Goal: Answer question/provide support

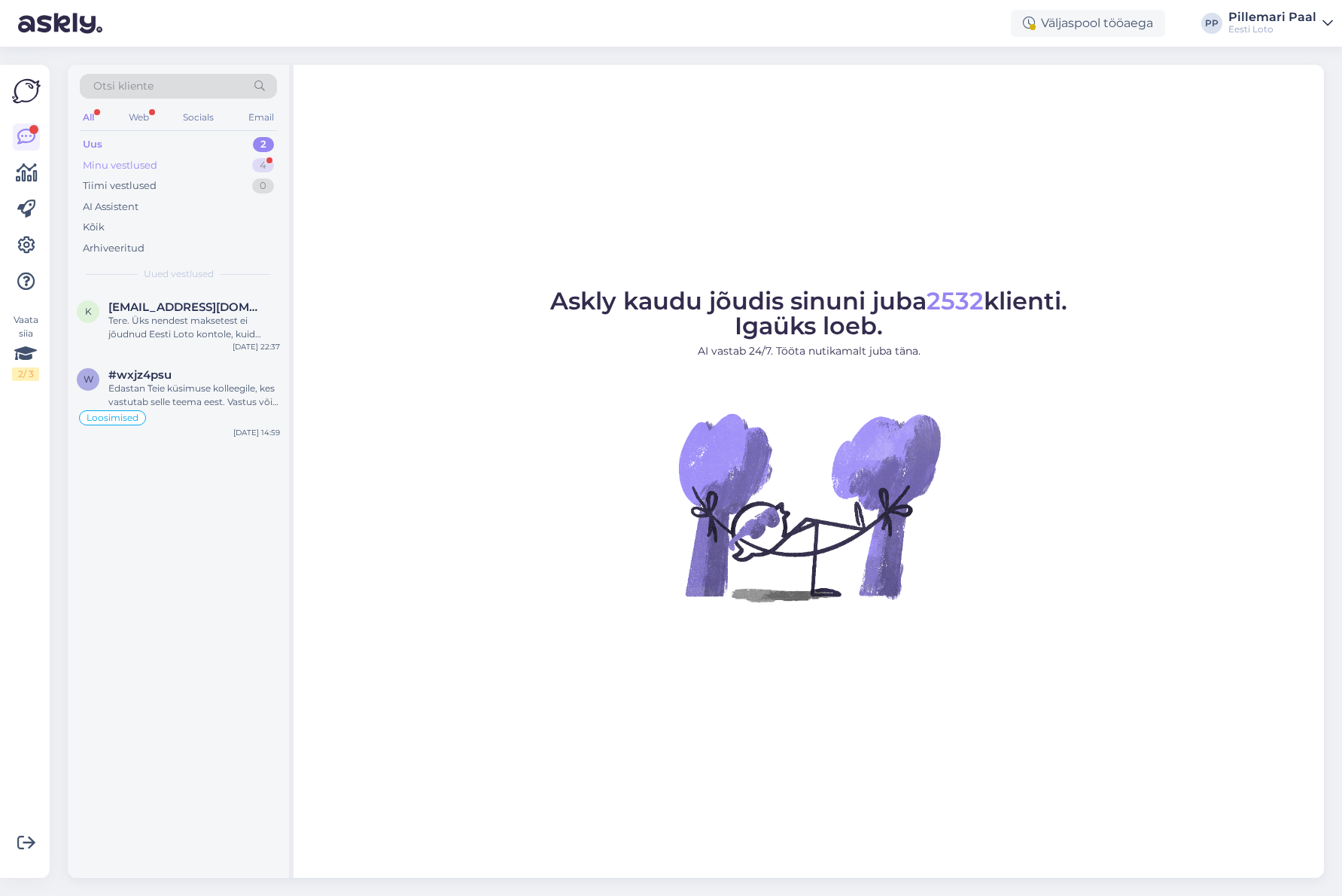
click at [142, 166] on div "Minu vestlused" at bounding box center [120, 165] width 74 height 15
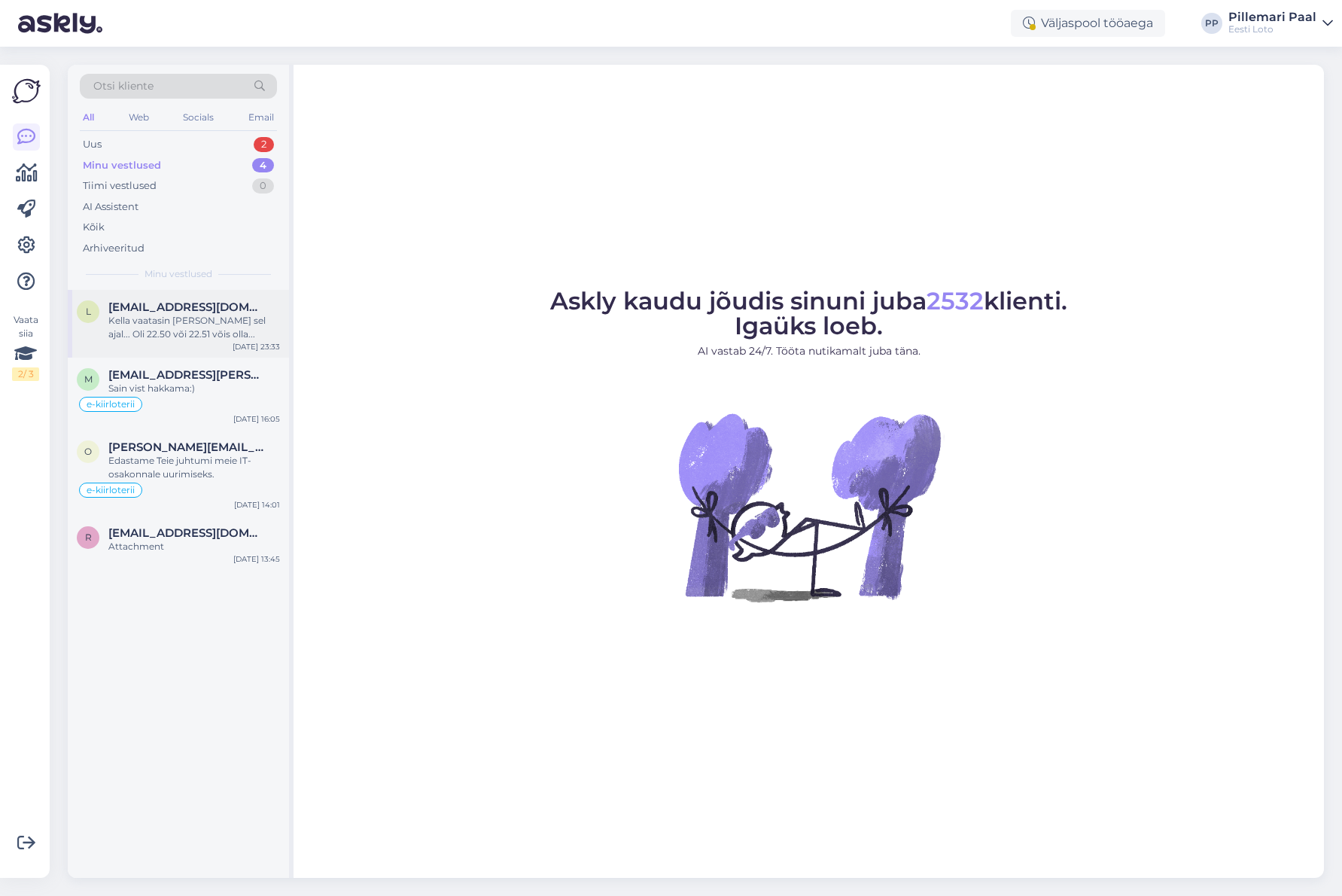
click at [174, 325] on div "Kella vaatasin [PERSON_NAME] sel ajal... Oli 22.50 või 22.51 võis olla..." at bounding box center [194, 328] width 171 height 27
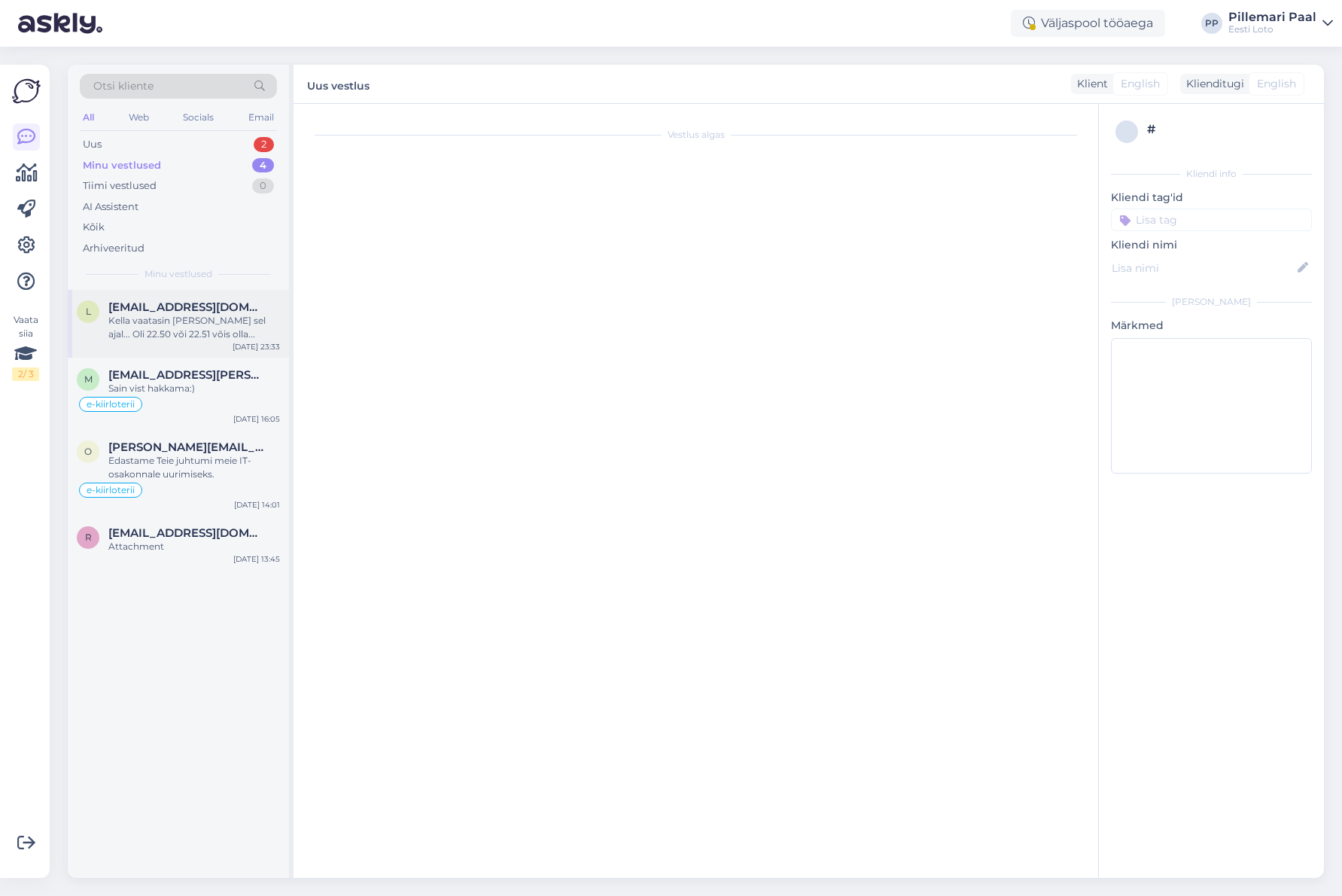
scroll to position [1984, 0]
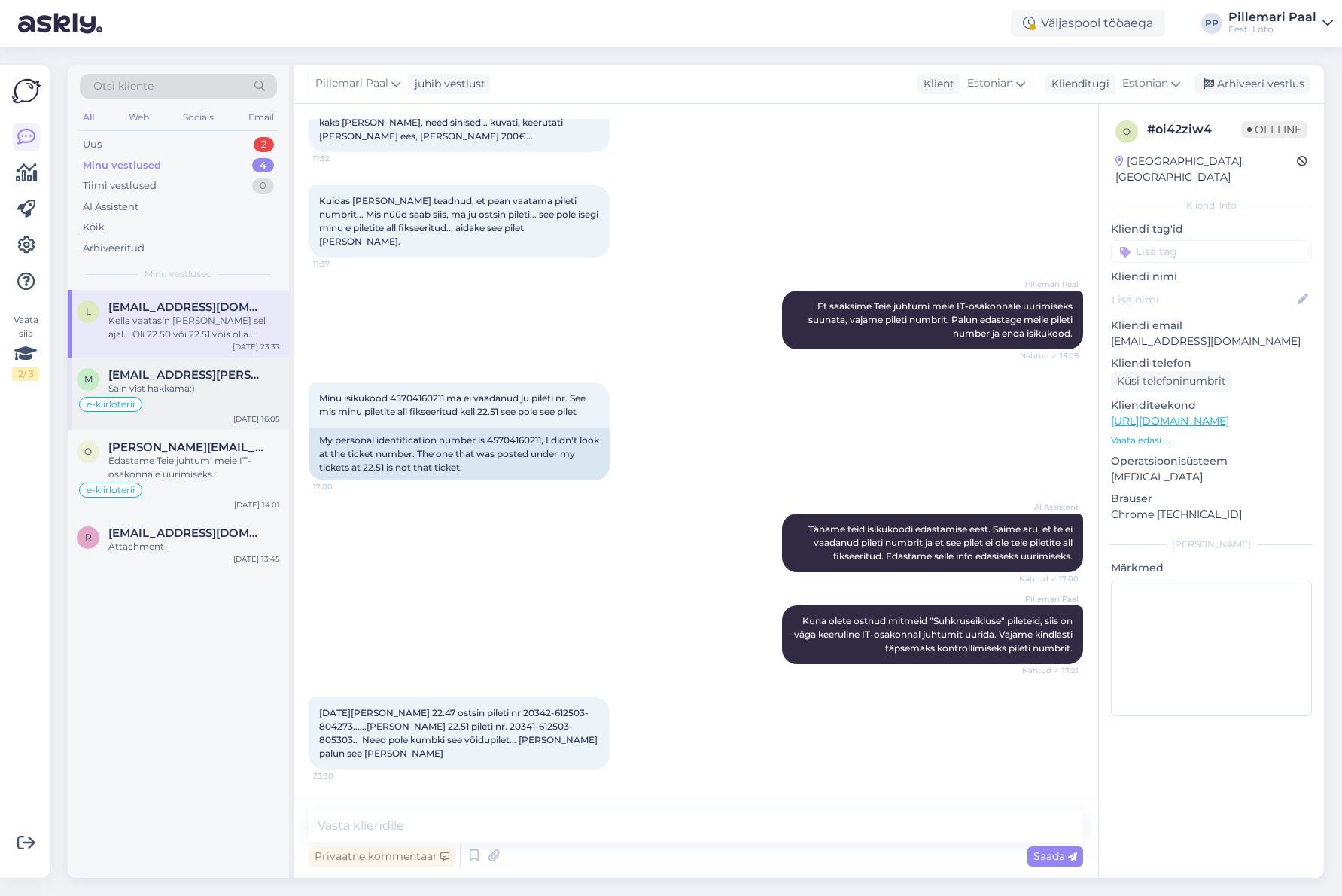
click at [204, 405] on div "e-kiirloterii" at bounding box center [178, 404] width 203 height 18
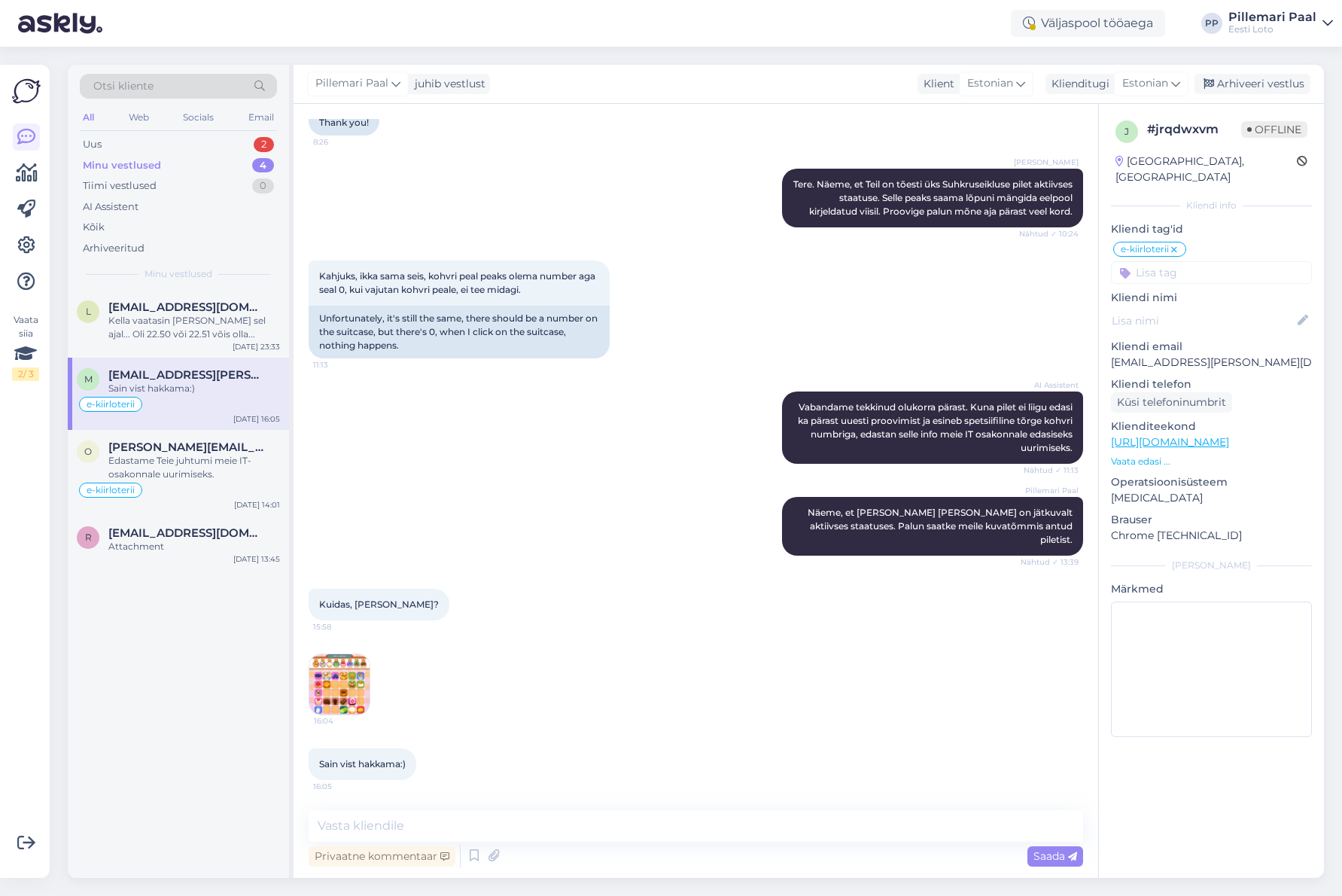
scroll to position [620, 0]
click at [351, 686] on img at bounding box center [339, 684] width 60 height 60
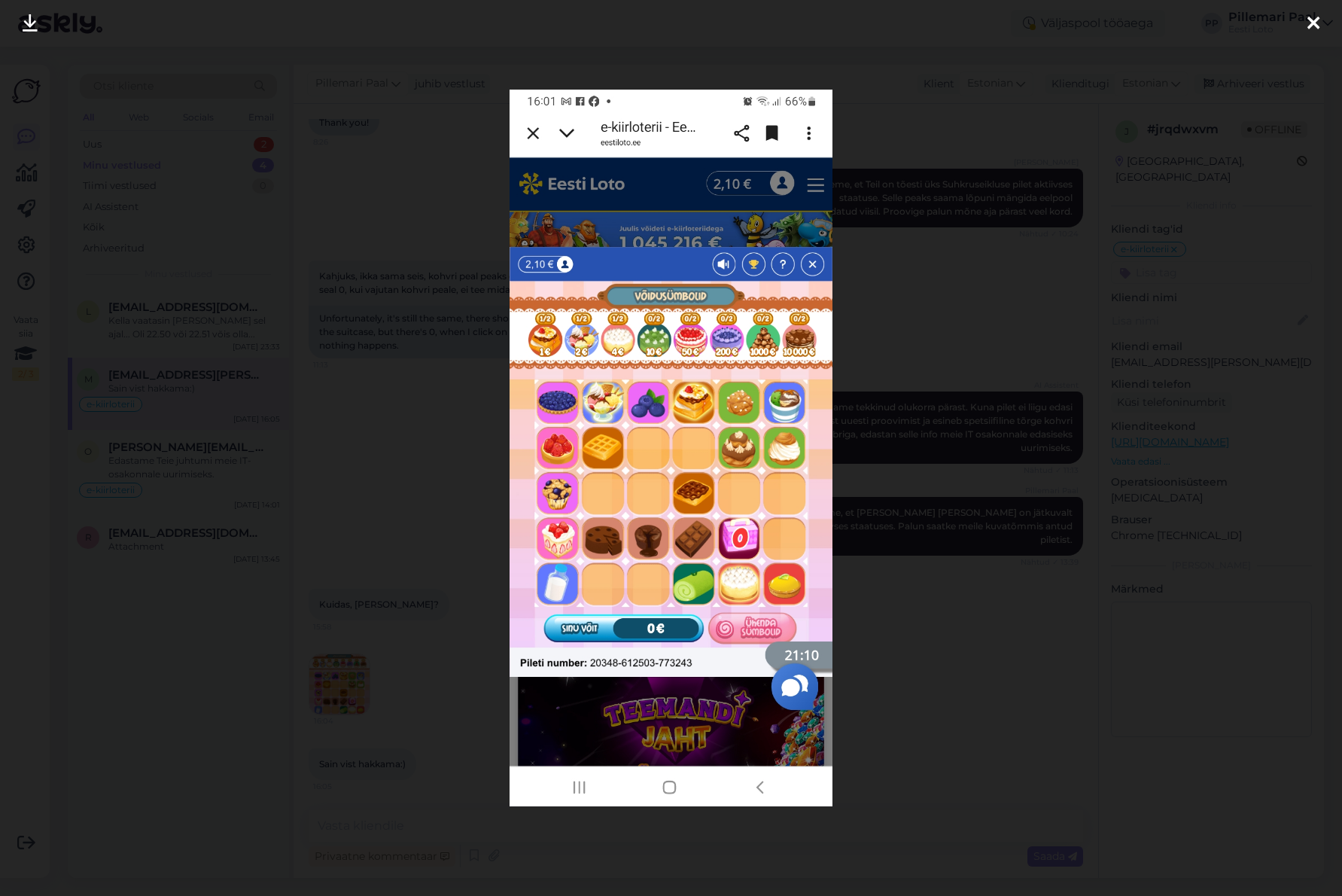
drag, startPoint x: 940, startPoint y: 521, endPoint x: 833, endPoint y: 603, distance: 134.8
click at [940, 521] on div at bounding box center [671, 448] width 1342 height 896
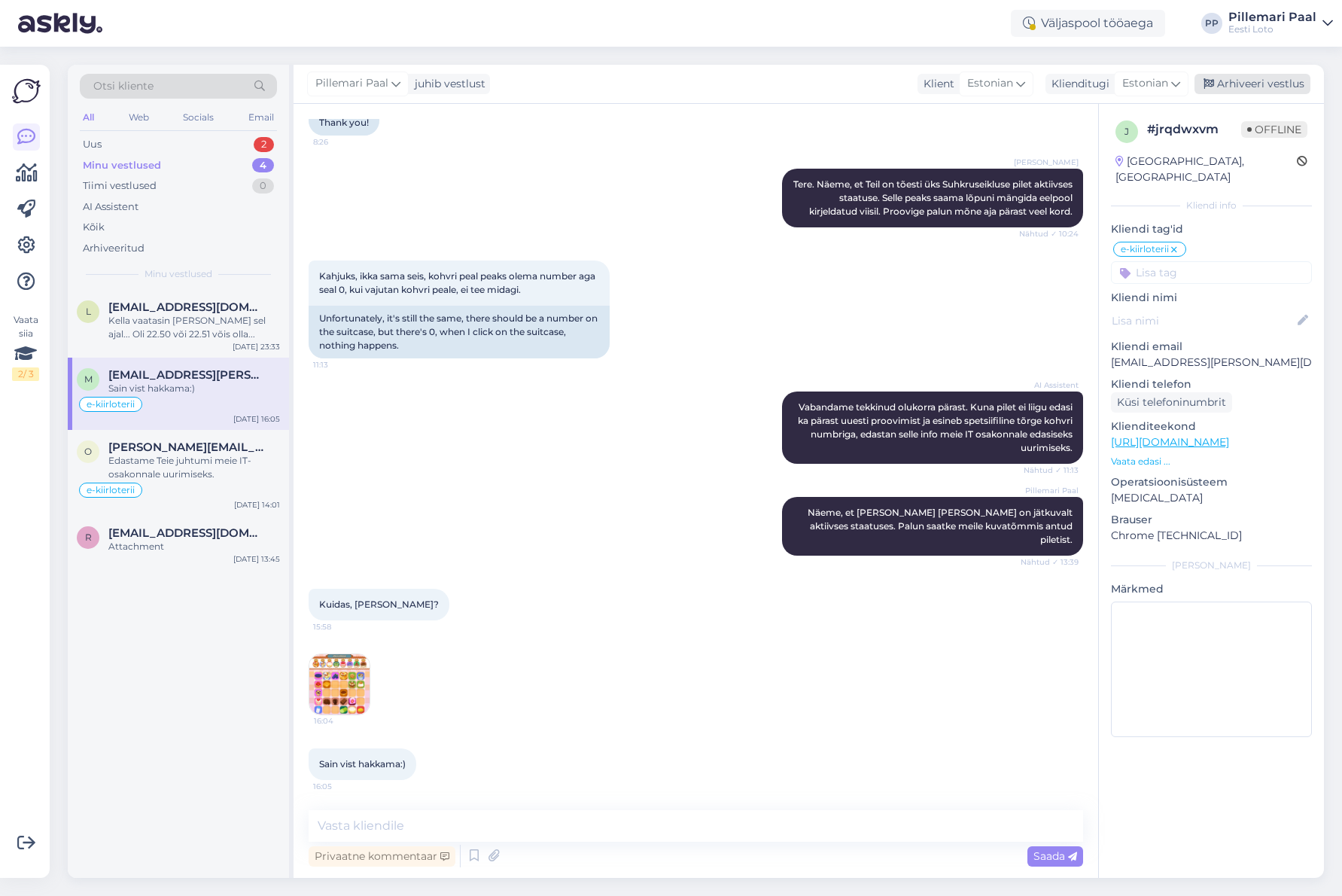
click at [1246, 83] on div "Arhiveeri vestlus" at bounding box center [1252, 84] width 116 height 21
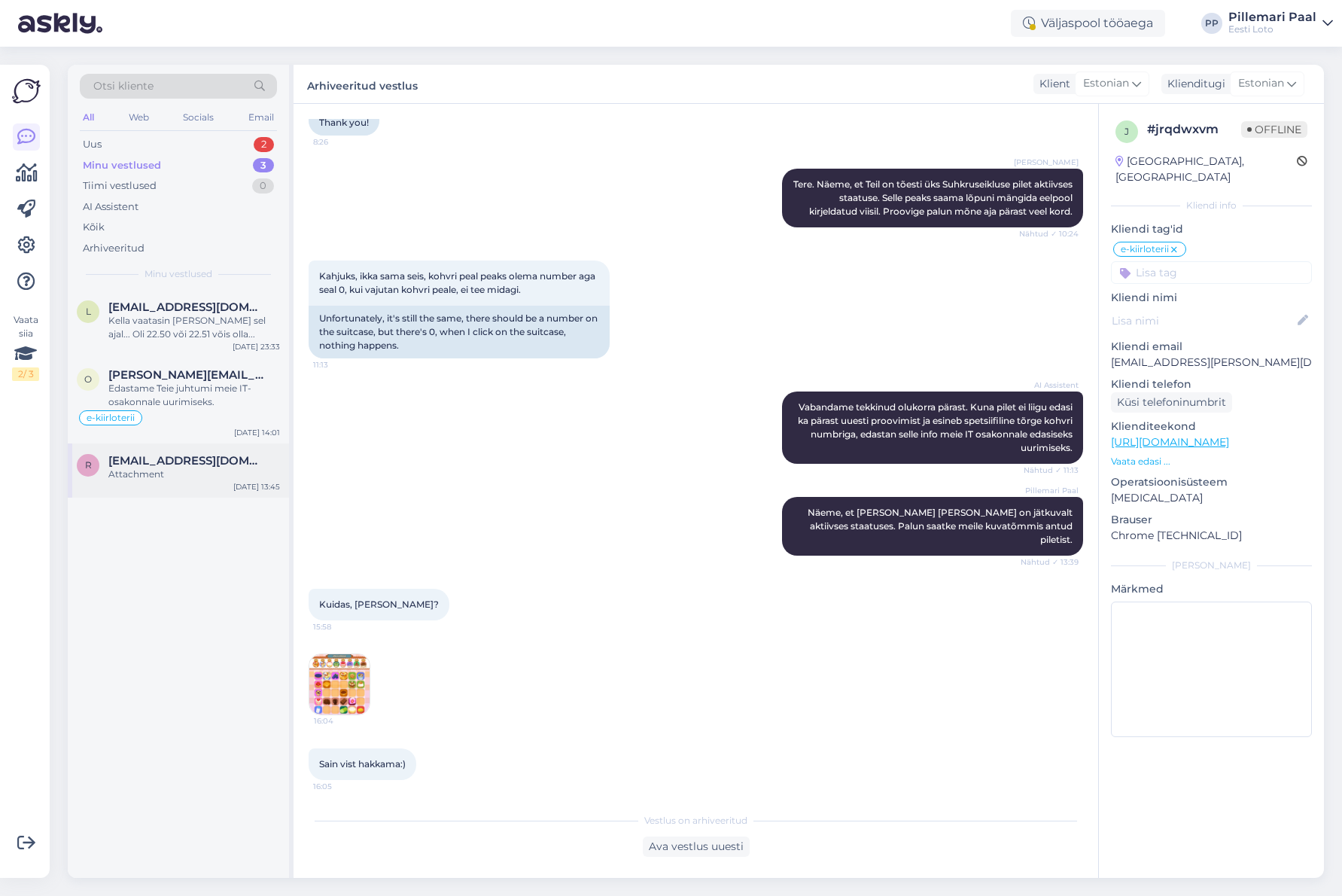
click at [130, 469] on div "Attachment" at bounding box center [194, 474] width 171 height 13
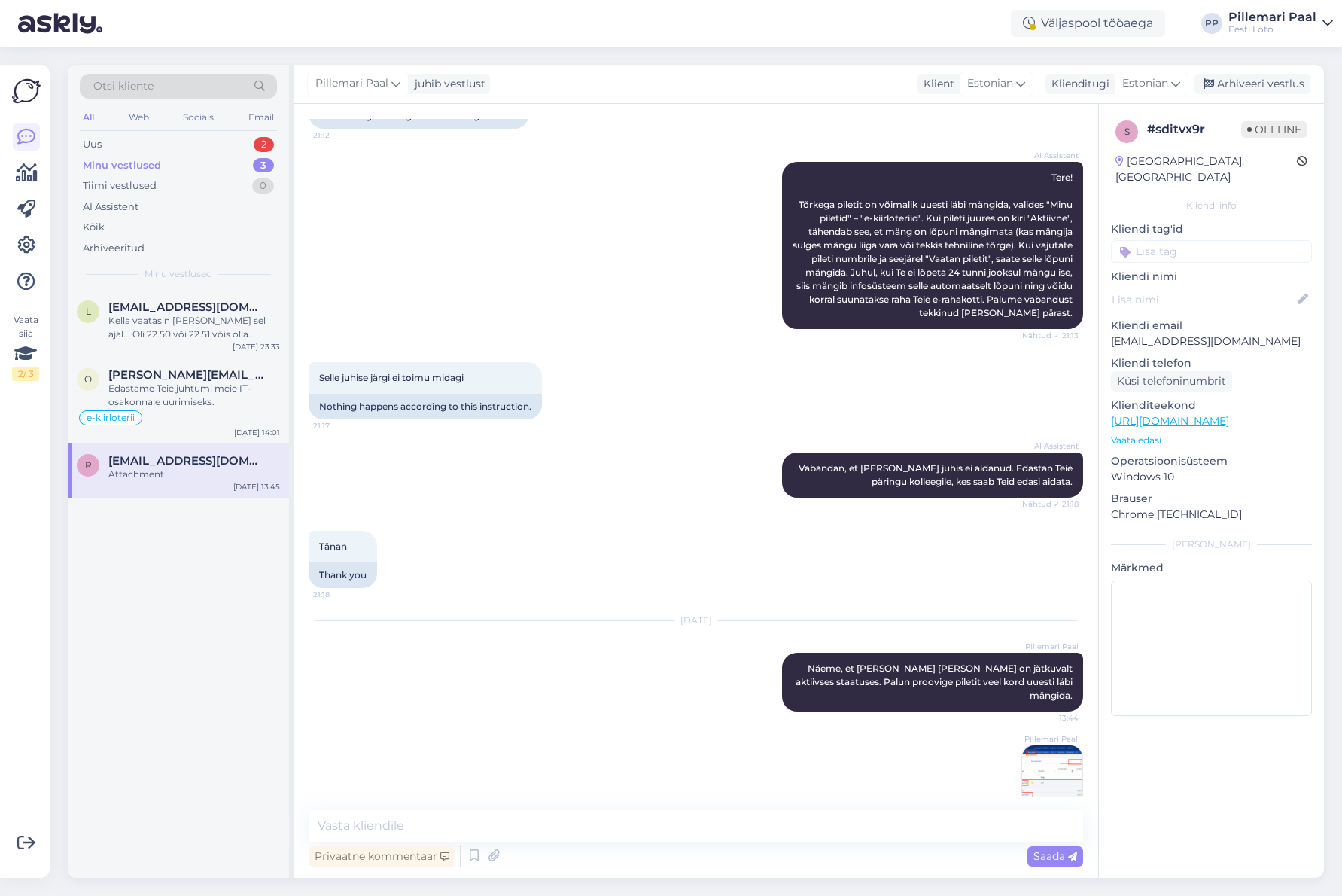
scroll to position [140, 0]
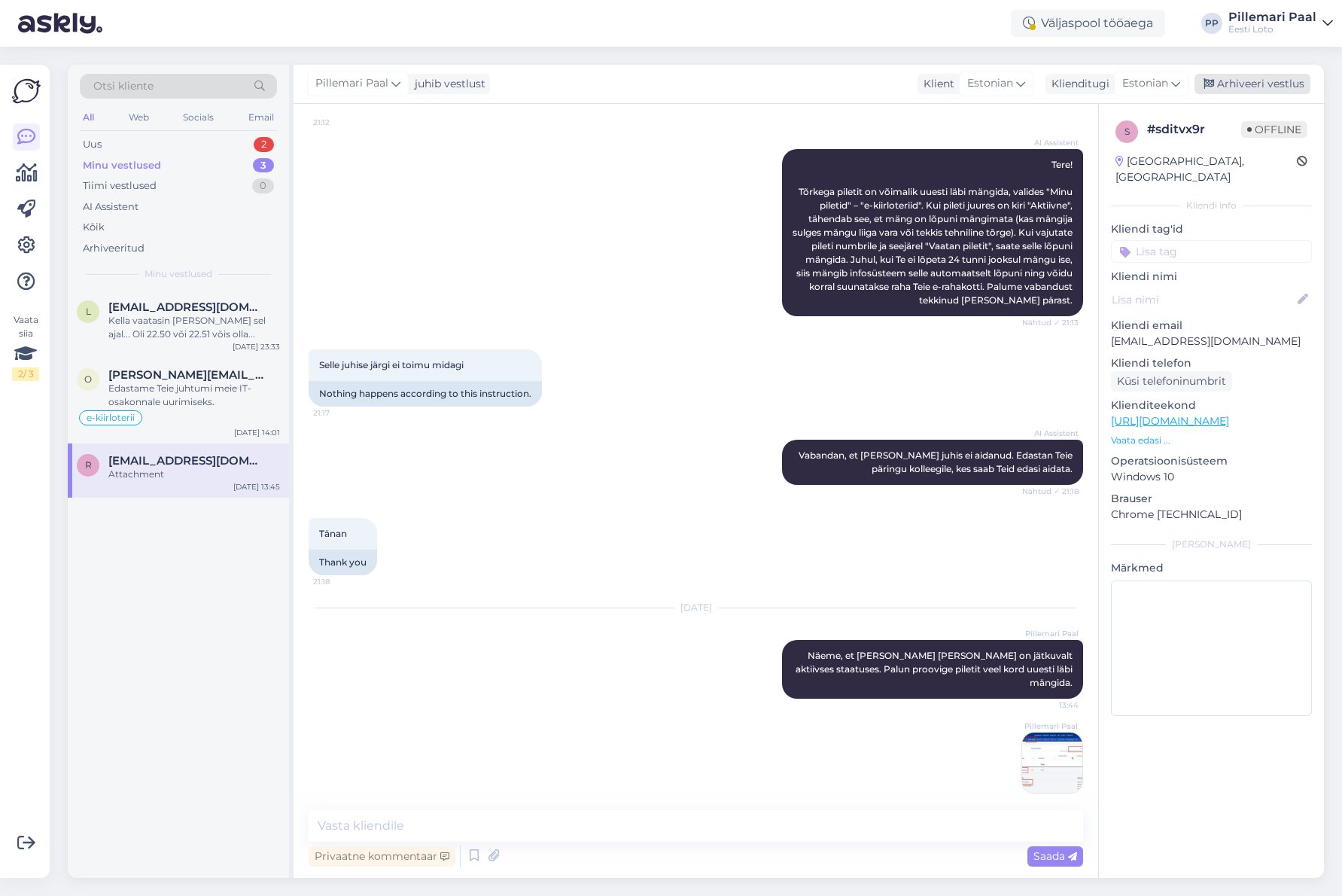
click at [1263, 94] on div "Arhiveeri vestlus" at bounding box center [1252, 84] width 116 height 21
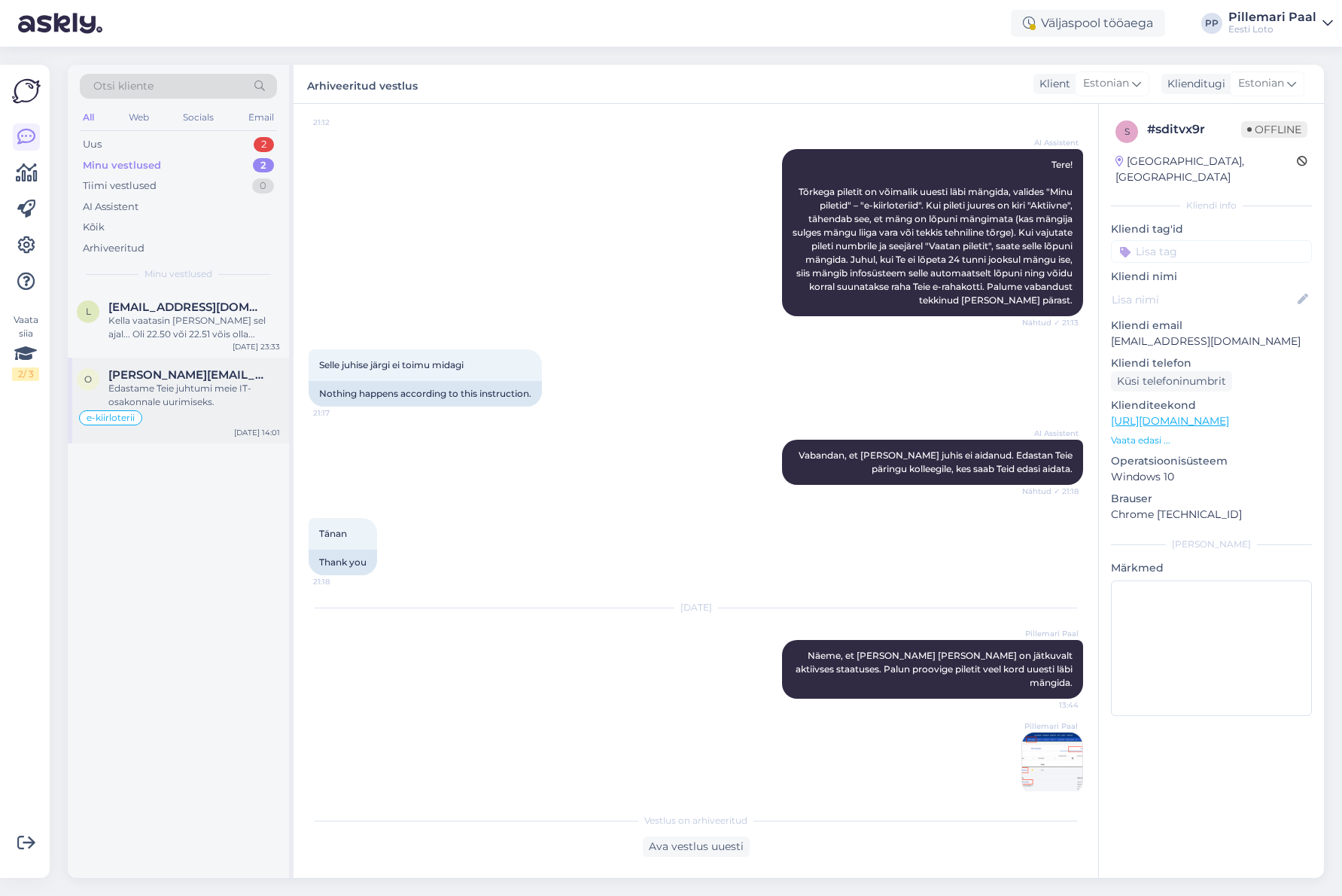
click at [180, 386] on div "Edastame Teie juhtumi meie IT-osakonnale uurimiseks." at bounding box center [194, 395] width 171 height 27
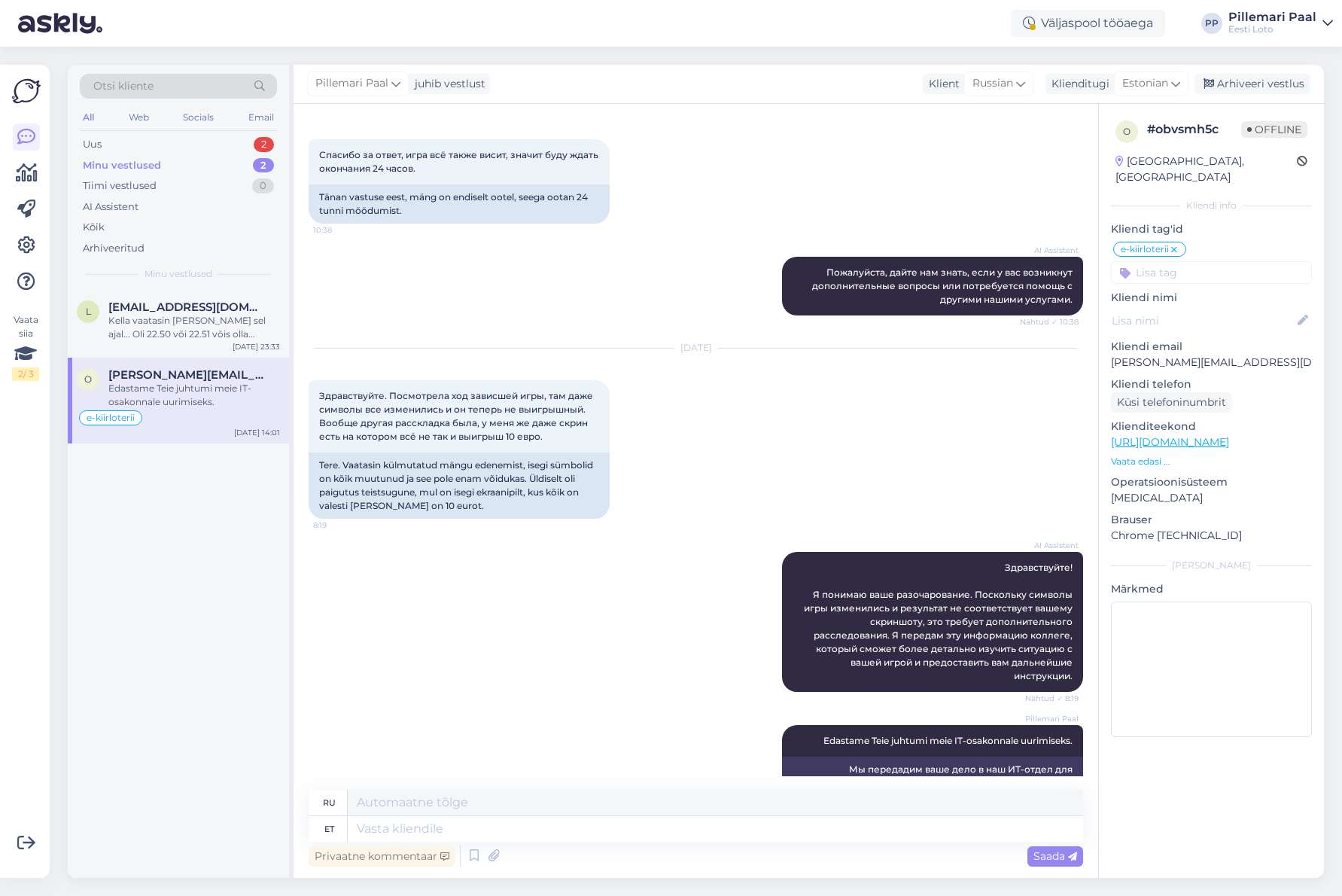
scroll to position [696, 0]
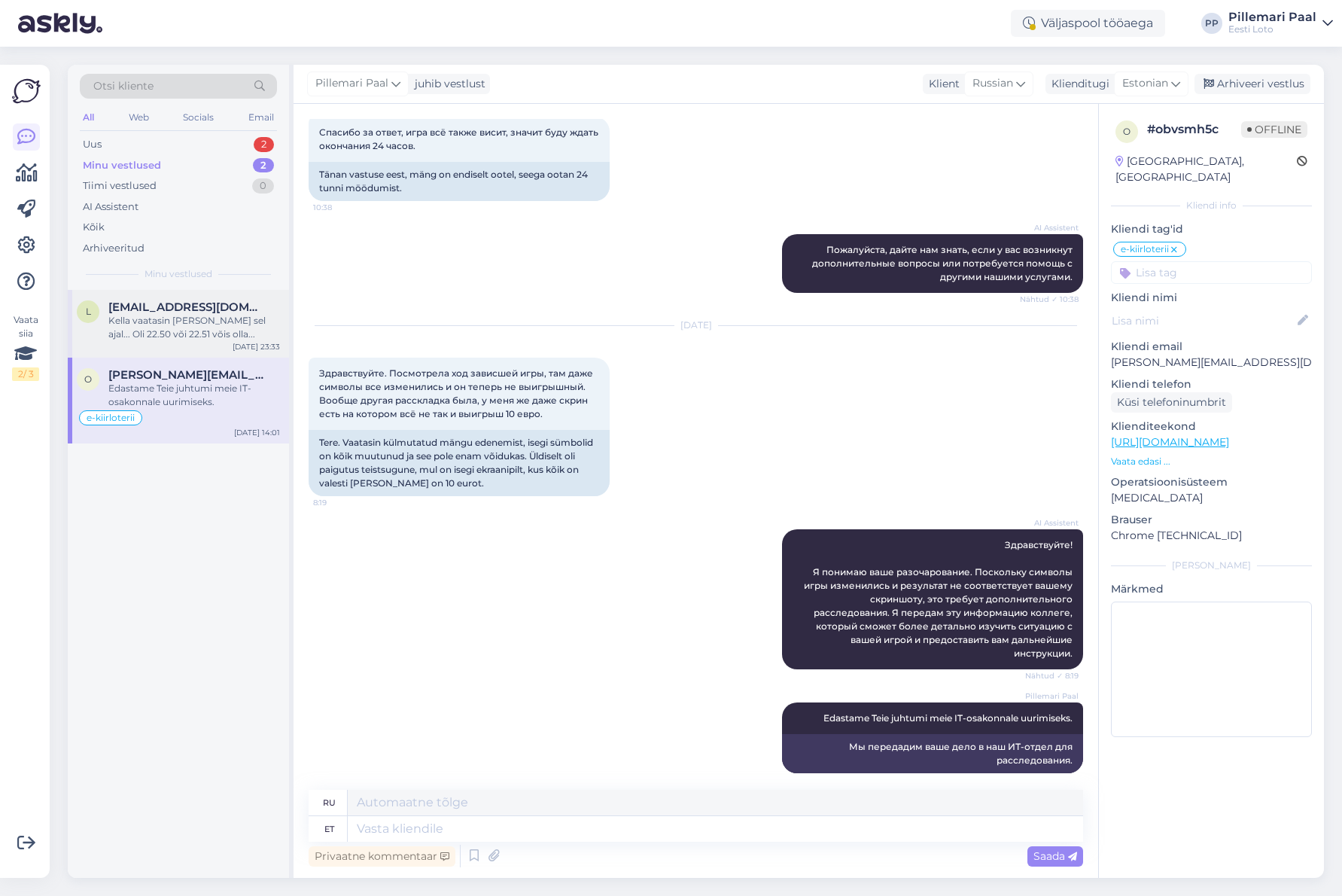
click at [163, 328] on div "Kella vaatasin [PERSON_NAME] sel ajal... Oli 22.50 või 22.51 võis olla..." at bounding box center [194, 328] width 171 height 27
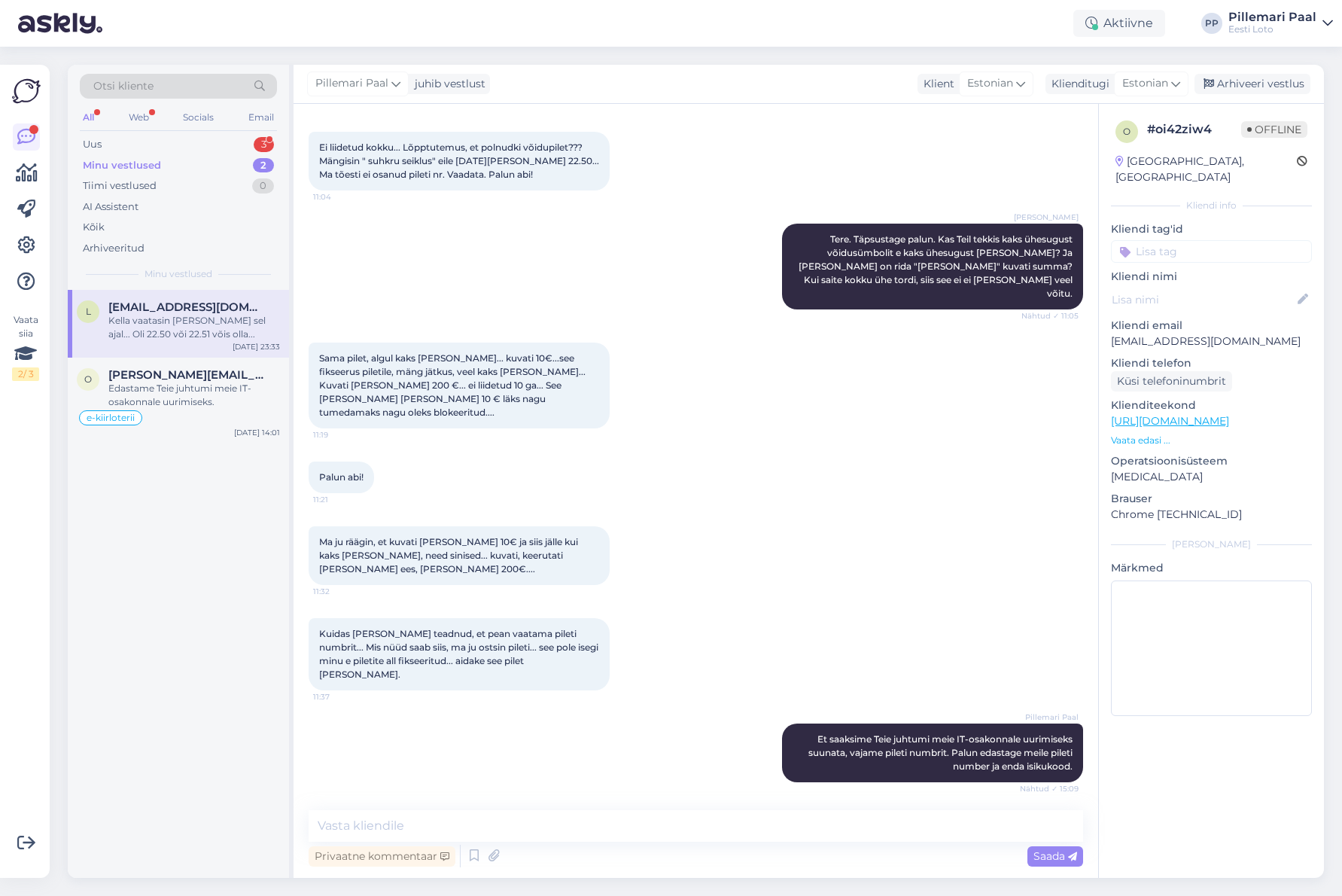
scroll to position [1984, 0]
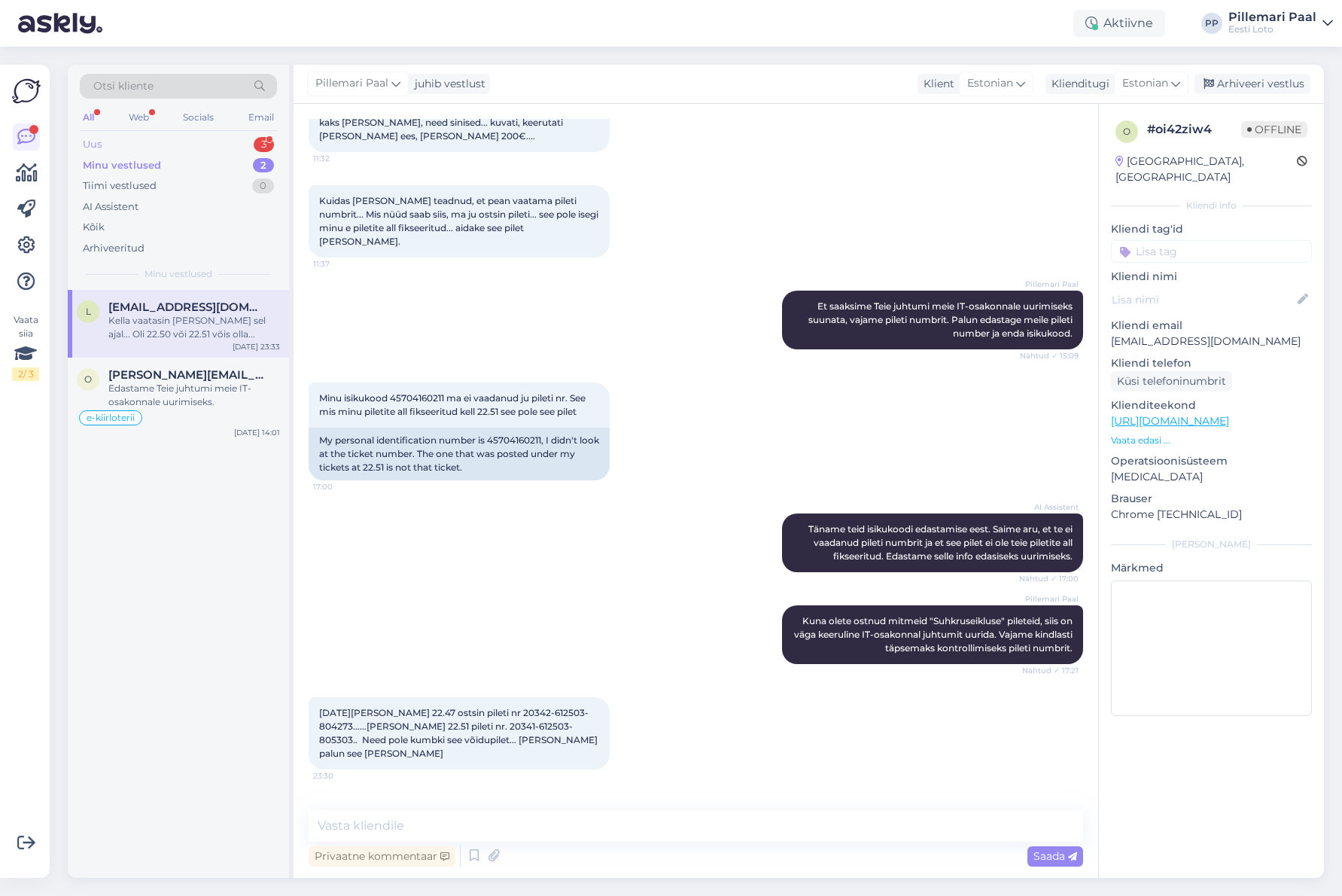
click at [142, 146] on div "Uus 3" at bounding box center [178, 145] width 197 height 21
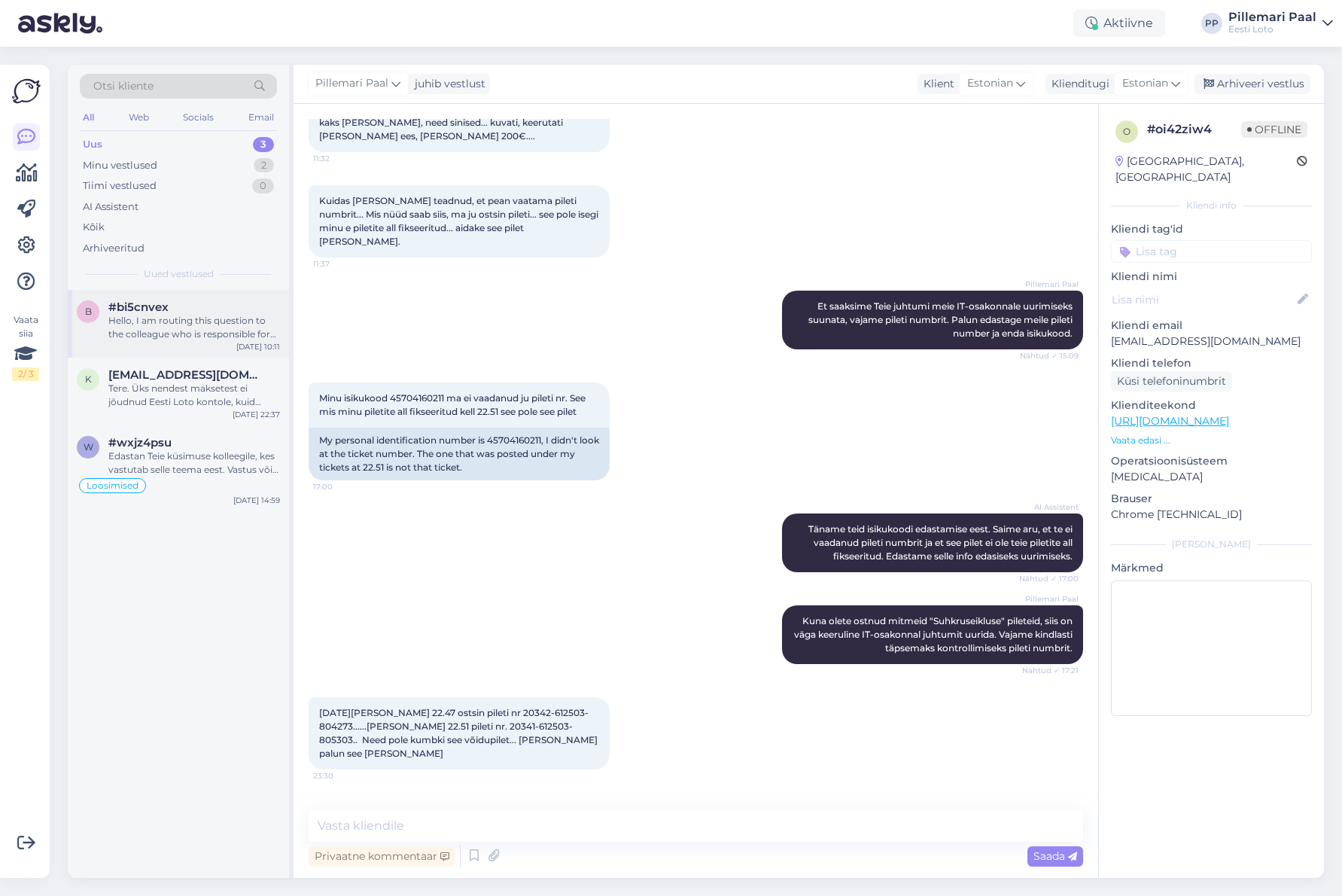
click at [199, 320] on div "Hello, I am routing this question to the colleague who is responsible for this …" at bounding box center [194, 328] width 171 height 27
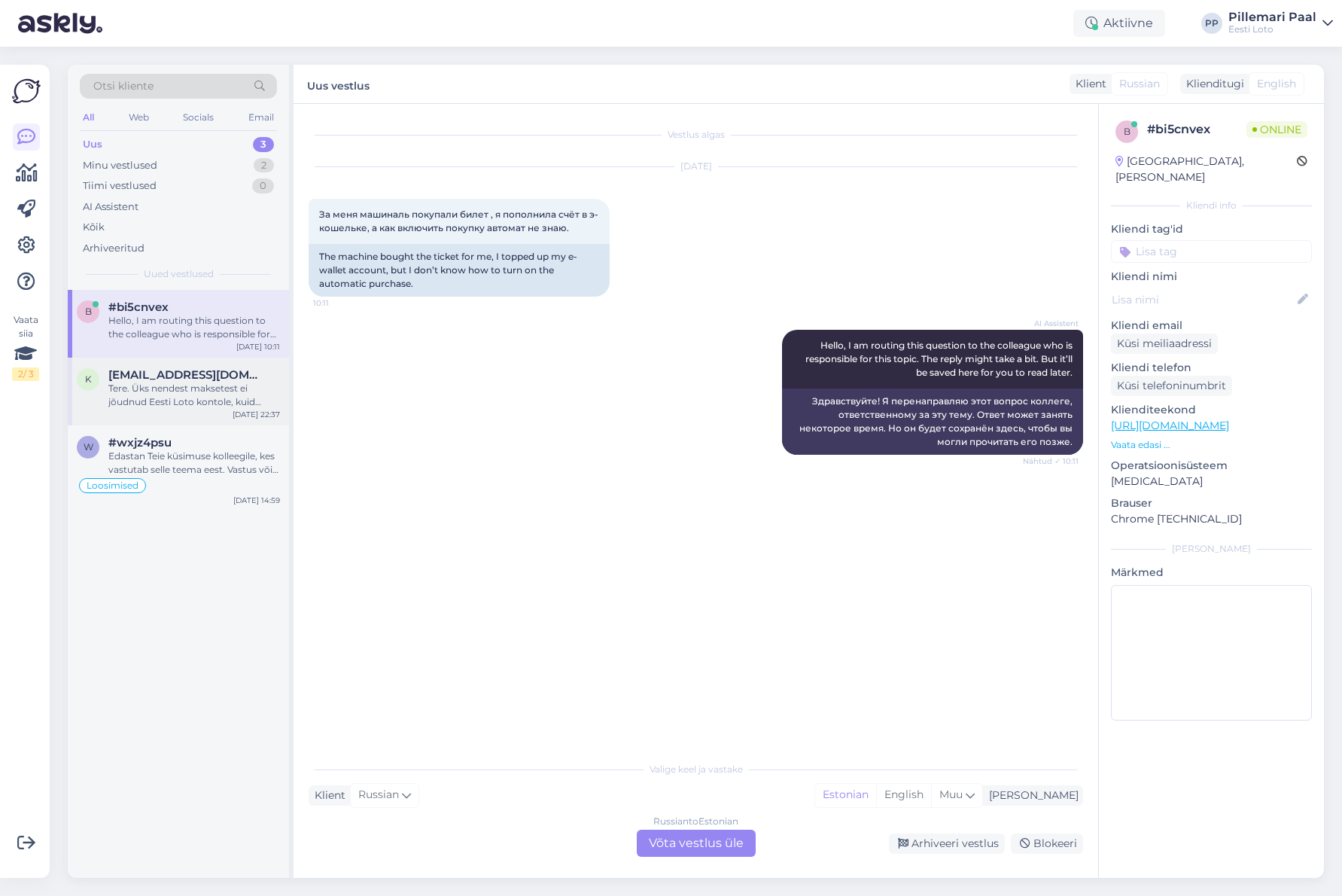
click at [194, 392] on div "Tere. Üks nendest maksetest ei jõudnud Eesti Loto kontole, kuid pangast on summ…" at bounding box center [194, 395] width 171 height 27
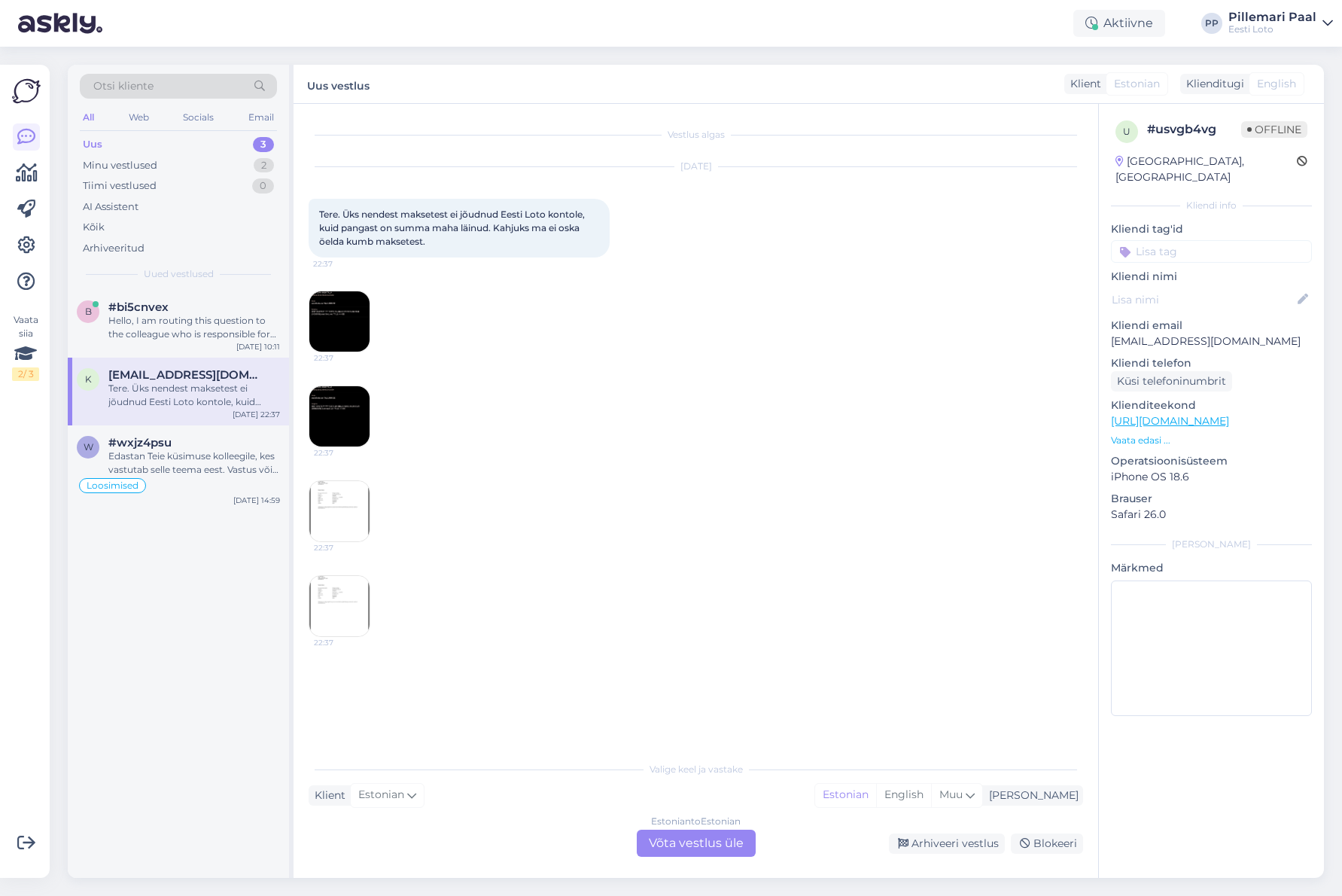
click at [708, 843] on div "Estonian to Estonian Võta vestlus üle" at bounding box center [695, 842] width 119 height 27
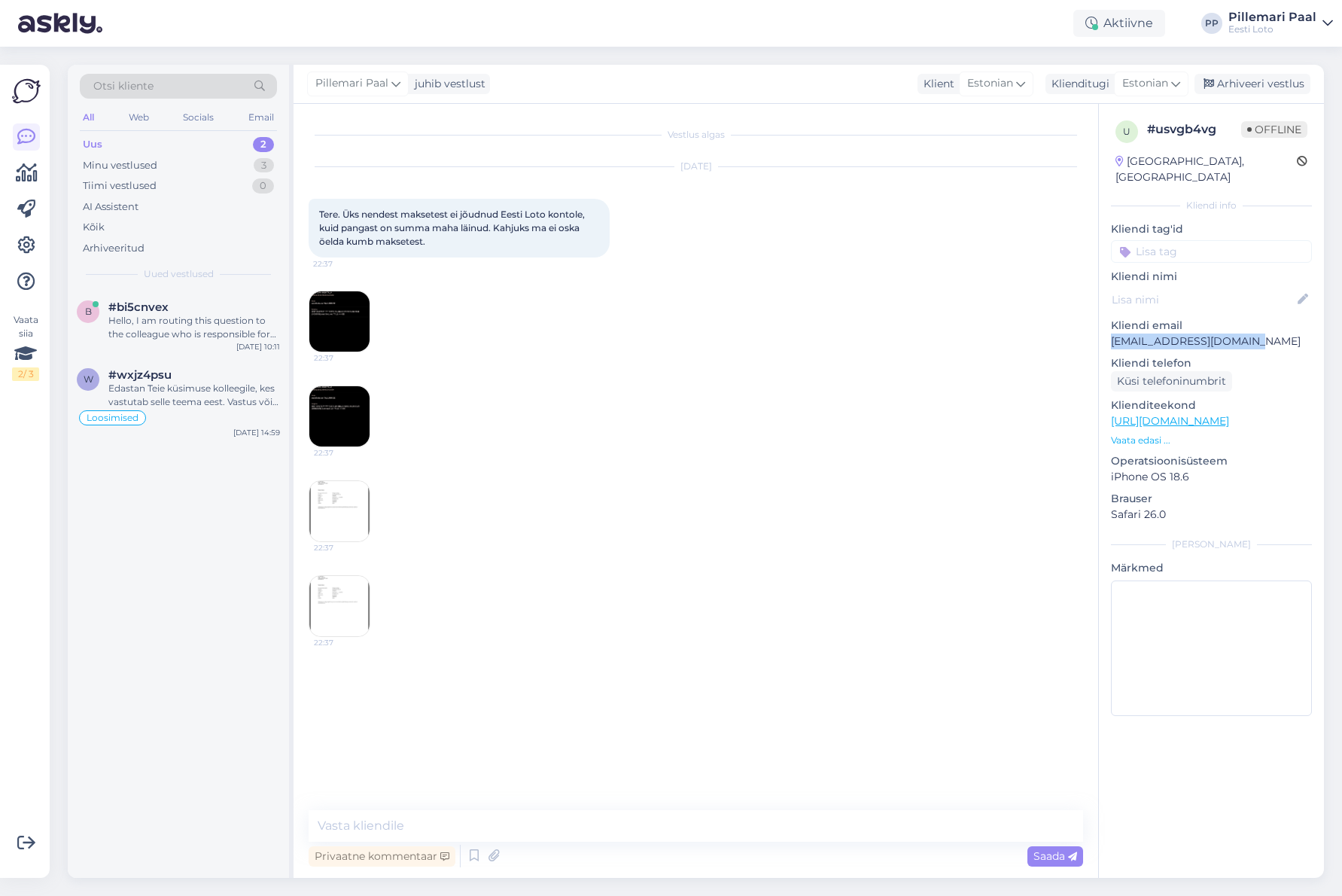
drag, startPoint x: 1243, startPoint y: 327, endPoint x: 1309, endPoint y: 395, distance: 94.8
click at [1108, 323] on div "u # usvgb4vg Offline [GEOGRAPHIC_DATA], [GEOGRAPHIC_DATA] Kliendi info Kliendi …" at bounding box center [1211, 420] width 225 height 635
copy p "[EMAIL_ADDRESS][DOMAIN_NAME]"
click at [338, 325] on img at bounding box center [339, 320] width 60 height 60
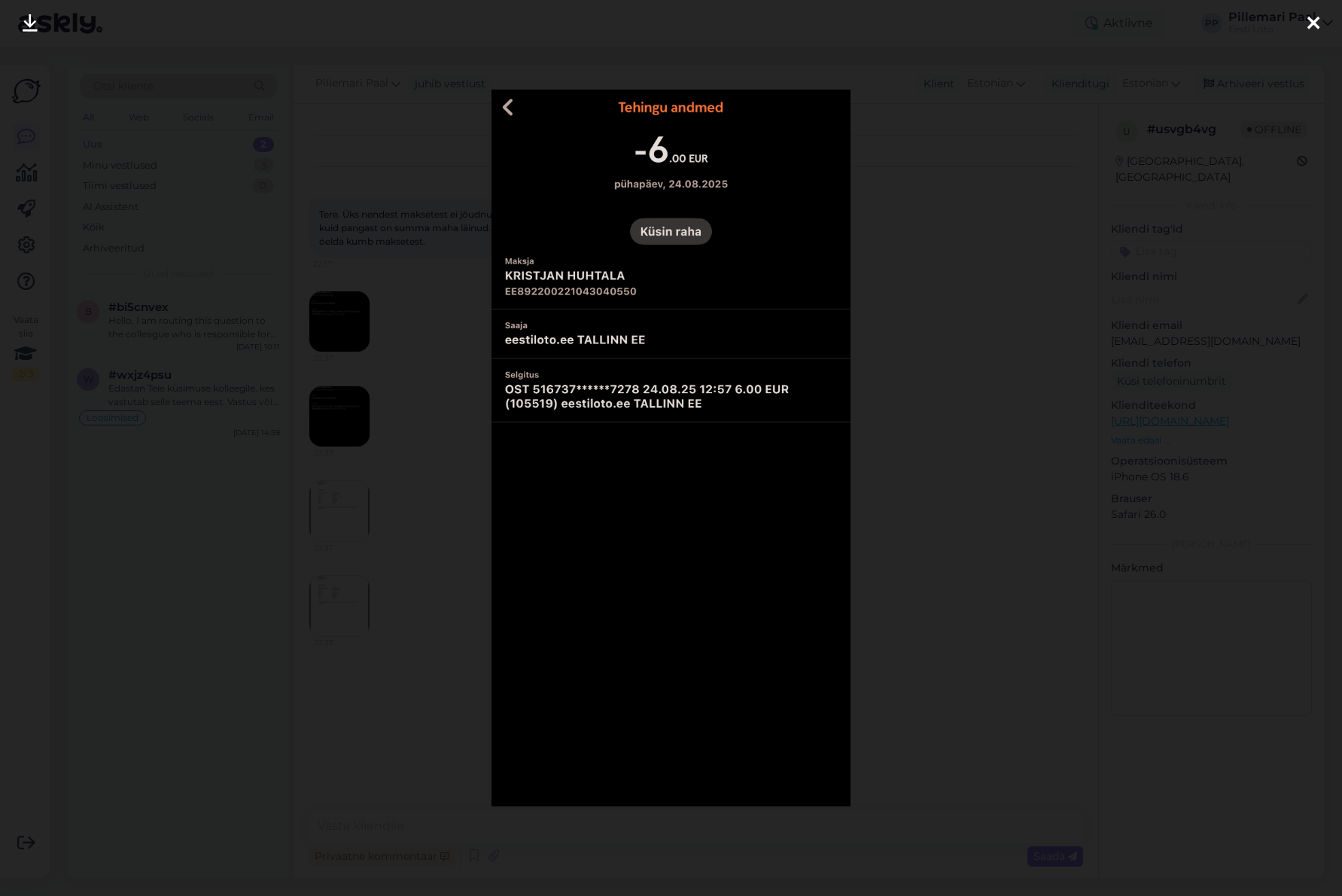
click at [939, 358] on div at bounding box center [671, 448] width 1342 height 896
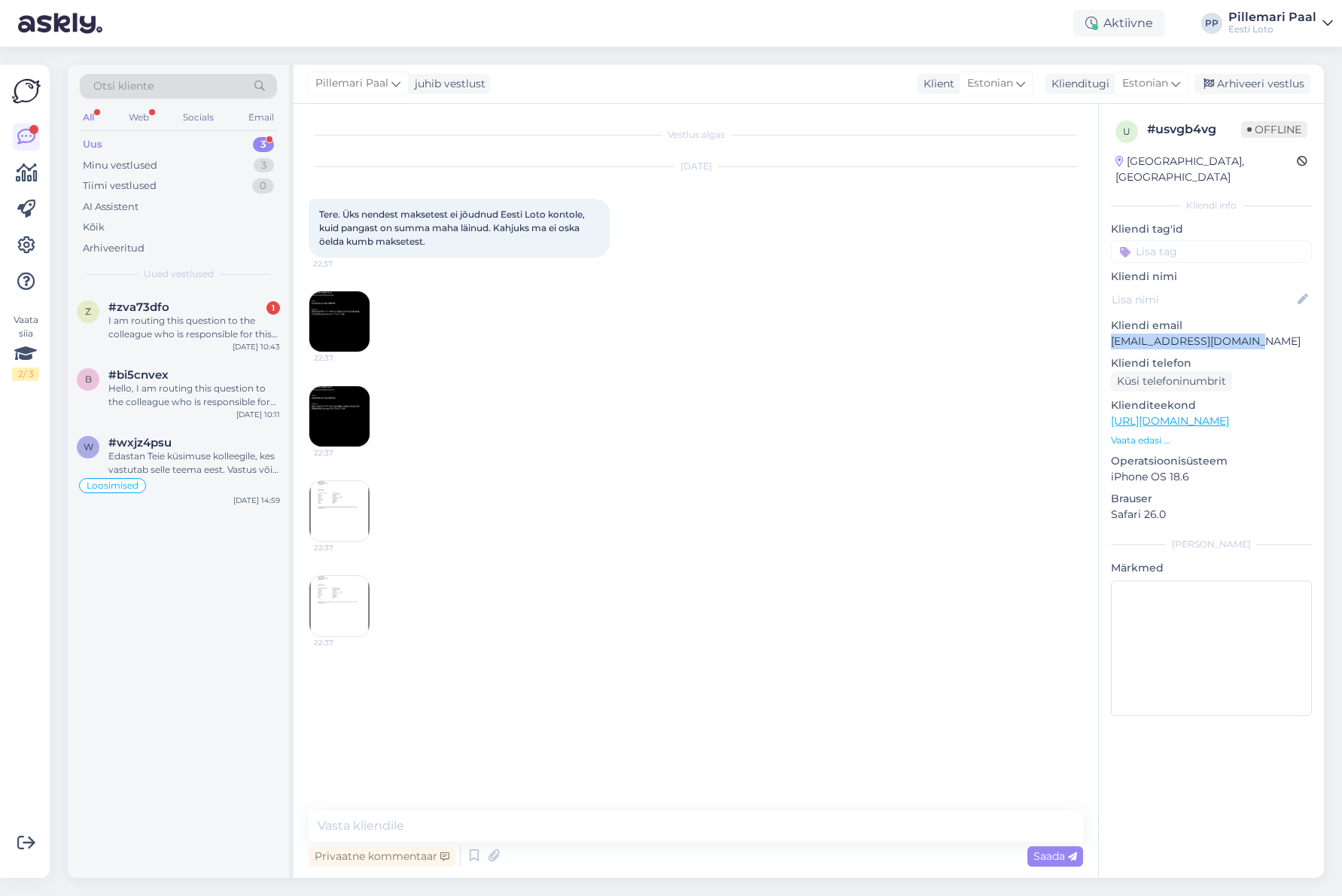
drag, startPoint x: 1255, startPoint y: 328, endPoint x: 1104, endPoint y: 321, distance: 151.2
click at [1104, 321] on div "u # usvgb4vg Offline [GEOGRAPHIC_DATA], [GEOGRAPHIC_DATA] Kliendi info Kliendi …" at bounding box center [1211, 420] width 225 height 635
copy p "[EMAIL_ADDRESS][DOMAIN_NAME]"
click at [1171, 129] on div "# usvgb4vg" at bounding box center [1193, 129] width 94 height 18
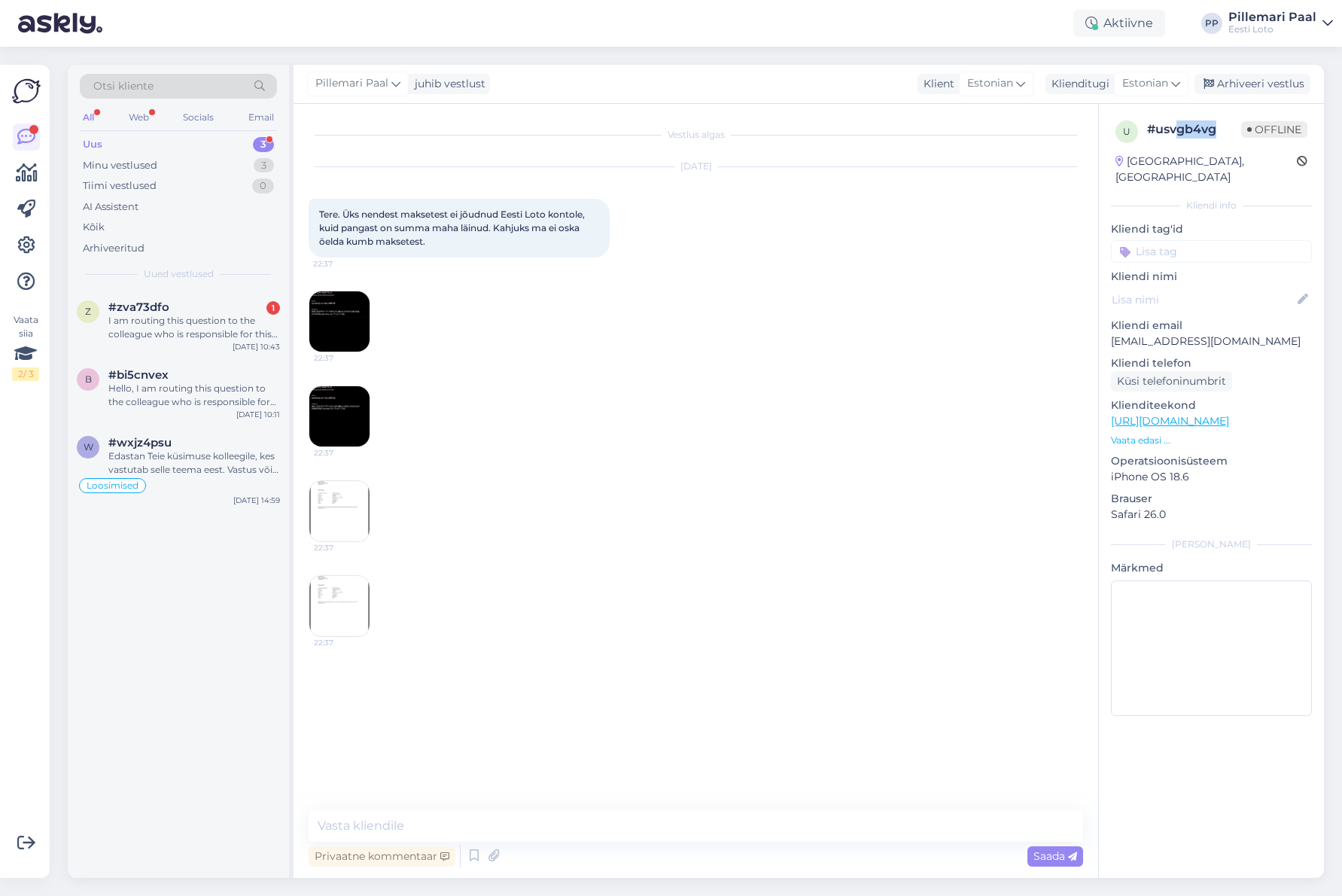
drag, startPoint x: 1180, startPoint y: 129, endPoint x: 1197, endPoint y: 132, distance: 17.3
click at [1180, 129] on div "# usvgb4vg" at bounding box center [1193, 129] width 94 height 18
drag, startPoint x: 1218, startPoint y: 131, endPoint x: 1151, endPoint y: 135, distance: 67.1
click at [1149, 129] on div "# usvgb4vg" at bounding box center [1193, 129] width 94 height 18
copy div "# usvgb4vg"
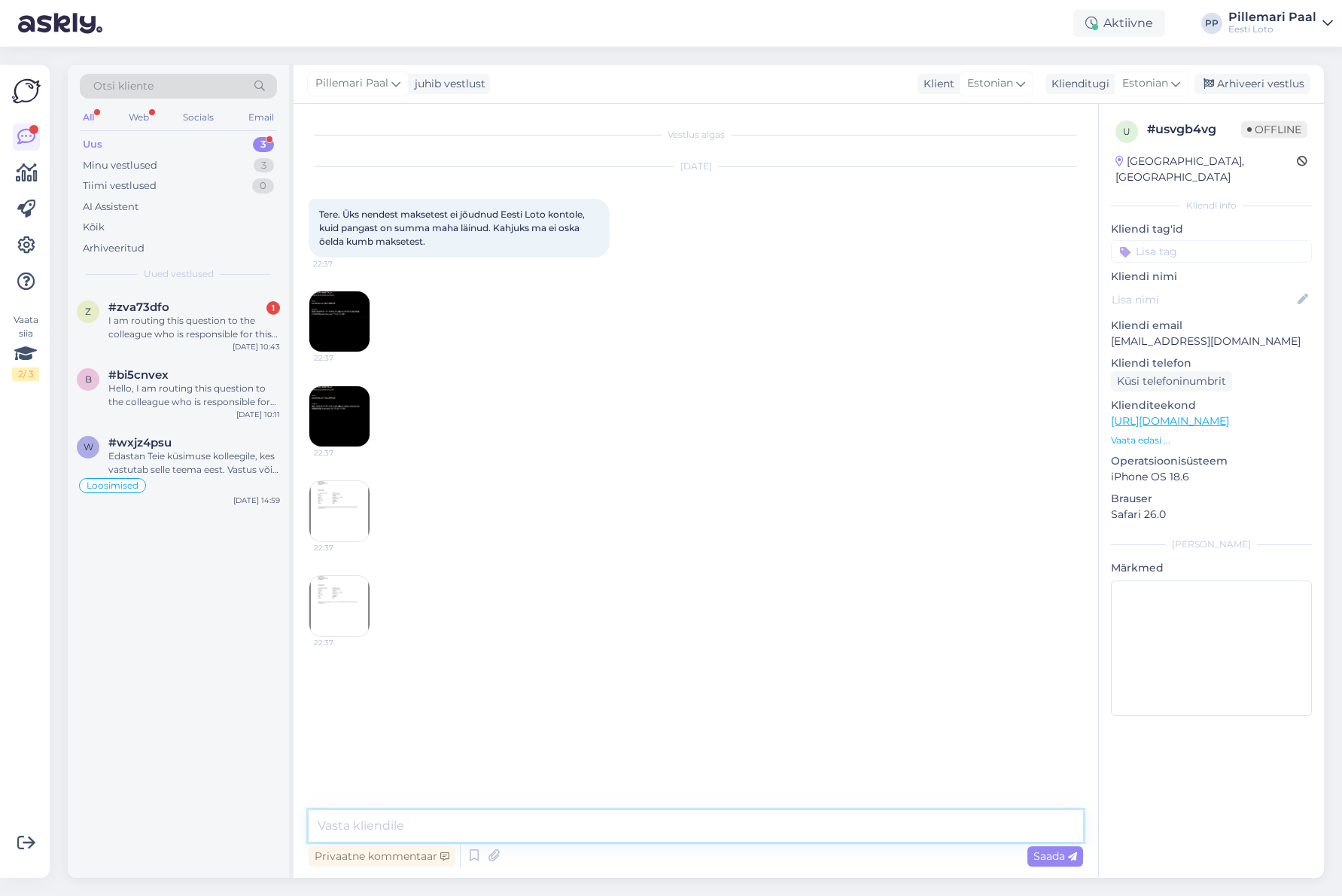
click at [400, 825] on textarea at bounding box center [696, 825] width 775 height 31
paste textarea "Tere Täname Teid kirja eest. Kahjuks Teie sissemakse ebaõnnestus tehnilise [PER…"
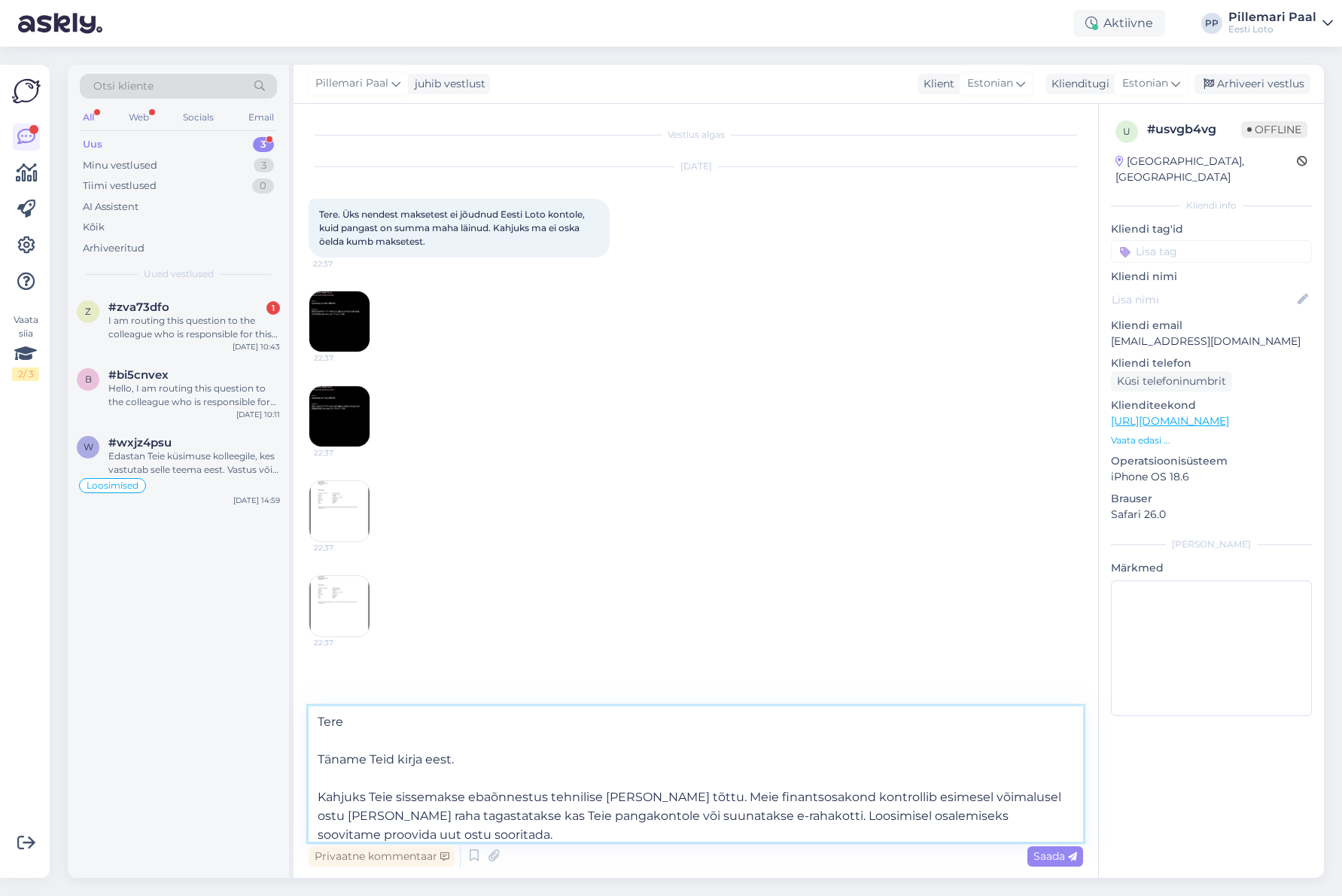
scroll to position [188, 0]
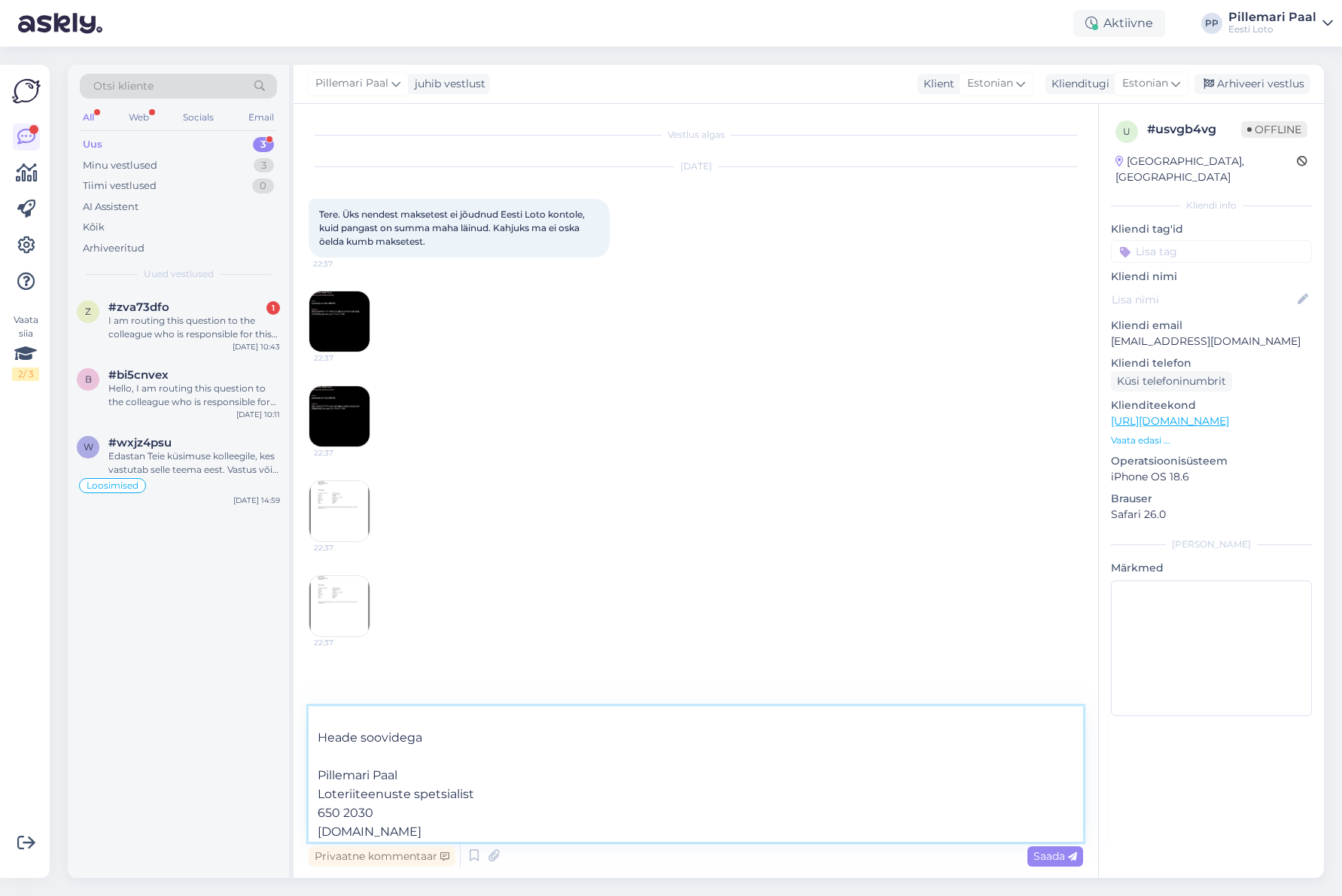
drag, startPoint x: 437, startPoint y: 836, endPoint x: 297, endPoint y: 733, distance: 173.8
click at [297, 729] on div "Vestlus algas [DATE] Tere. Üks nendest maksetest ei jõudnud Eesti Loto kontole,…" at bounding box center [696, 490] width 805 height 774
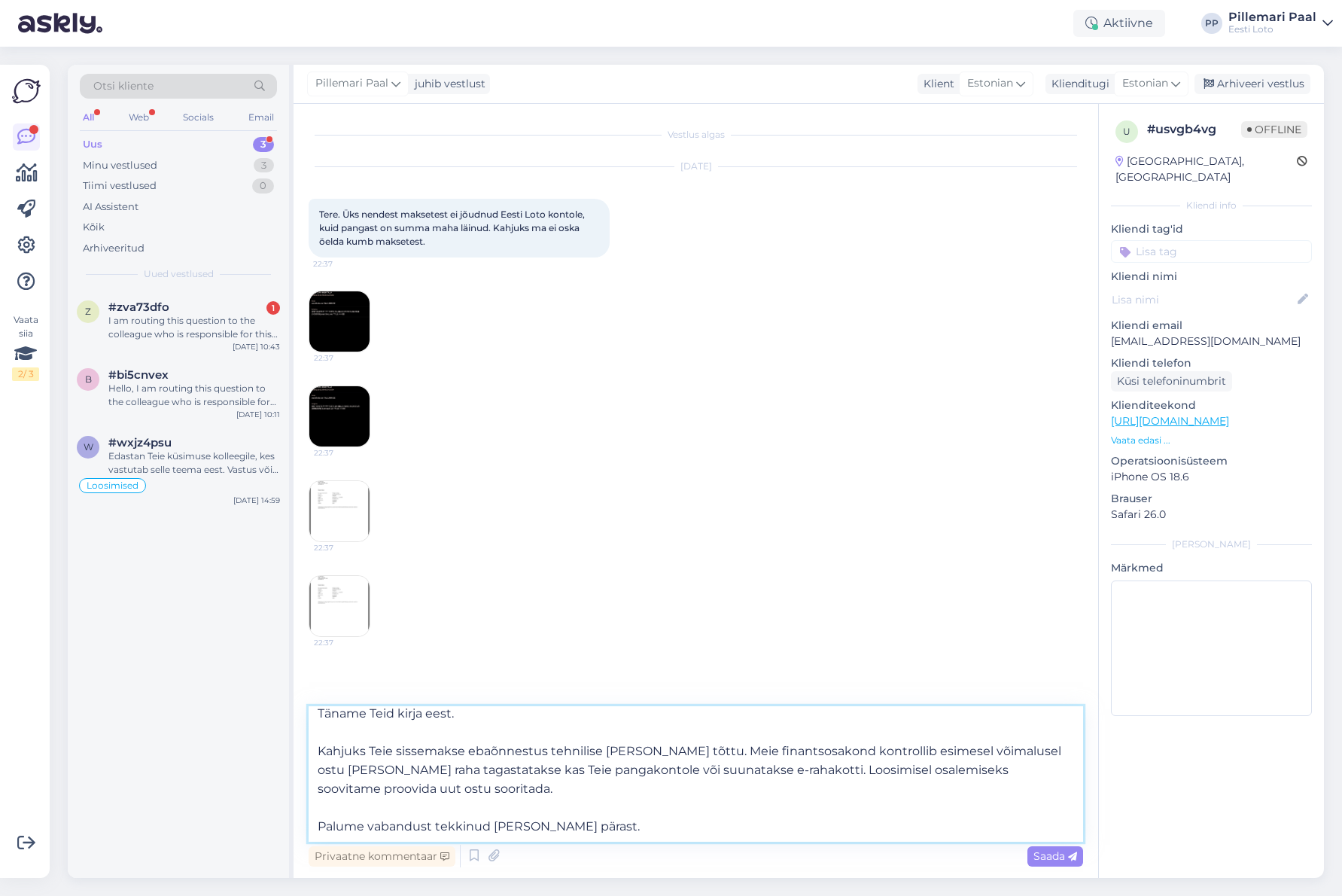
scroll to position [0, 0]
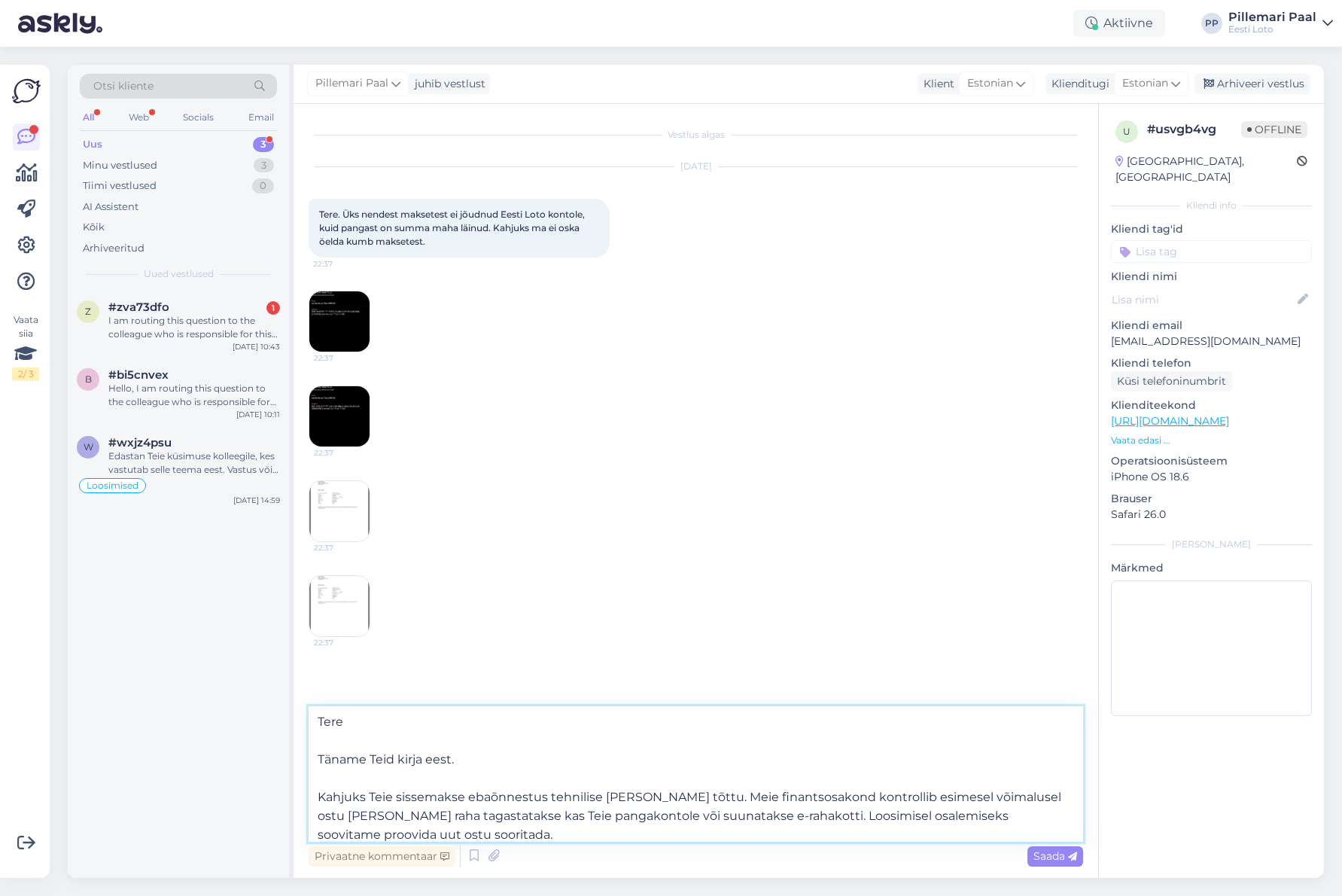
drag, startPoint x: 440, startPoint y: 765, endPoint x: 299, endPoint y: 723, distance: 147.1
click at [294, 709] on div "Vestlus algas [DATE] Tere. Üks nendest maksetest ei jõudnud Eesti Loto kontole,…" at bounding box center [696, 490] width 805 height 774
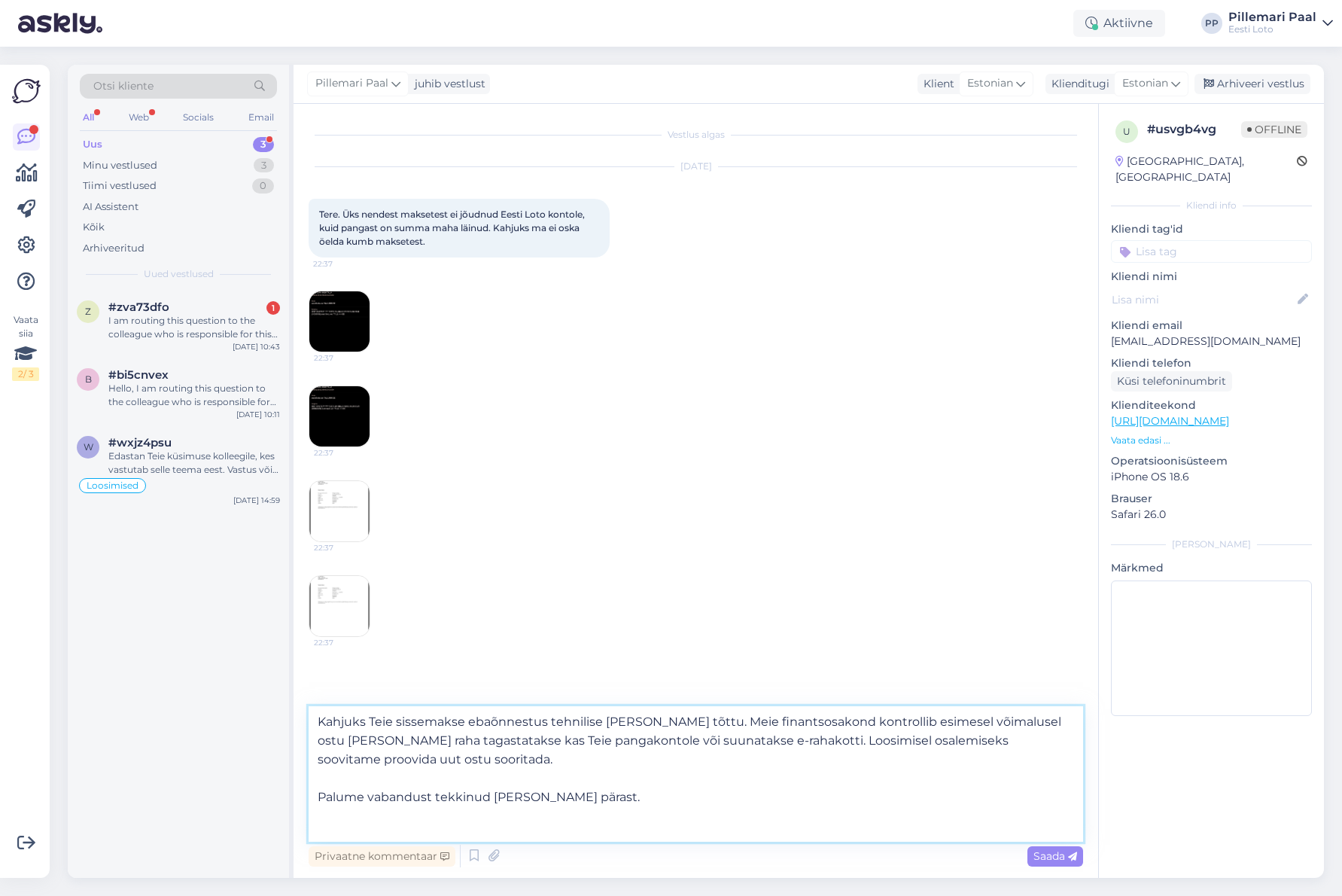
click at [319, 757] on textarea "Kahjuks Teie sissemakse ebaõnnestus tehnilise [PERSON_NAME] tõttu. Meie finants…" at bounding box center [696, 774] width 775 height 136
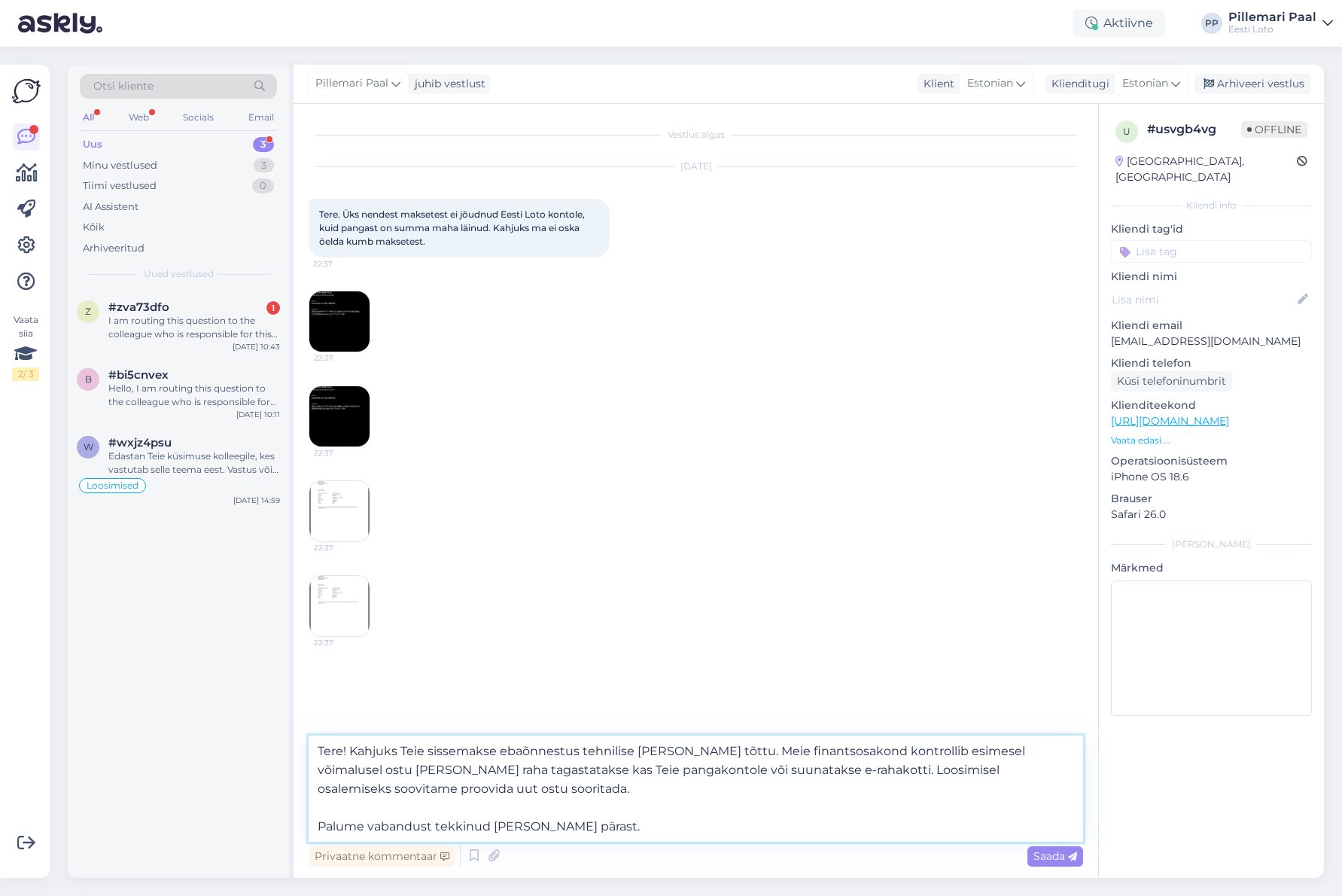
drag, startPoint x: 705, startPoint y: 750, endPoint x: 365, endPoint y: 746, distance: 340.0
click at [353, 747] on textarea "Tere! Kahjuks Teie sissemakse ebaõnnestus tehnilise [PERSON_NAME] tõttu. Meie f…" at bounding box center [696, 788] width 775 height 106
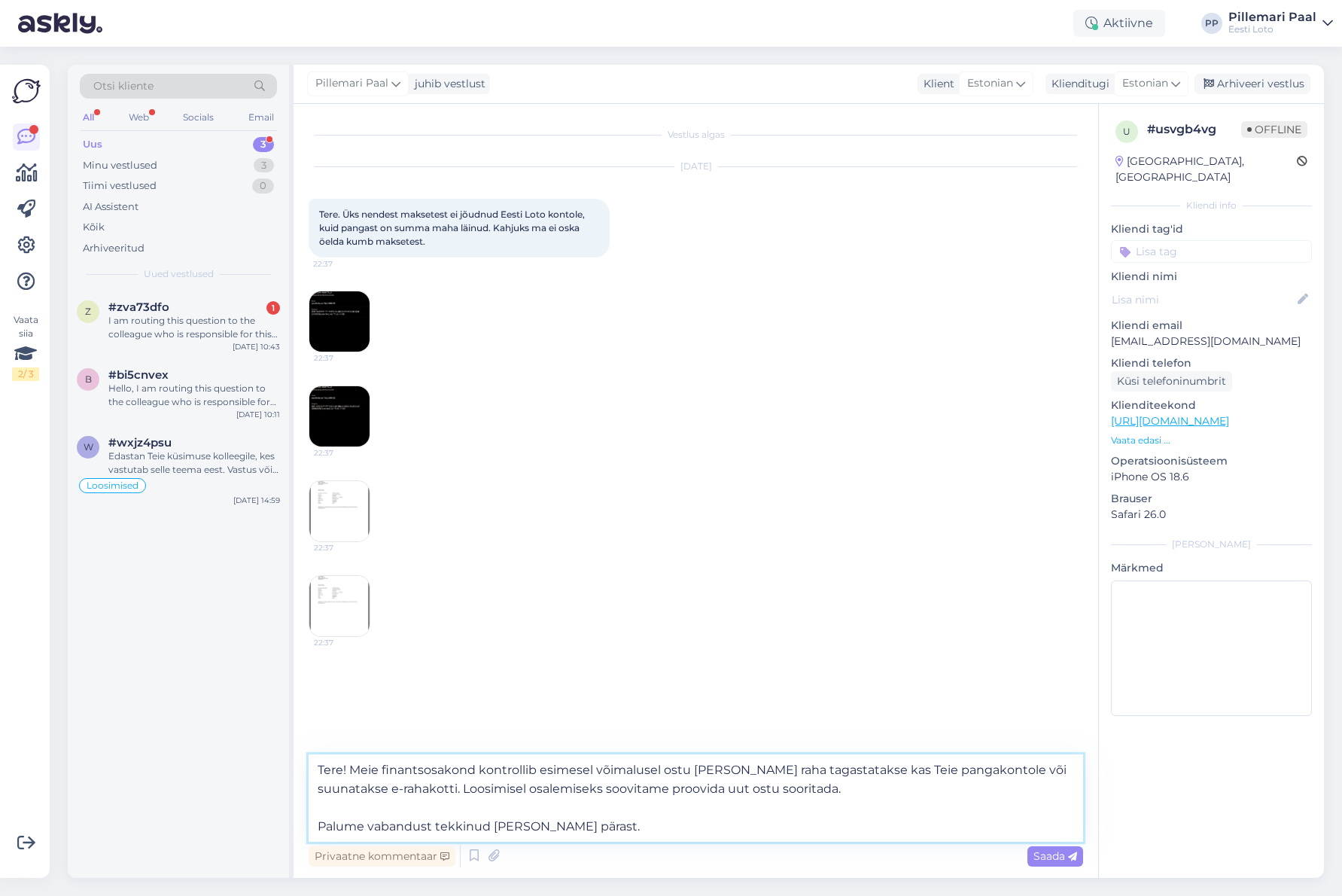
click at [674, 768] on textarea "Tere! Meie finantsosakond kontrollib esimesel võimalusel ostu [PERSON_NAME] rah…" at bounding box center [696, 798] width 775 height 87
drag, startPoint x: 862, startPoint y: 787, endPoint x: 464, endPoint y: 790, distance: 398.0
click at [462, 790] on textarea "Tere! Meie finantsosakond kontrollib esimesel võimalusel makse [PERSON_NAME] ra…" at bounding box center [696, 798] width 775 height 87
click at [512, 828] on textarea "Tere! Meie finantsosakond kontrollib esimesel võimalusel makse [PERSON_NAME] ra…" at bounding box center [696, 798] width 775 height 87
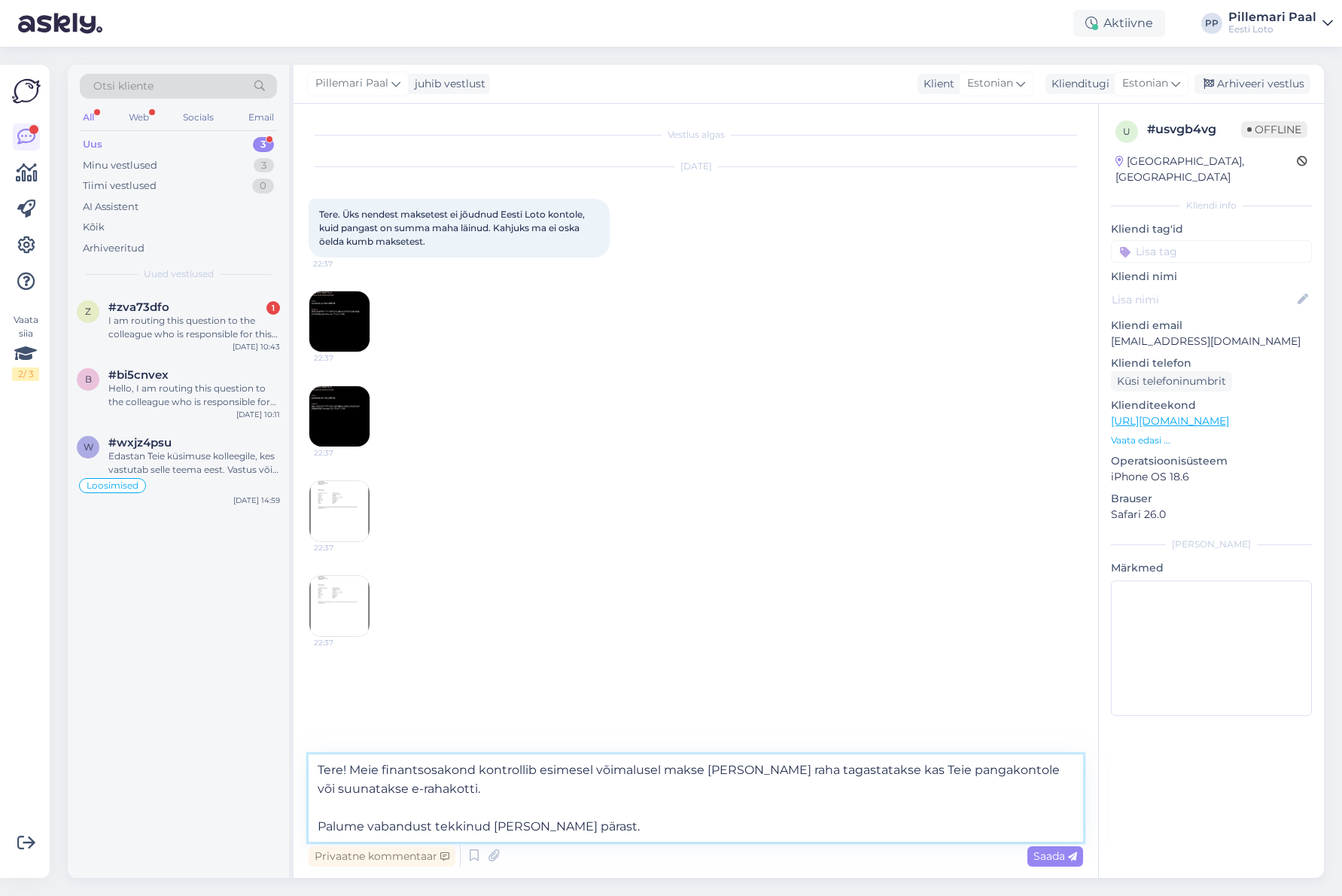
click at [512, 828] on textarea "Tere! Meie finantsosakond kontrollib esimesel võimalusel makse [PERSON_NAME] ra…" at bounding box center [696, 798] width 775 height 87
type textarea "Tere! Meie finantsosakond kontrollib esimesel võimalusel makse [PERSON_NAME] ra…"
click at [1059, 858] on span "Saada" at bounding box center [1055, 855] width 44 height 13
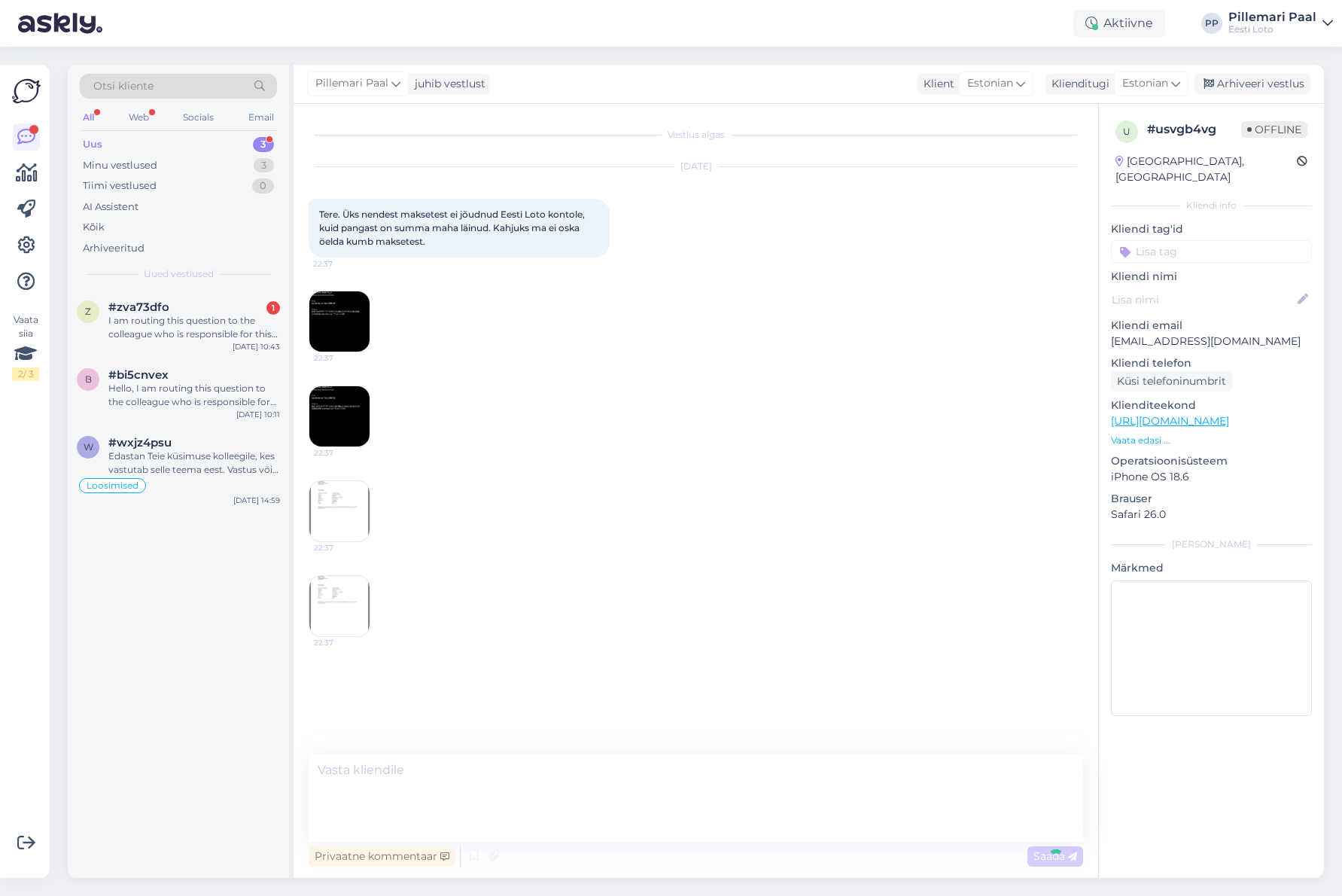
scroll to position [7, 0]
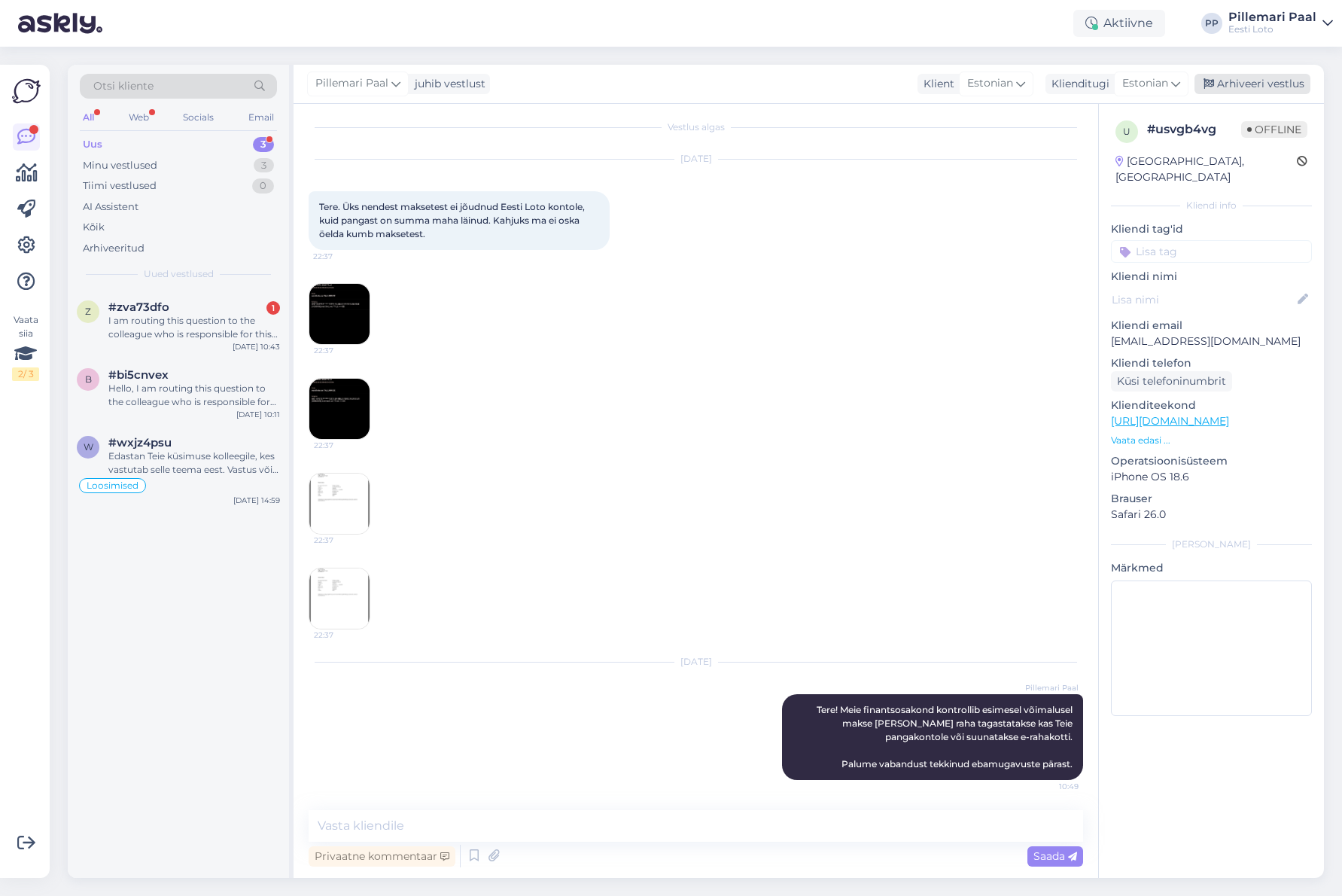
click at [1252, 79] on div "Arhiveeri vestlus" at bounding box center [1252, 84] width 116 height 21
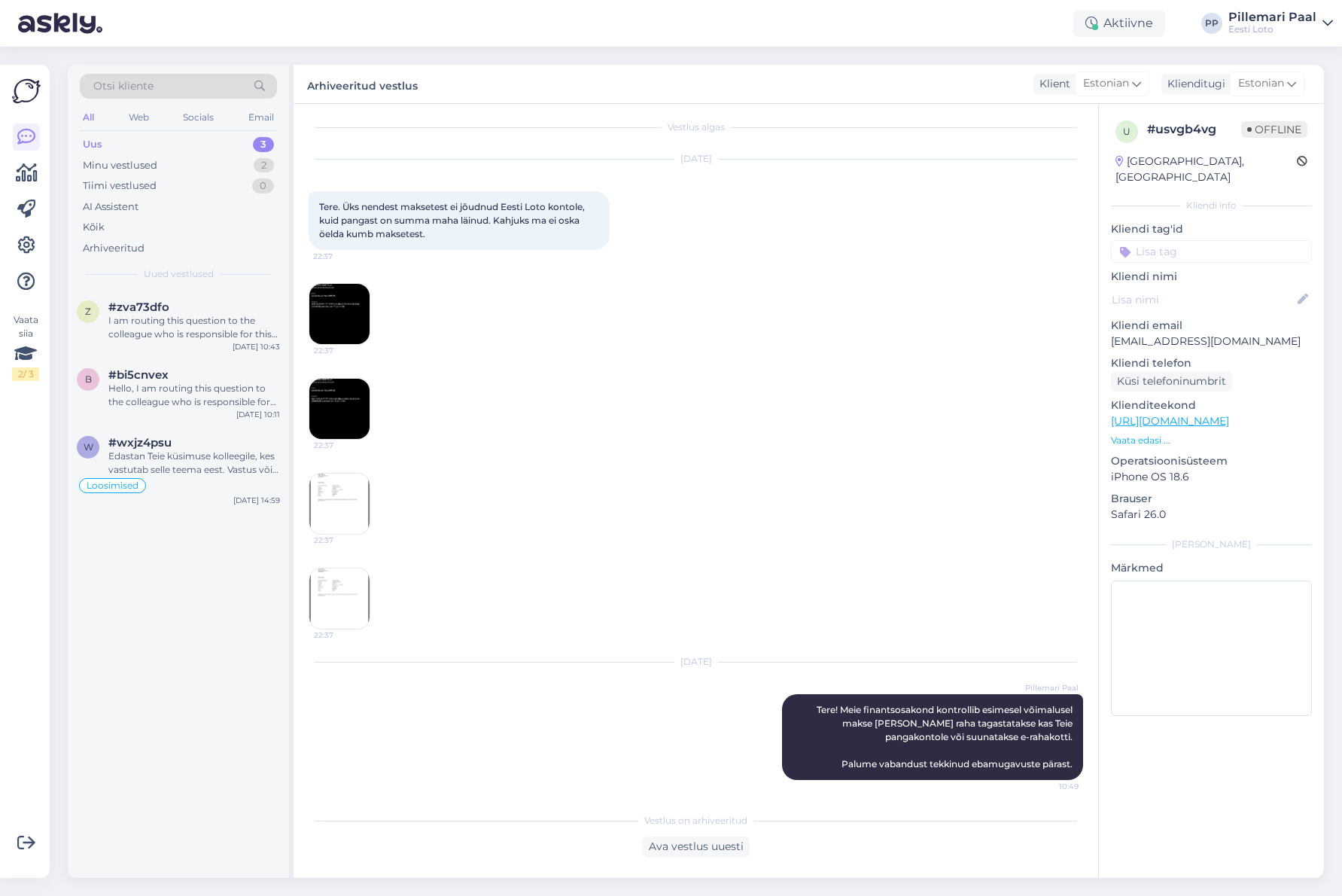
scroll to position [12, 0]
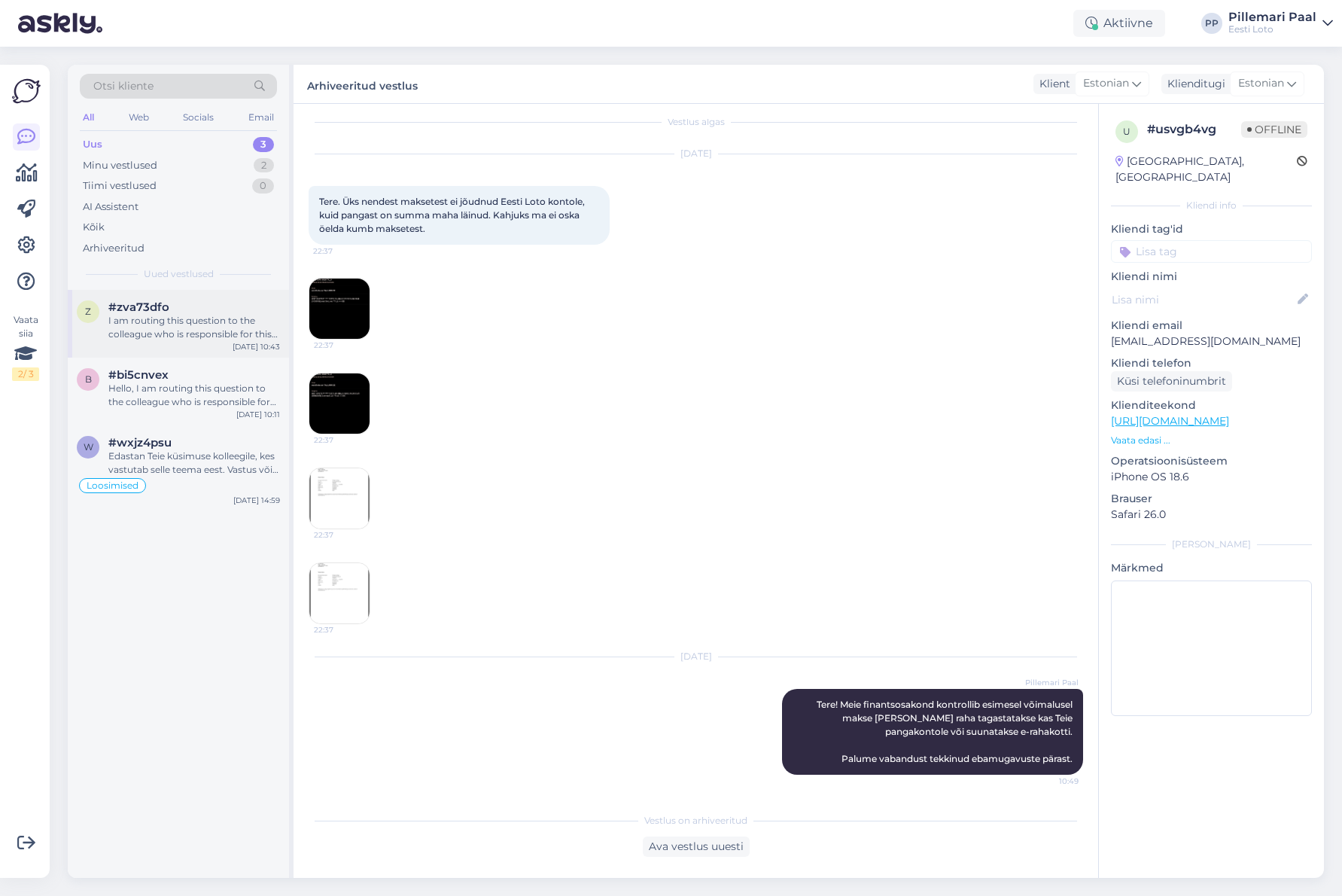
click at [180, 295] on div "z #zva73dfo I am routing this question to the colleague who is responsible for …" at bounding box center [178, 324] width 221 height 68
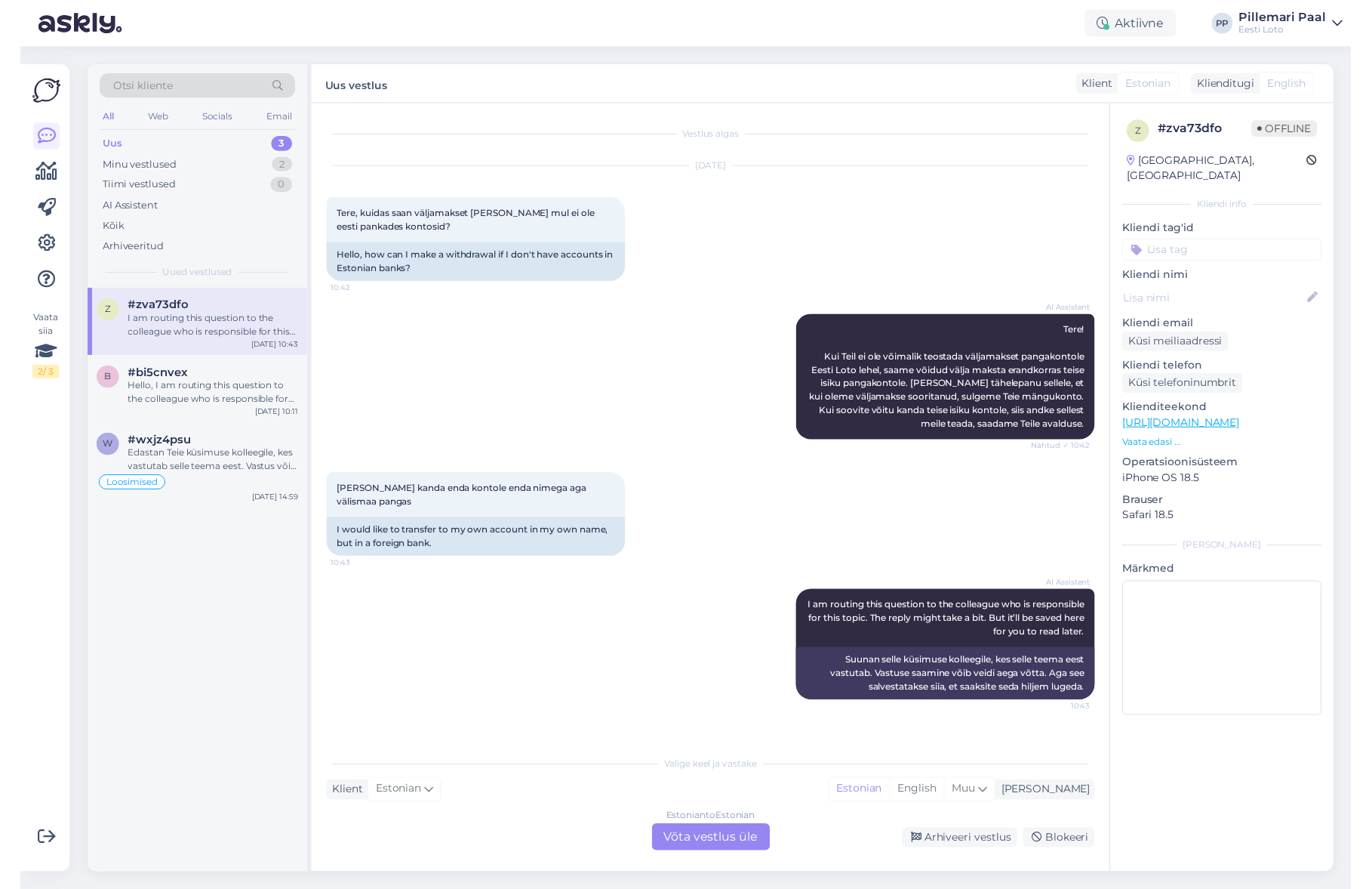
scroll to position [0, 0]
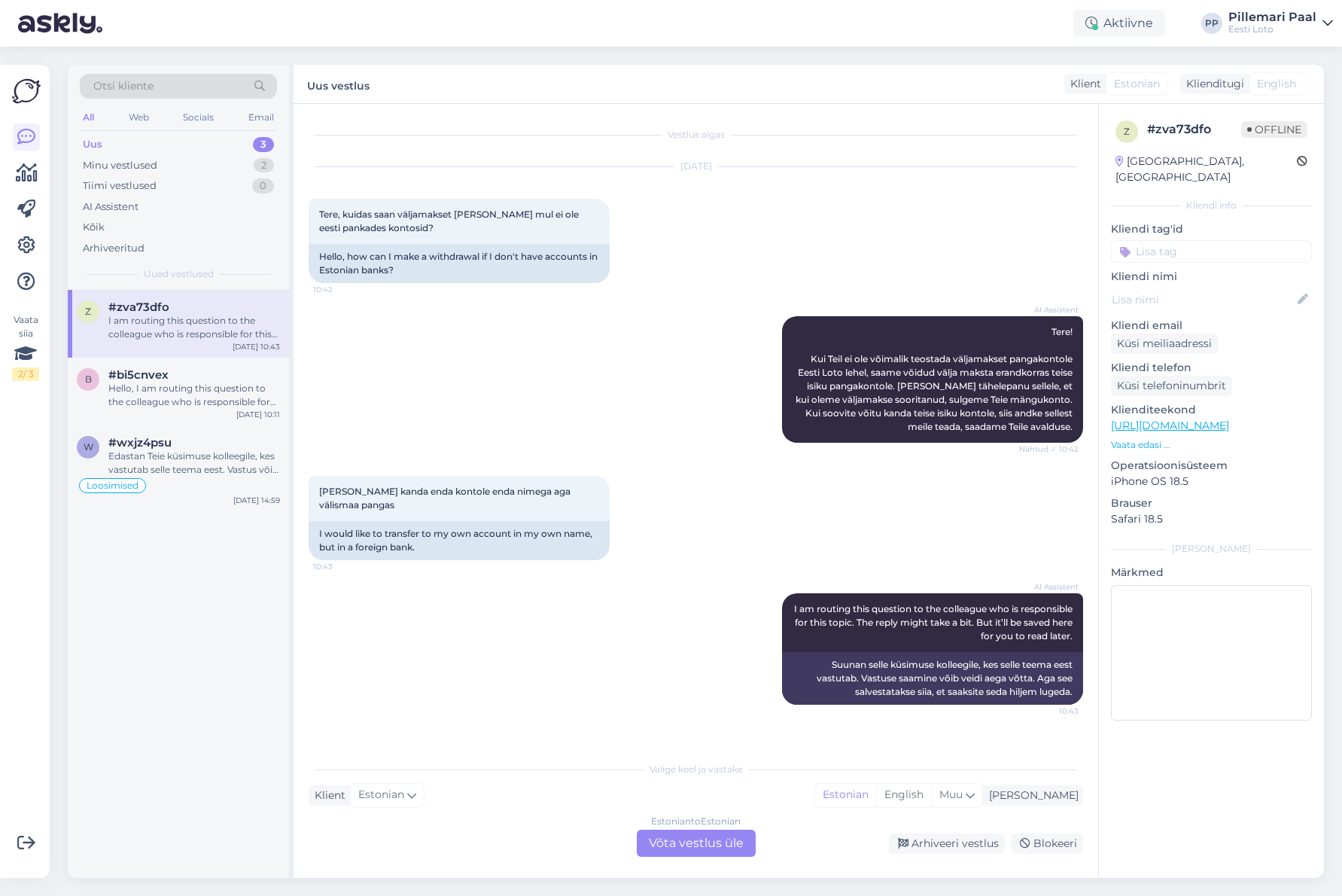
click at [705, 839] on div "Estonian to Estonian Võta vestlus üle" at bounding box center [695, 842] width 119 height 27
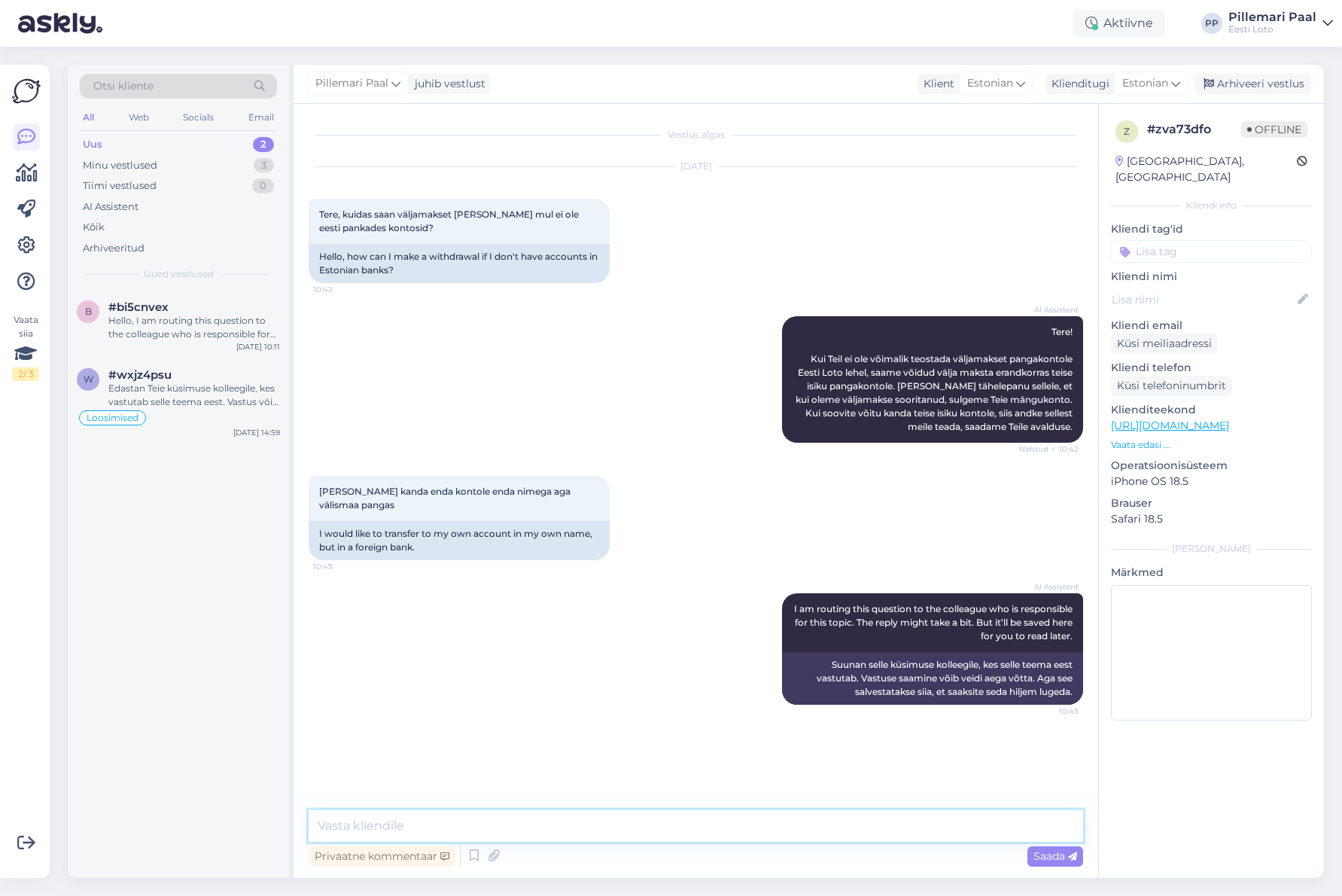
click at [650, 823] on textarea at bounding box center [696, 825] width 775 height 31
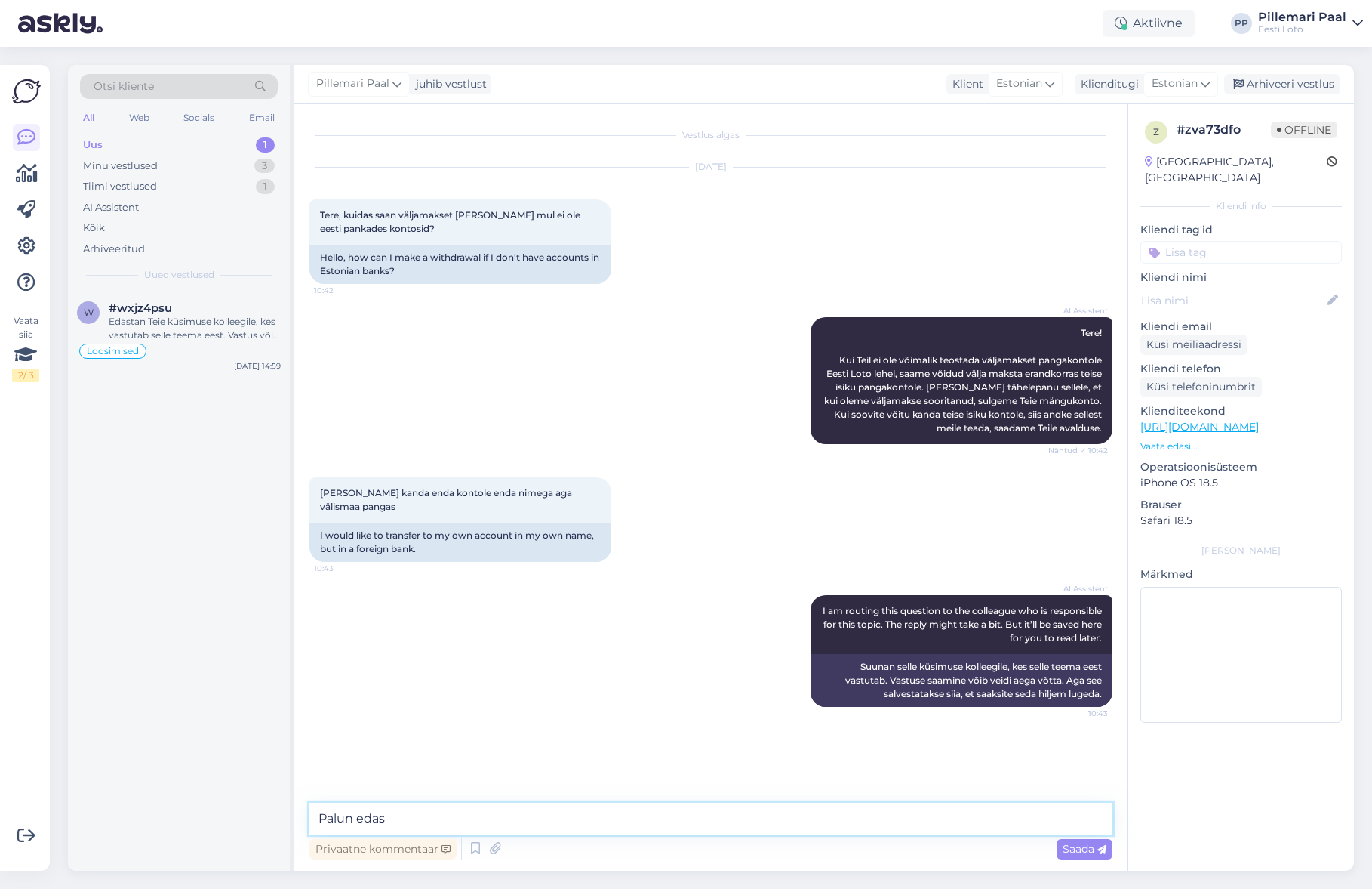
drag, startPoint x: 399, startPoint y: 820, endPoint x: 311, endPoint y: 811, distance: 88.5
click at [311, 811] on textarea "Palun edas" at bounding box center [711, 817] width 803 height 31
paste textarea "Saadame Teile avalduse võidu väljamaksmiseks e-rahakotist. Avalduse blankett on…"
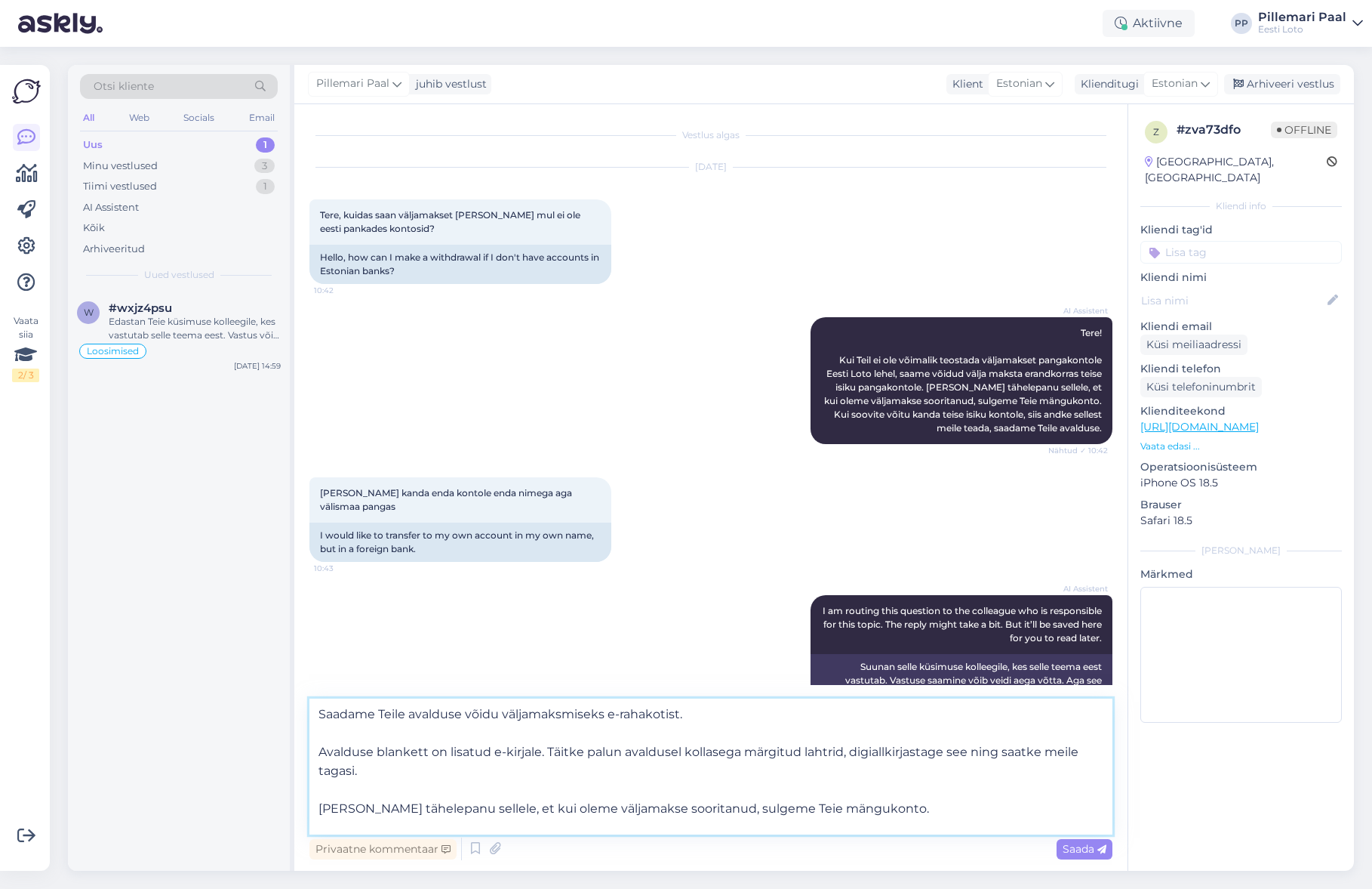
drag, startPoint x: 320, startPoint y: 753, endPoint x: 369, endPoint y: 801, distance: 68.6
click at [320, 756] on textarea "Saadame Teile avalduse võidu väljamaksmiseks e-rahakotist. Avalduse blankett on…" at bounding box center [711, 766] width 803 height 136
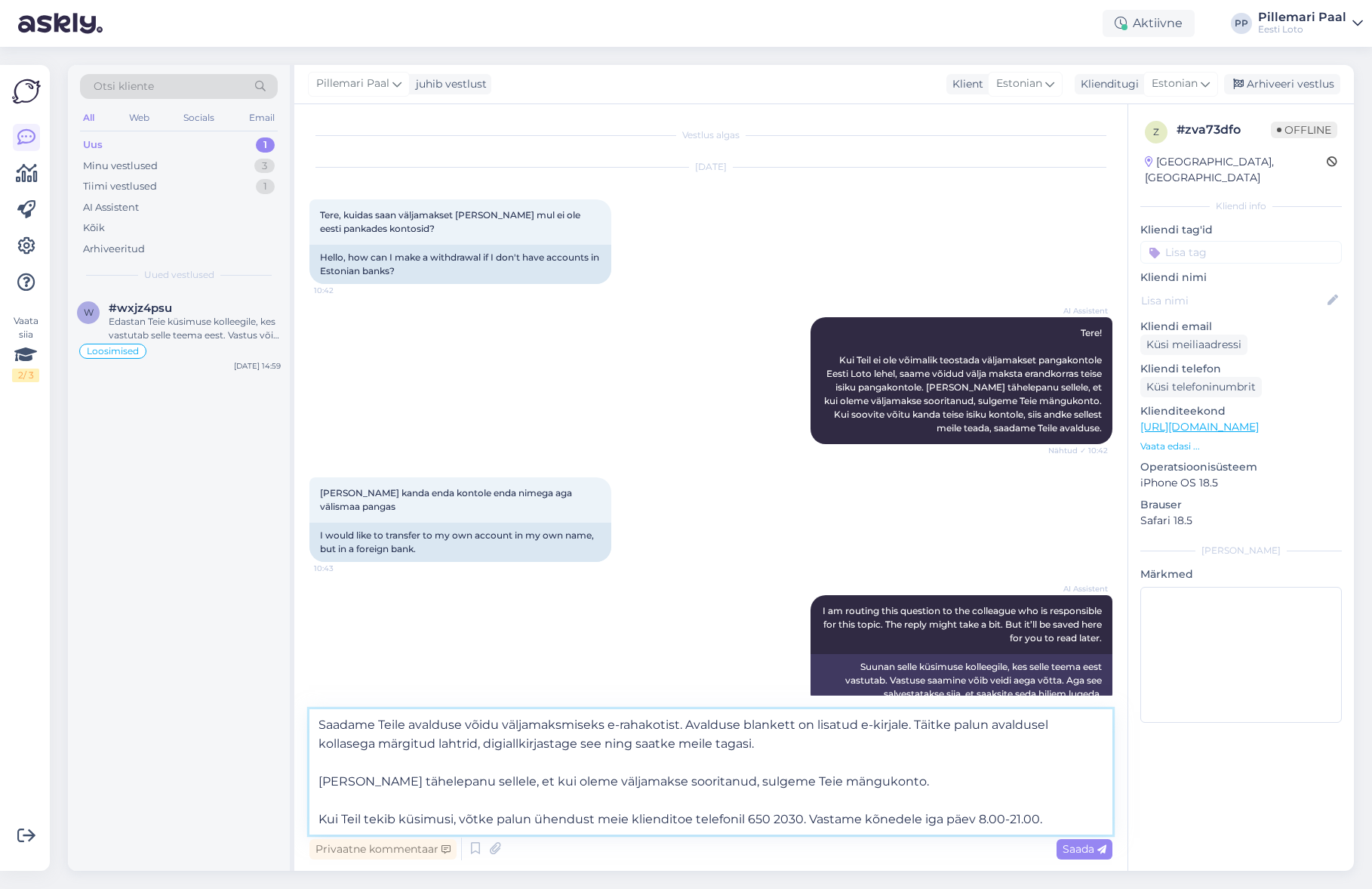
drag, startPoint x: 907, startPoint y: 722, endPoint x: 898, endPoint y: 766, distance: 44.9
click at [860, 725] on textarea "Saadame Teile avalduse võidu väljamaksmiseks e-rahakotist. Avalduse blankett on…" at bounding box center [711, 772] width 803 height 125
click at [316, 782] on textarea "Saadame Teile avalduse võidu väljamaksmiseks e-rahakotist. Avalduse blankett on…" at bounding box center [711, 772] width 803 height 125
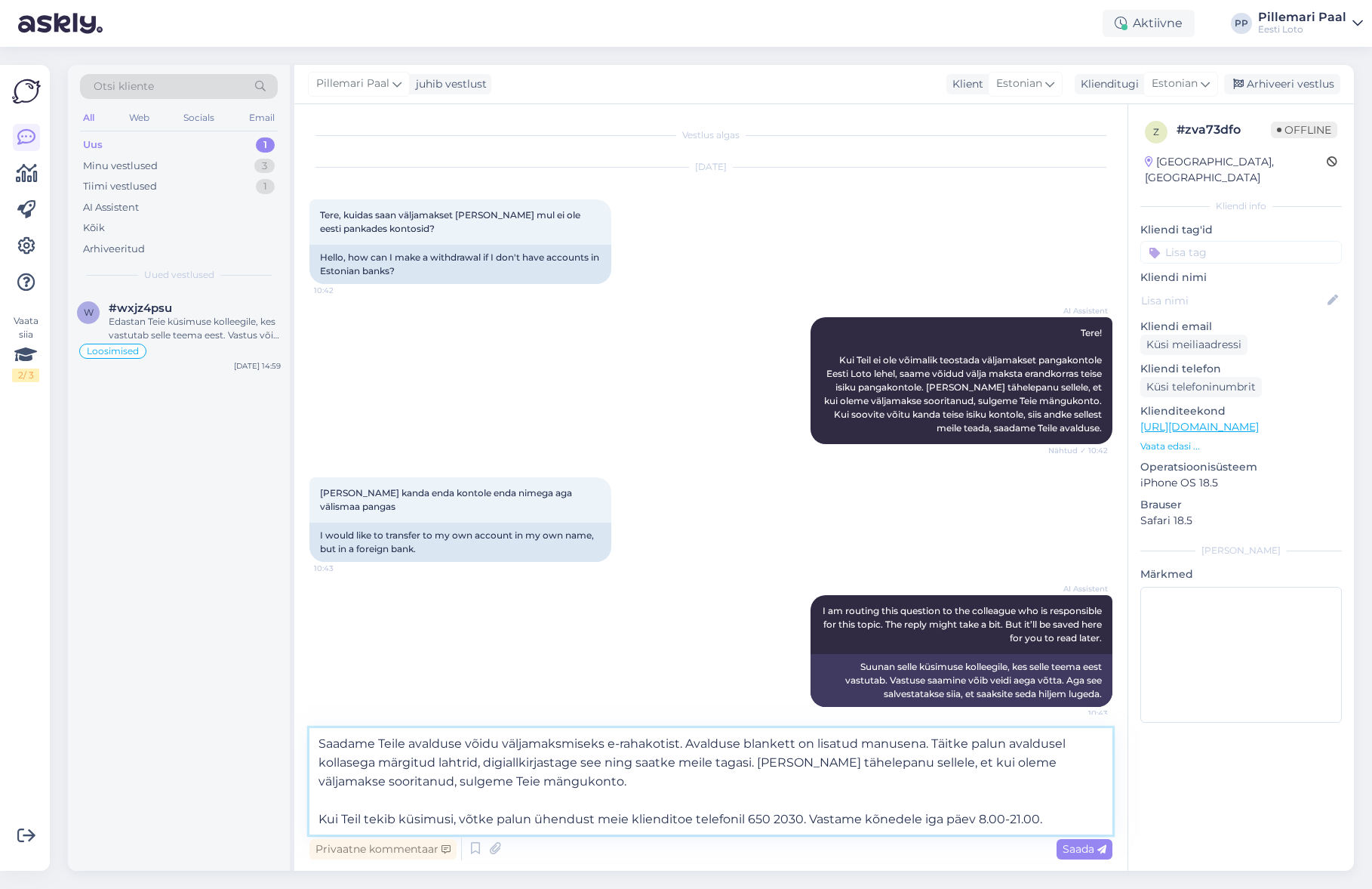
click at [349, 800] on textarea "Saadame Teile avalduse võidu väljamaksmiseks e-rahakotist. Avalduse blankett on…" at bounding box center [711, 781] width 803 height 107
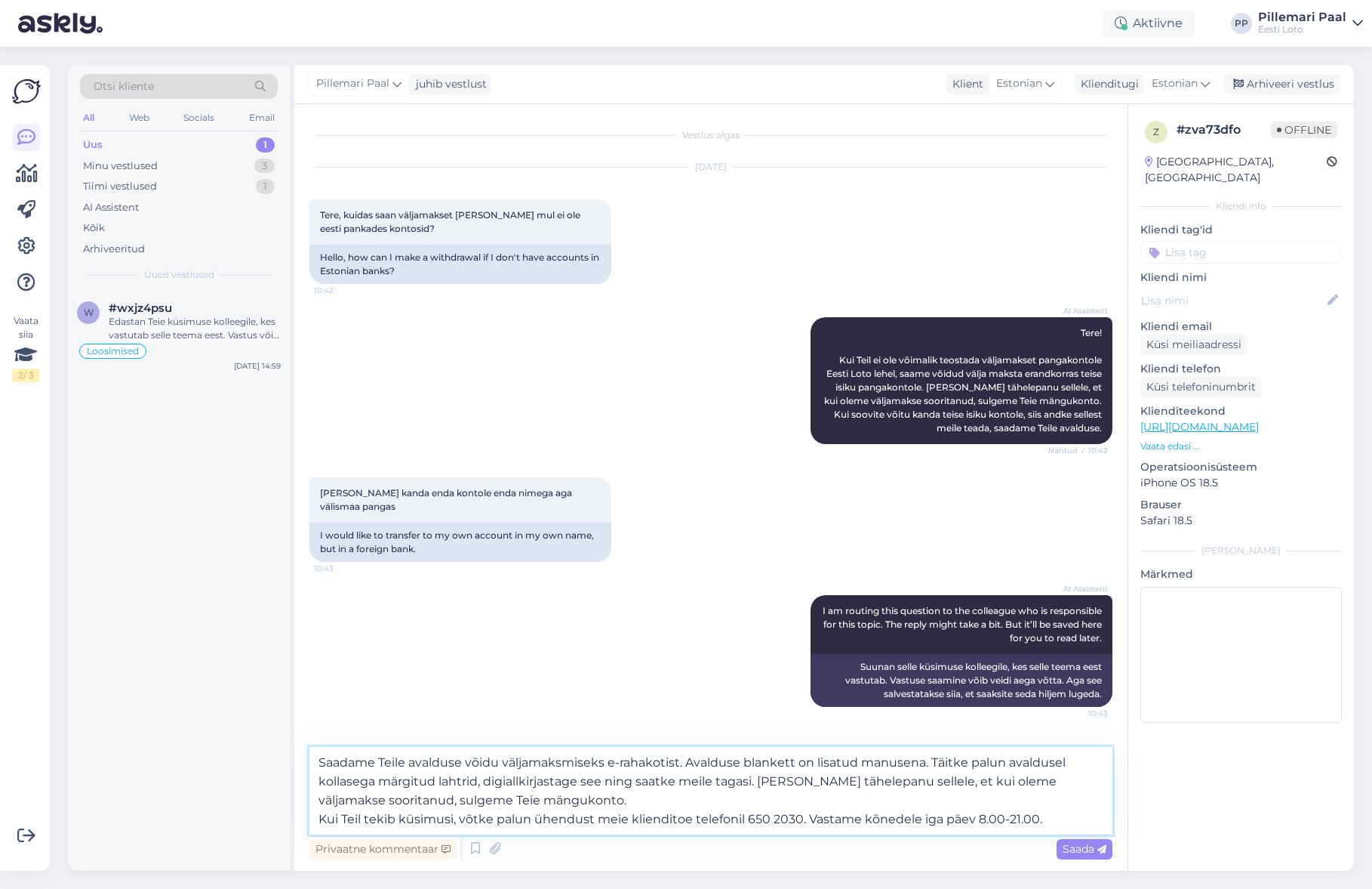
click at [320, 819] on textarea "Saadame Teile avalduse võidu väljamaksmiseks e-rahakotist. Avalduse blankett on…" at bounding box center [711, 791] width 803 height 88
click at [754, 782] on textarea "Saadame Teile avalduse võidu väljamaksmiseks e-rahakotist. Avalduse blankett on…" at bounding box center [711, 791] width 803 height 88
type textarea "Saadame Teile avalduse võidu väljamaksmiseks e-rahakotist. Avalduse blankett on…"
click at [838, 816] on textarea "Saadame Teile avalduse võidu väljamaksmiseks e-rahakotist. Avalduse blankett on…" at bounding box center [711, 791] width 803 height 88
click at [1087, 846] on span "Saada" at bounding box center [1084, 848] width 44 height 13
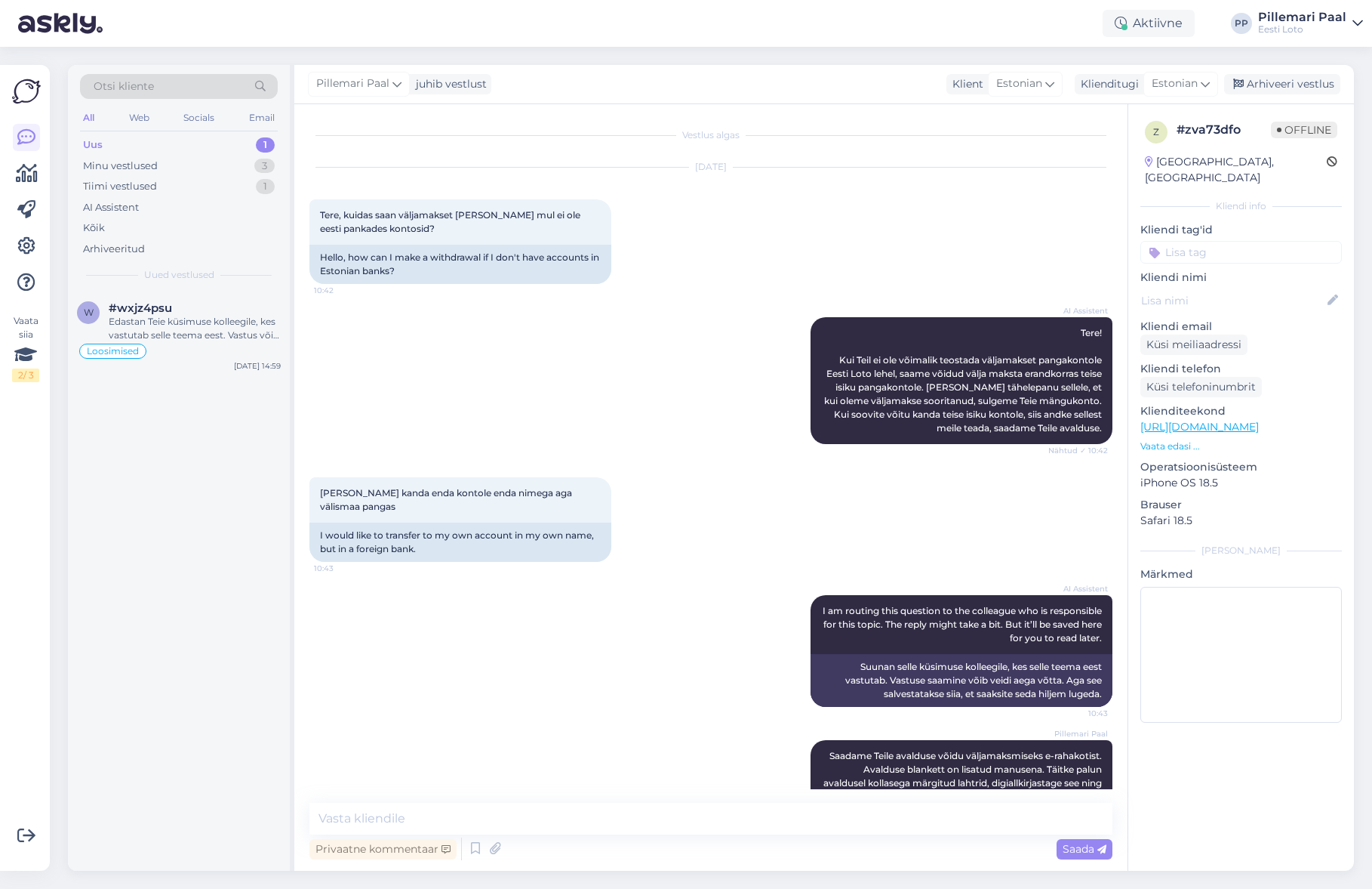
scroll to position [94, 0]
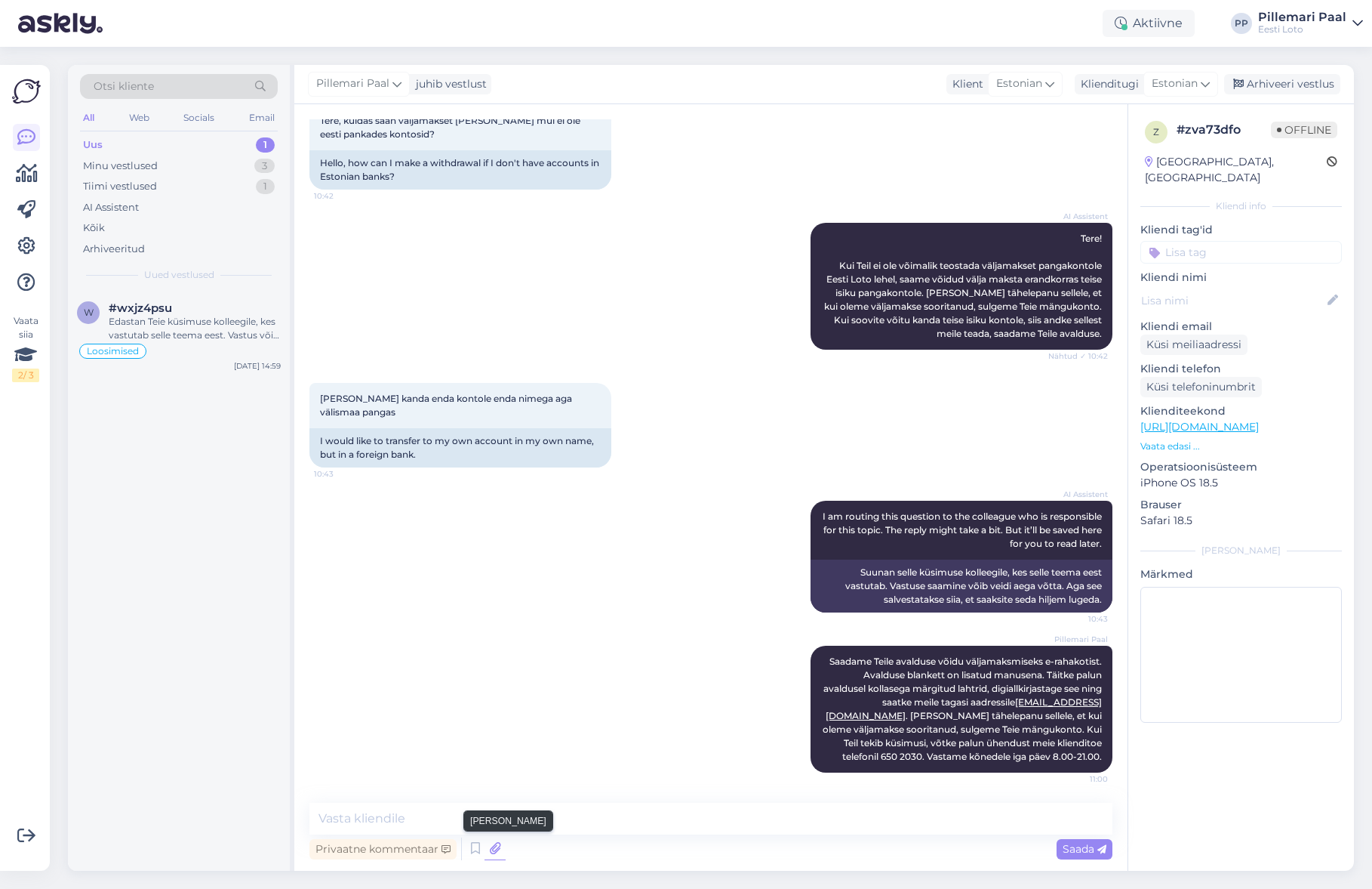
click at [500, 848] on icon at bounding box center [495, 848] width 21 height 22
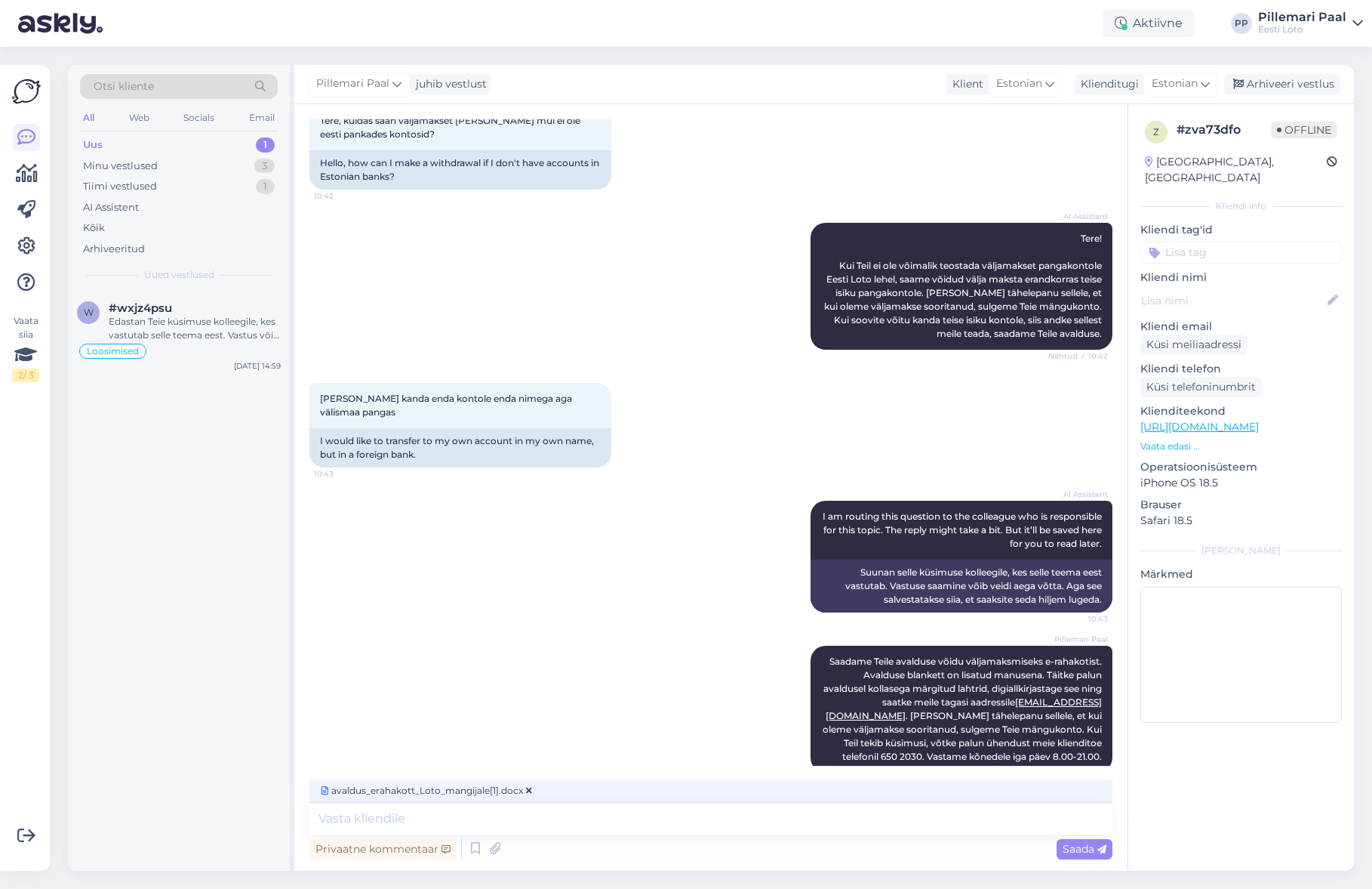
scroll to position [118, 0]
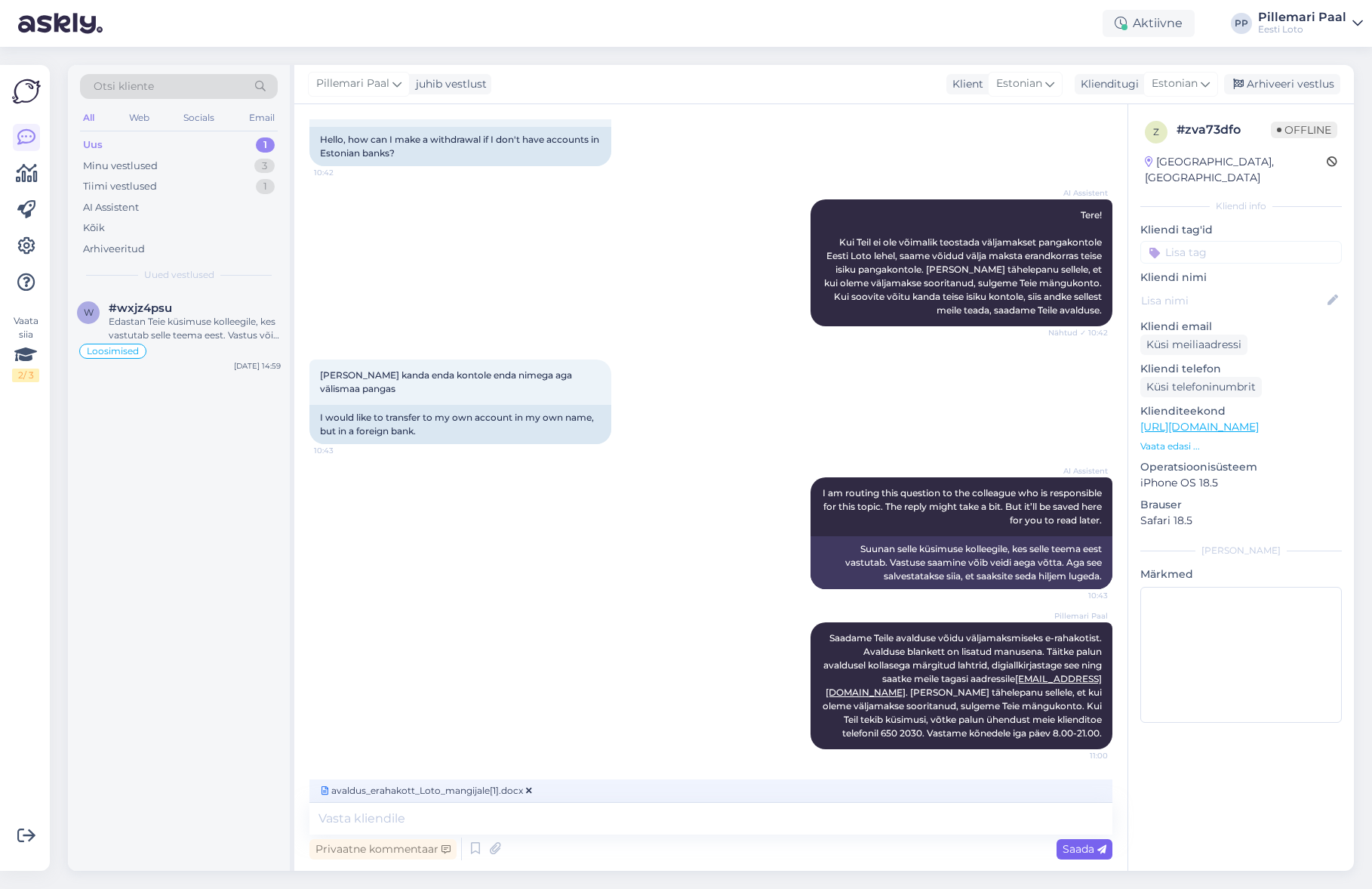
click at [1072, 851] on span "Saada" at bounding box center [1084, 848] width 44 height 13
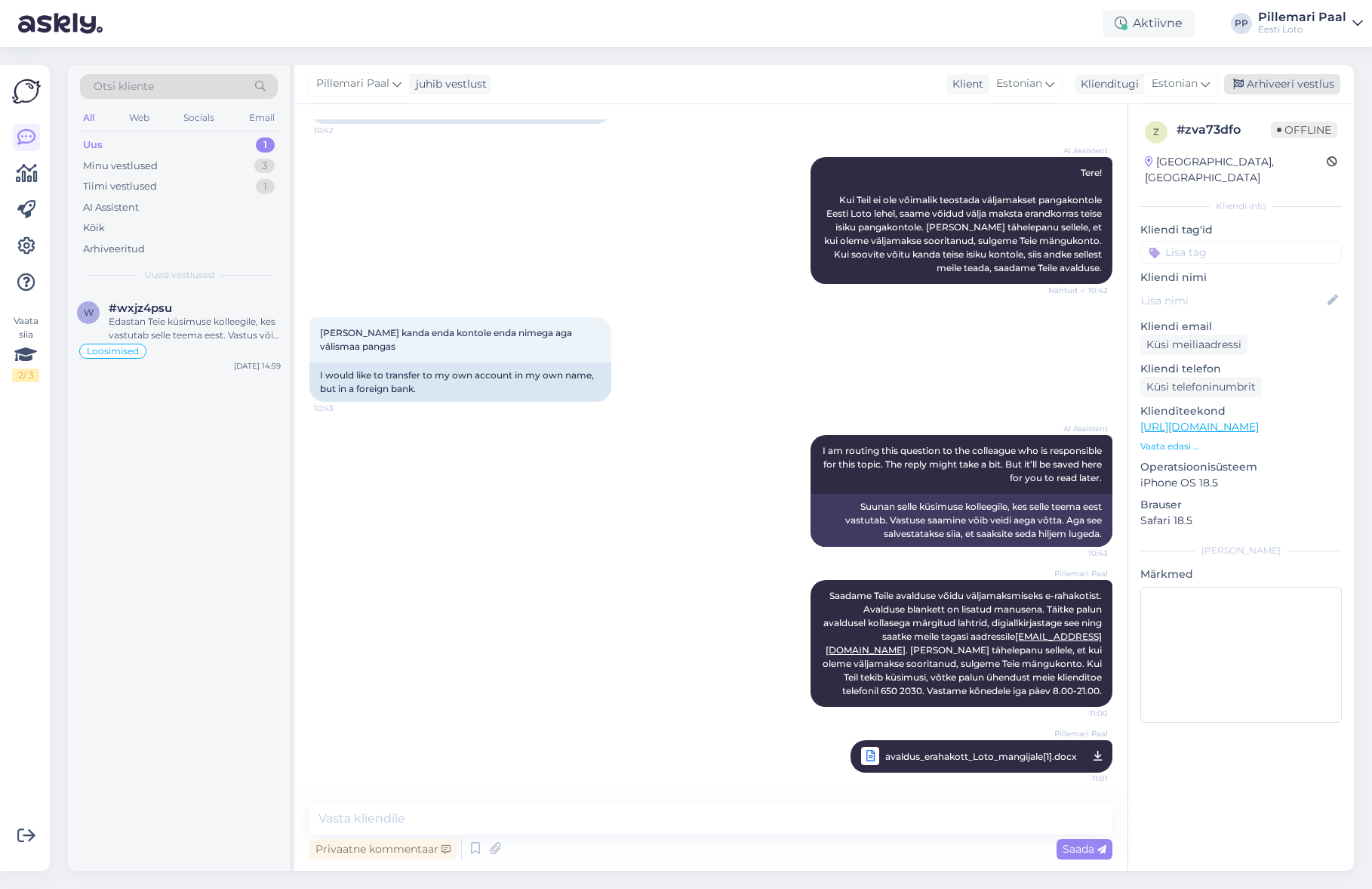
click at [1306, 89] on div "Arhiveeri vestlus" at bounding box center [1283, 84] width 116 height 21
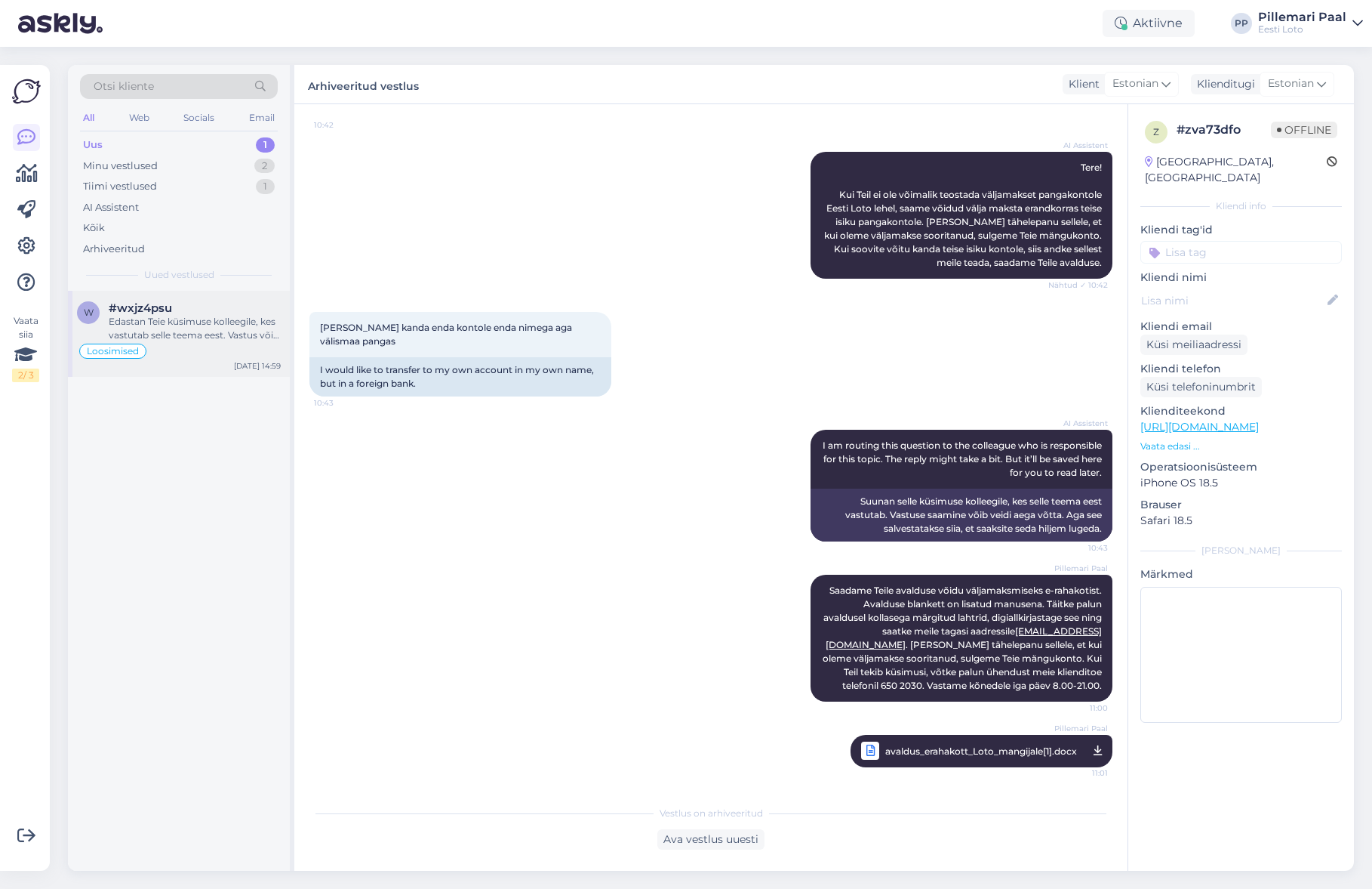
click at [175, 325] on div "Edastan Teie küsimuse kolleegile, kes vastutab selle teema eest. Vastus võib [P…" at bounding box center [194, 329] width 172 height 27
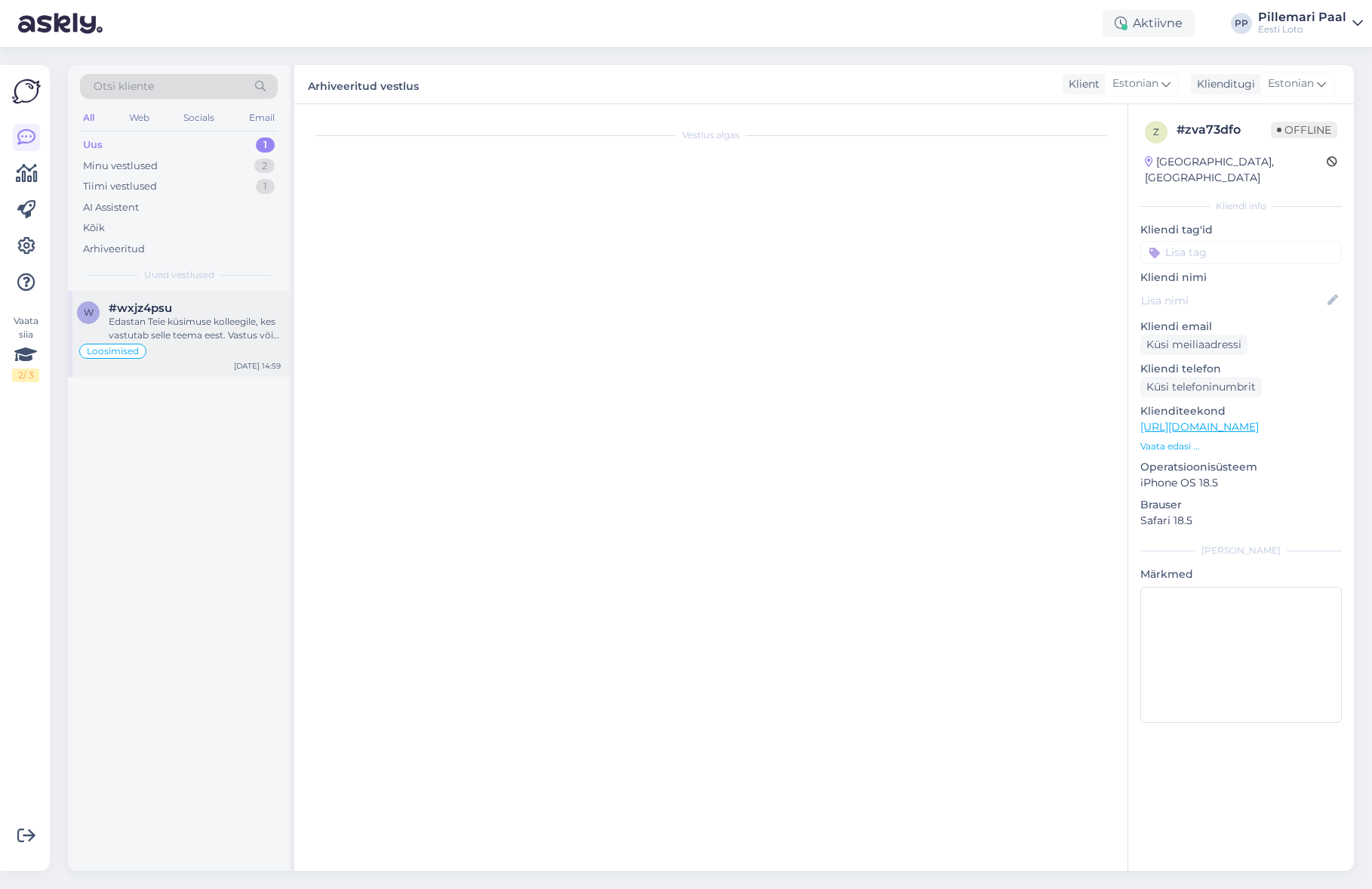
scroll to position [3274, 0]
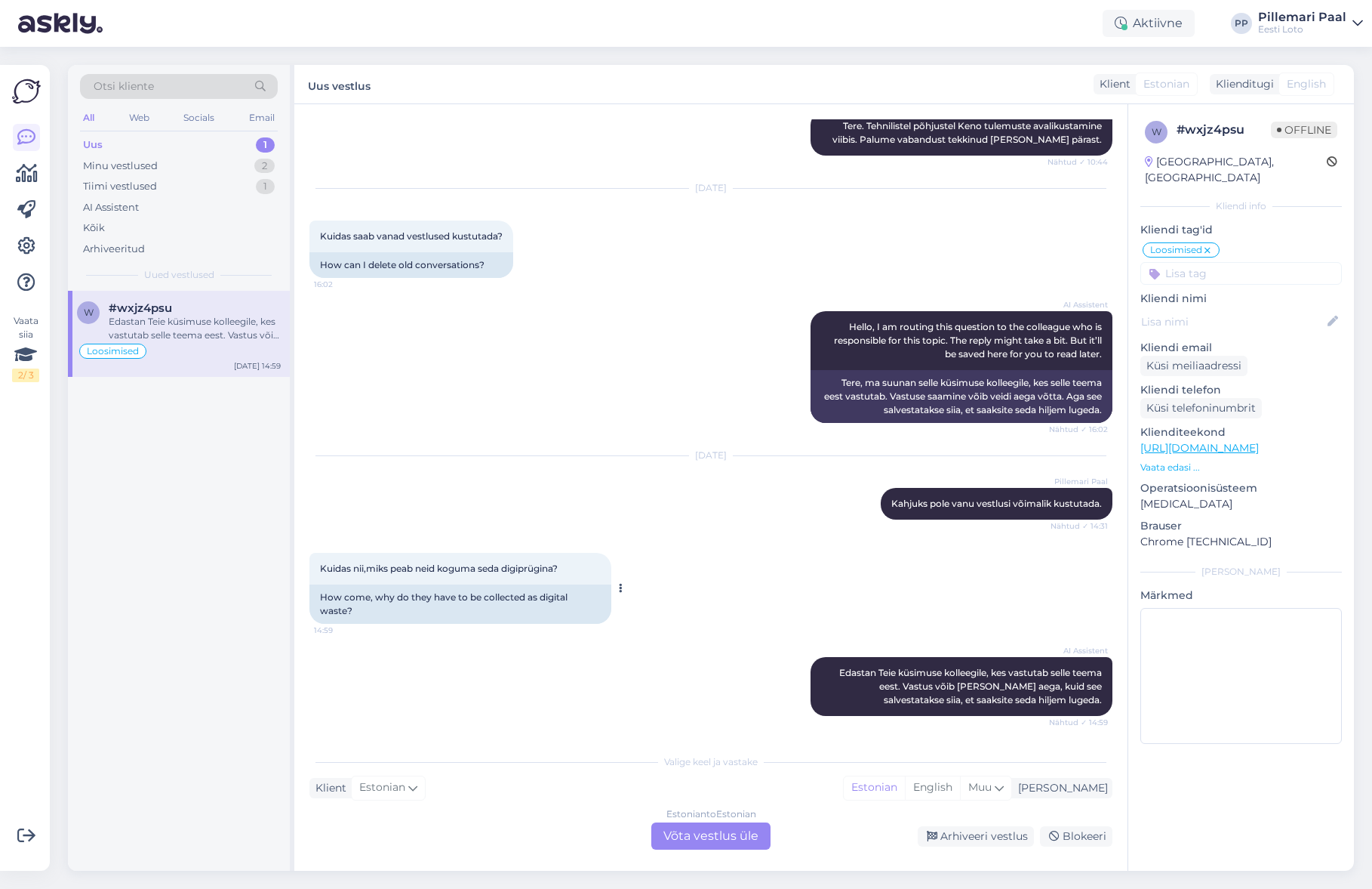
drag, startPoint x: 578, startPoint y: 569, endPoint x: 316, endPoint y: 568, distance: 262.0
click at [315, 568] on div "Kuidas nii,miks peab neid koguma seda digiprügina? 14:59" at bounding box center [460, 568] width 302 height 31
copy span "Kuidas nii,miks peab neid koguma seda digiprügina?"
click at [700, 842] on div "Estonian to Estonian Võta vestlus üle" at bounding box center [711, 835] width 119 height 27
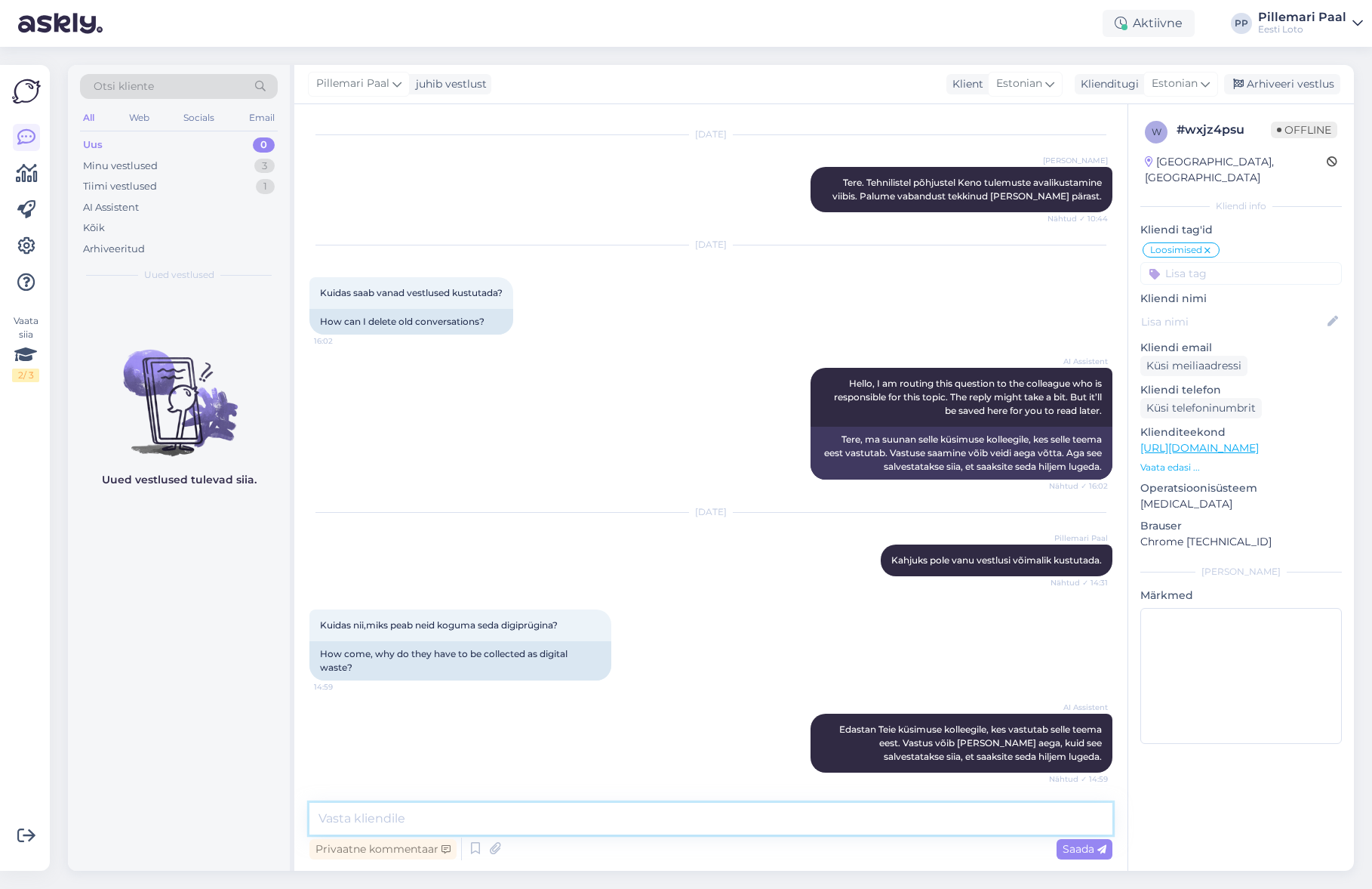
click at [644, 820] on textarea at bounding box center [711, 817] width 803 height 31
paste textarea "Praegu ei ole kahjuks võimalik juturoboti vestlusi kustutada. Võtame [PERSON_NA…"
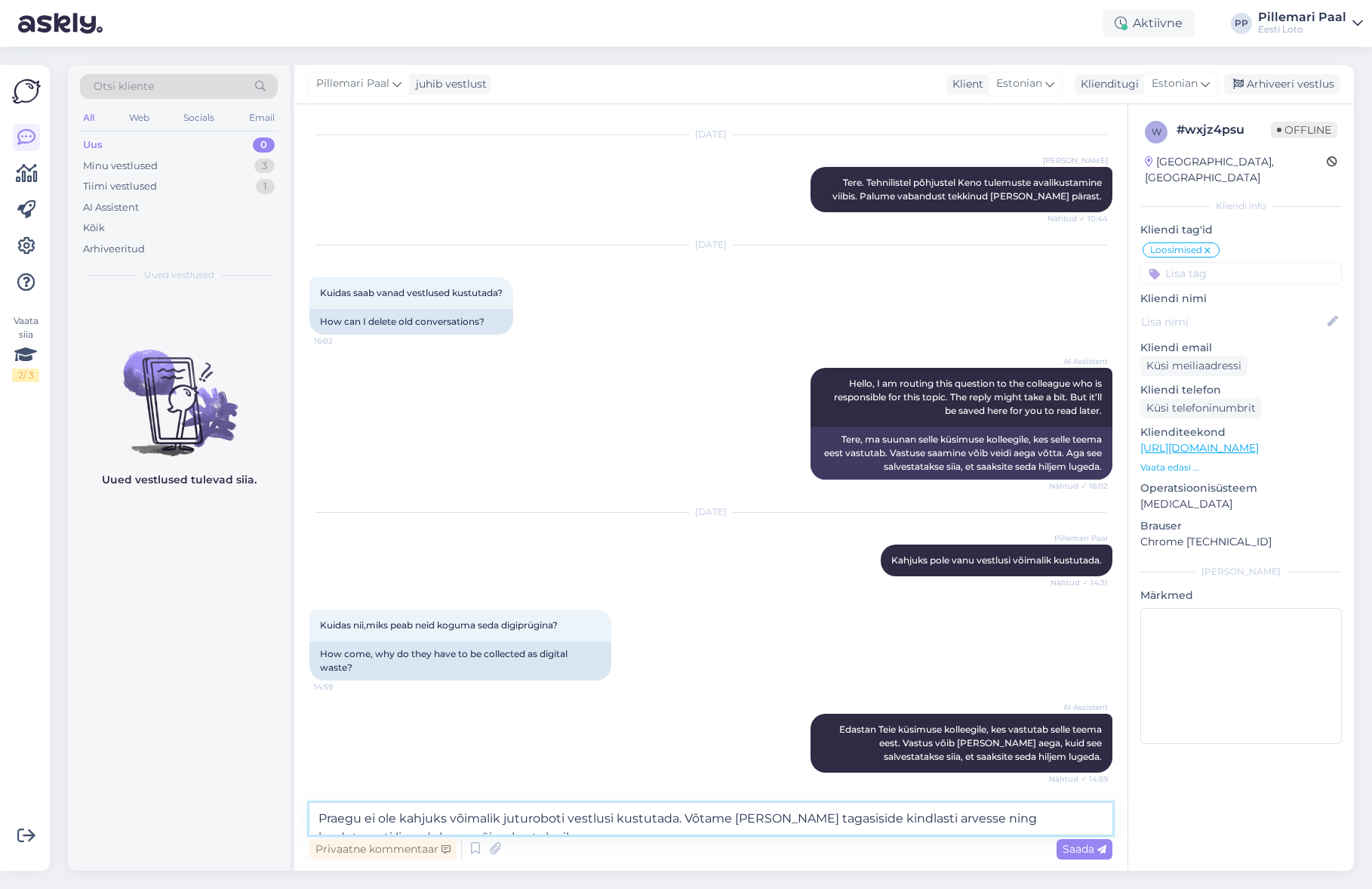
scroll to position [3235, 0]
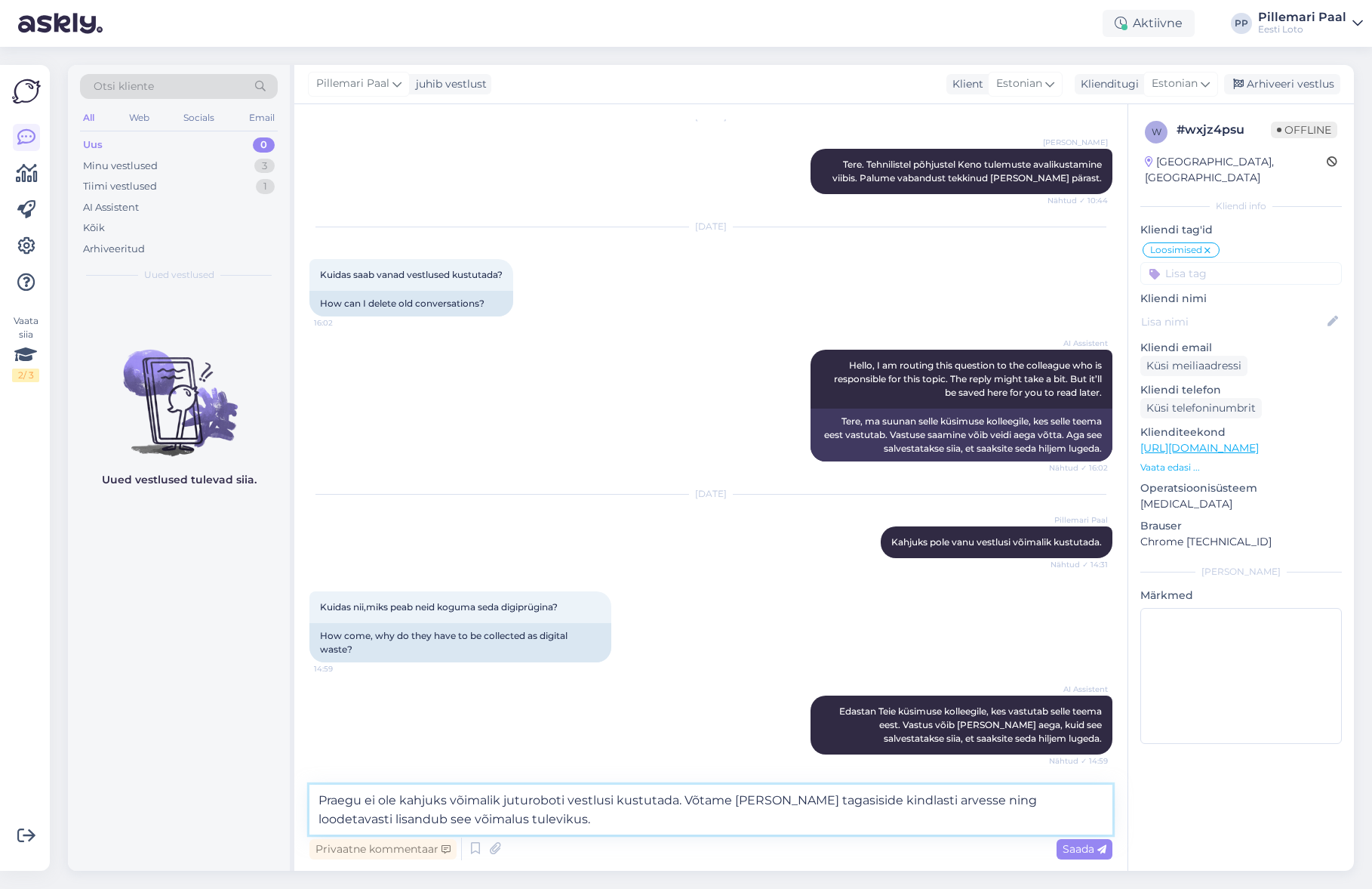
drag, startPoint x: 665, startPoint y: 800, endPoint x: 297, endPoint y: 804, distance: 368.0
click at [296, 804] on div "Vestlus algas [DATE] Miks pole veel keno lõunaseid numbreid? 14:44 Why [PERSON_…" at bounding box center [711, 487] width 833 height 766
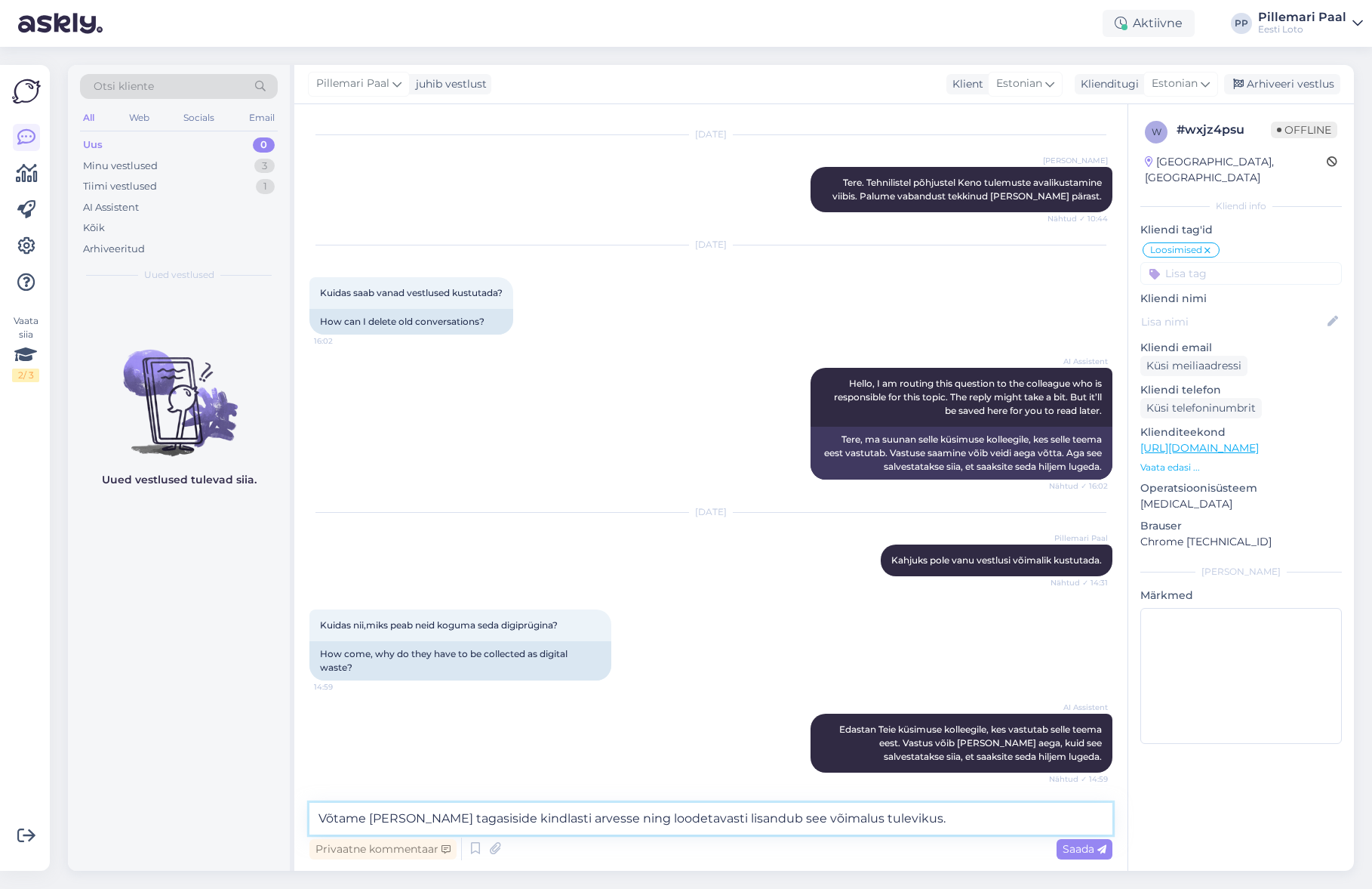
scroll to position [3217, 0]
click at [497, 822] on textarea "Võtame [PERSON_NAME] tagasiside kindlasti arvesse ning loodetavasti lisandub se…" at bounding box center [711, 817] width 803 height 31
type textarea "Võtame [PERSON_NAME] tagasiside arvesse ning loodetavasti lisandub see võimalus…"
click at [1069, 847] on span "Saada" at bounding box center [1084, 848] width 44 height 13
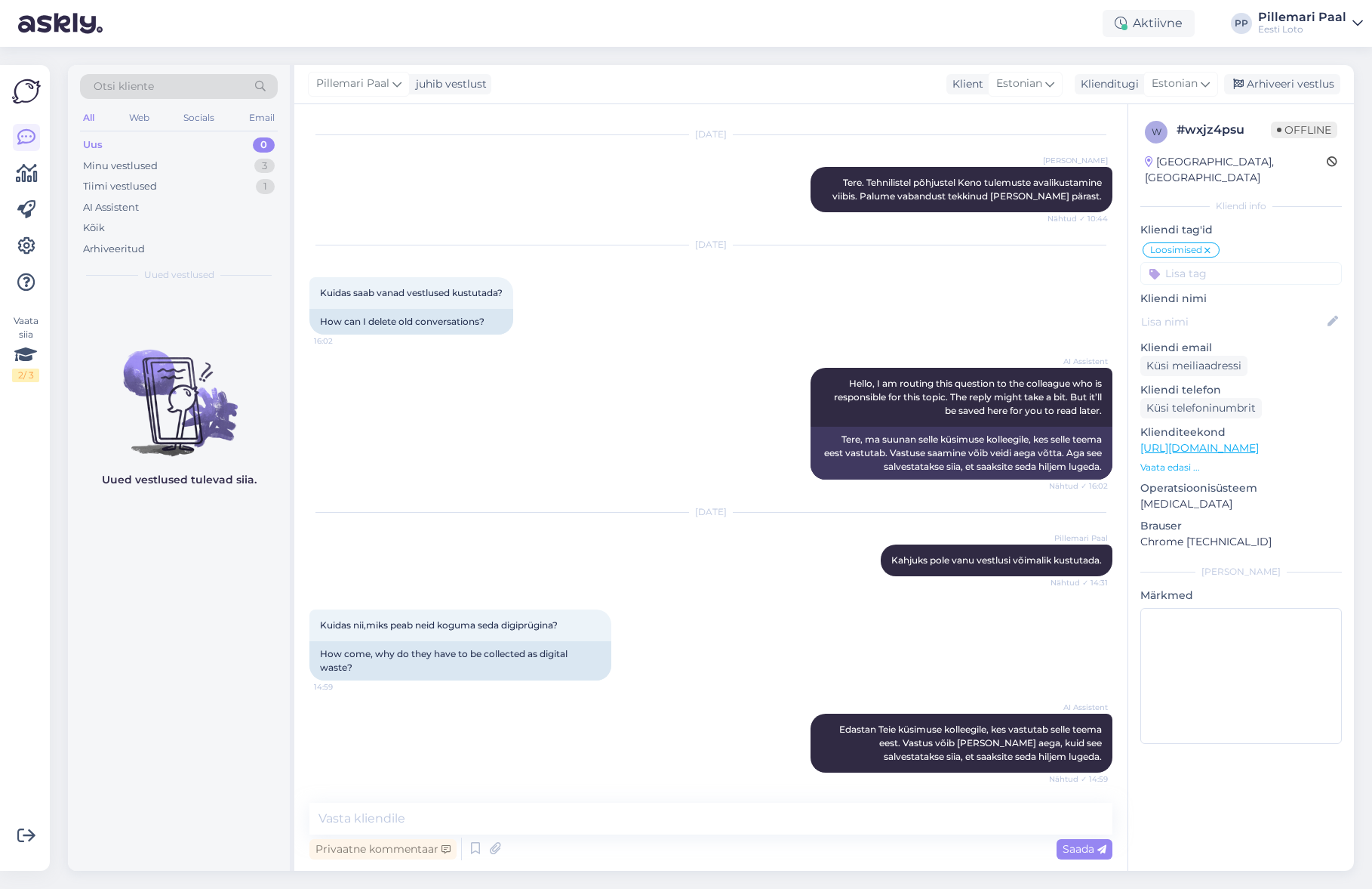
scroll to position [3328, 0]
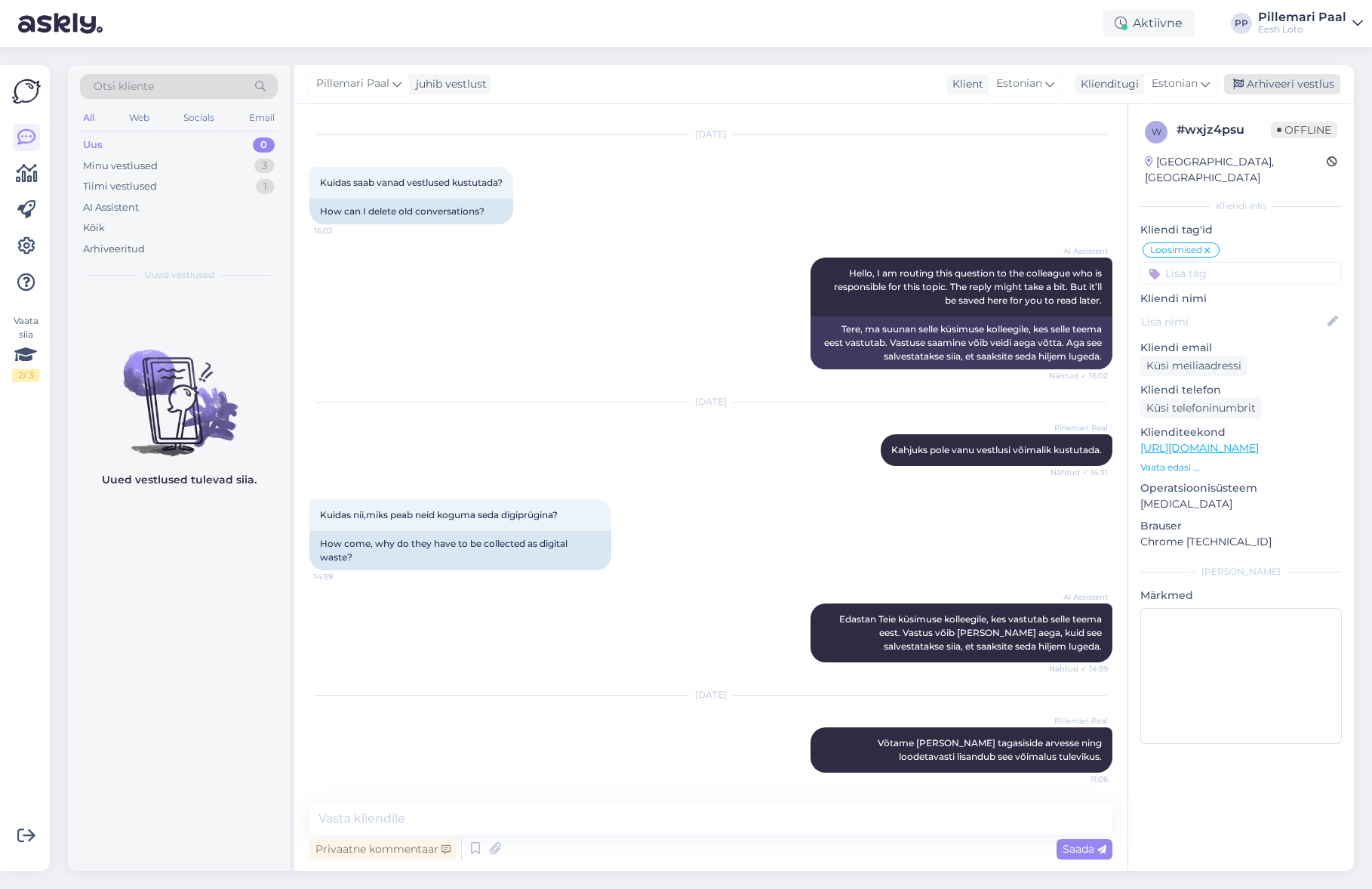
click at [1275, 79] on div "Arhiveeri vestlus" at bounding box center [1283, 84] width 116 height 21
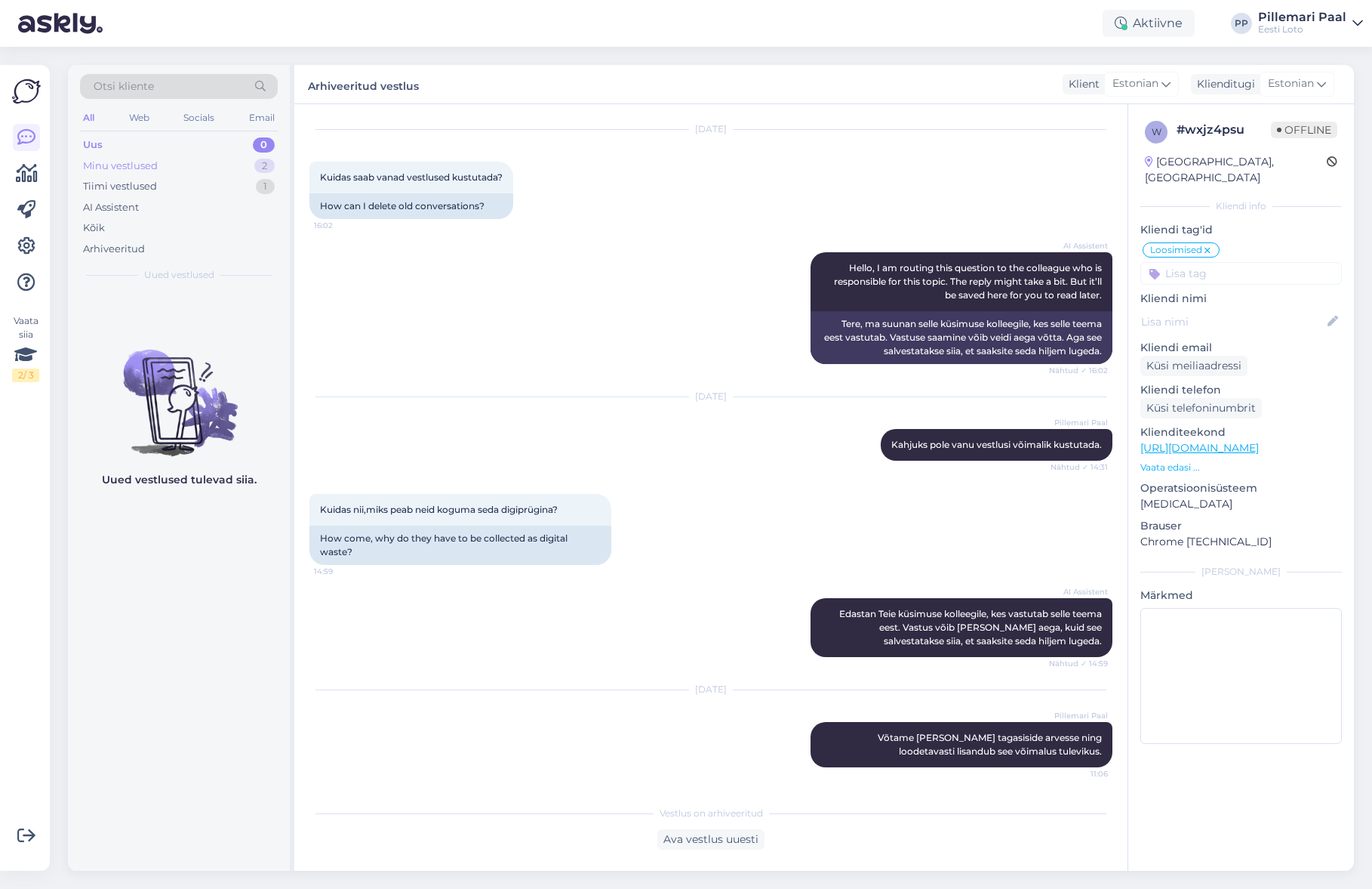
click at [137, 162] on div "Minu vestlused" at bounding box center [120, 166] width 74 height 15
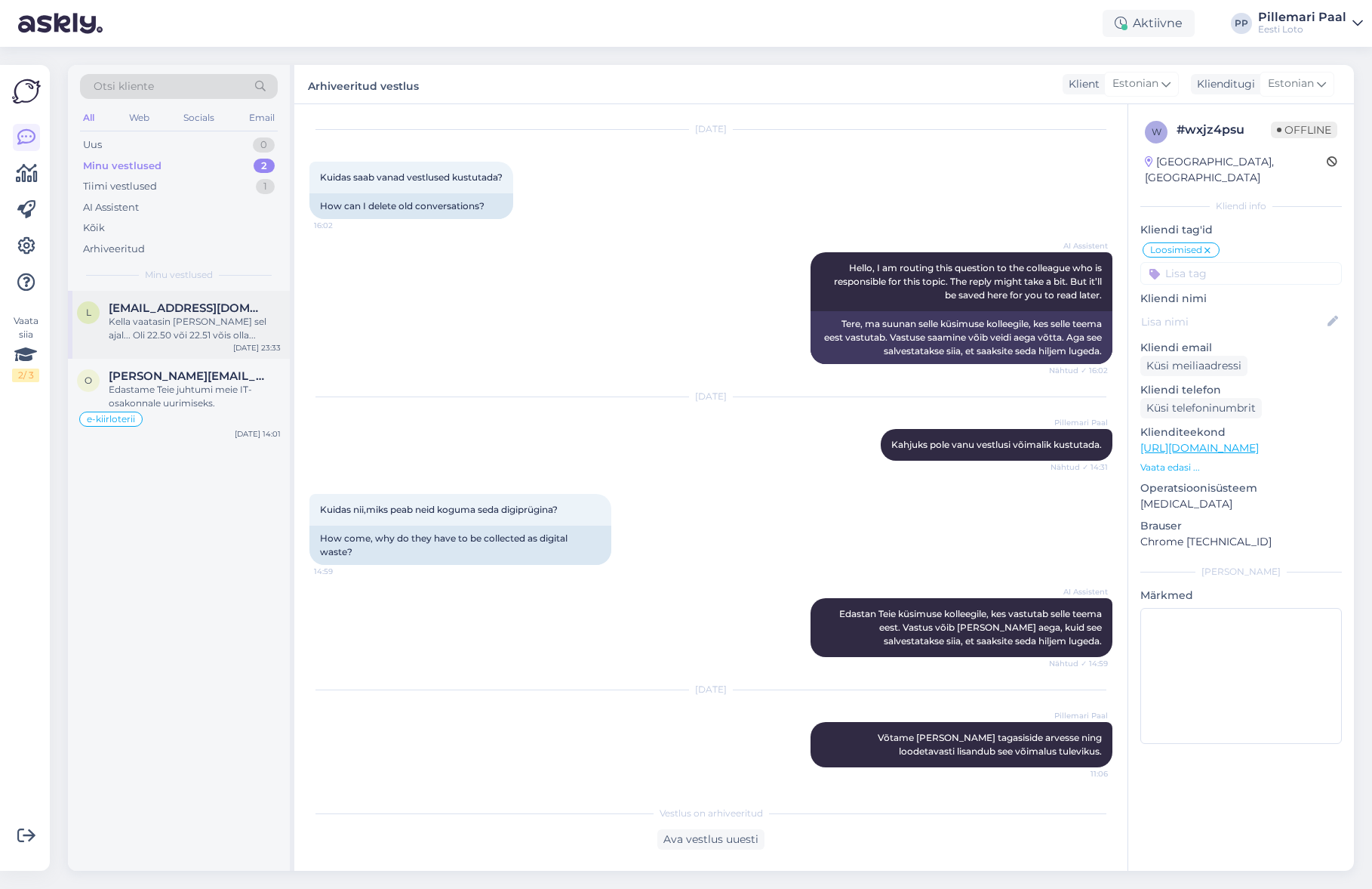
click at [187, 325] on div "Kella vaatasin [PERSON_NAME] sel ajal... Oli 22.50 või 22.51 võis olla..." at bounding box center [194, 329] width 172 height 27
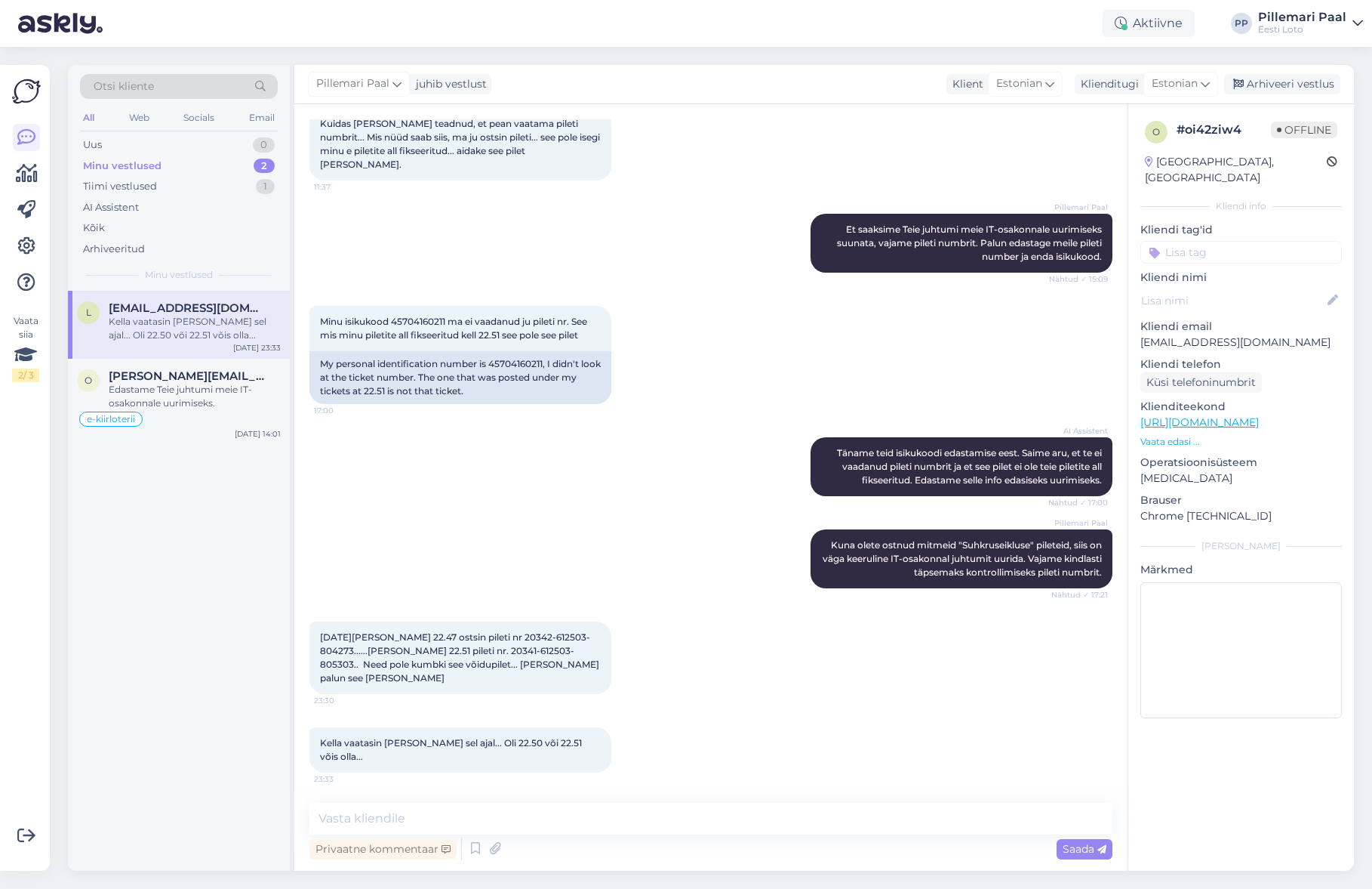
scroll to position [2000, 0]
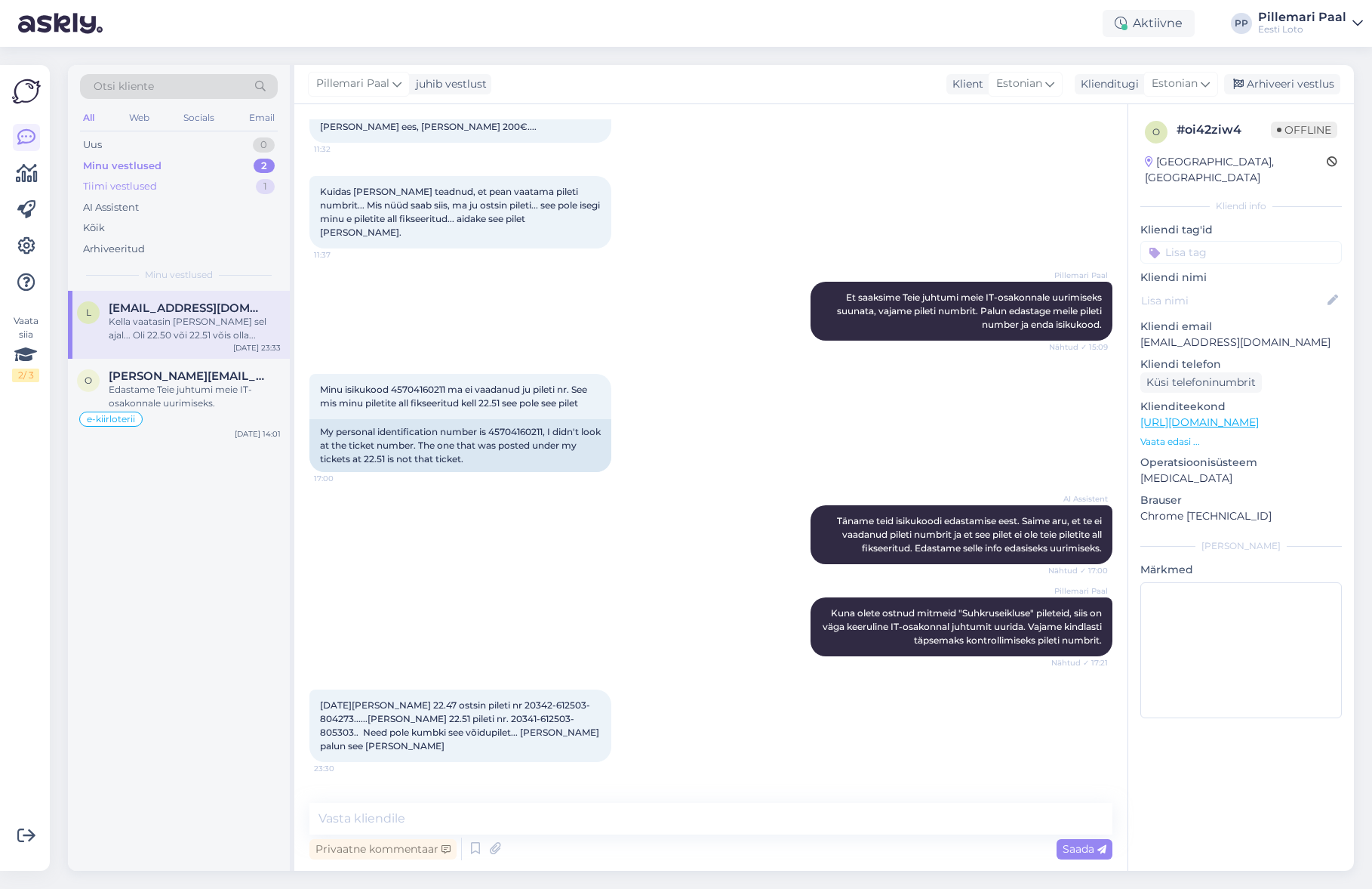
click at [155, 184] on div "Tiimi vestlused" at bounding box center [120, 186] width 74 height 15
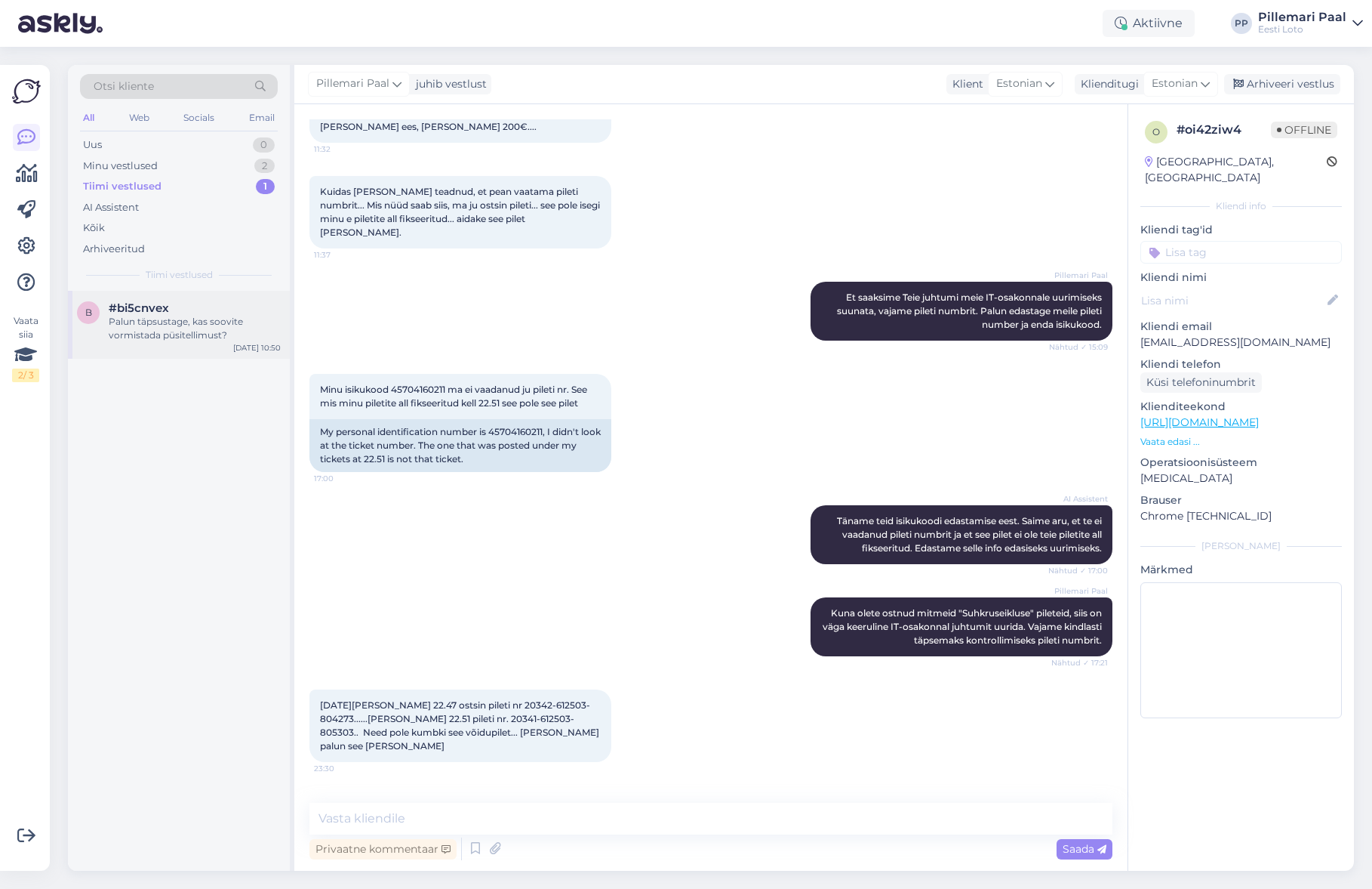
click at [169, 322] on div "Palun täpsustage, kas soovite vormistada püsitellimust?" at bounding box center [194, 329] width 172 height 27
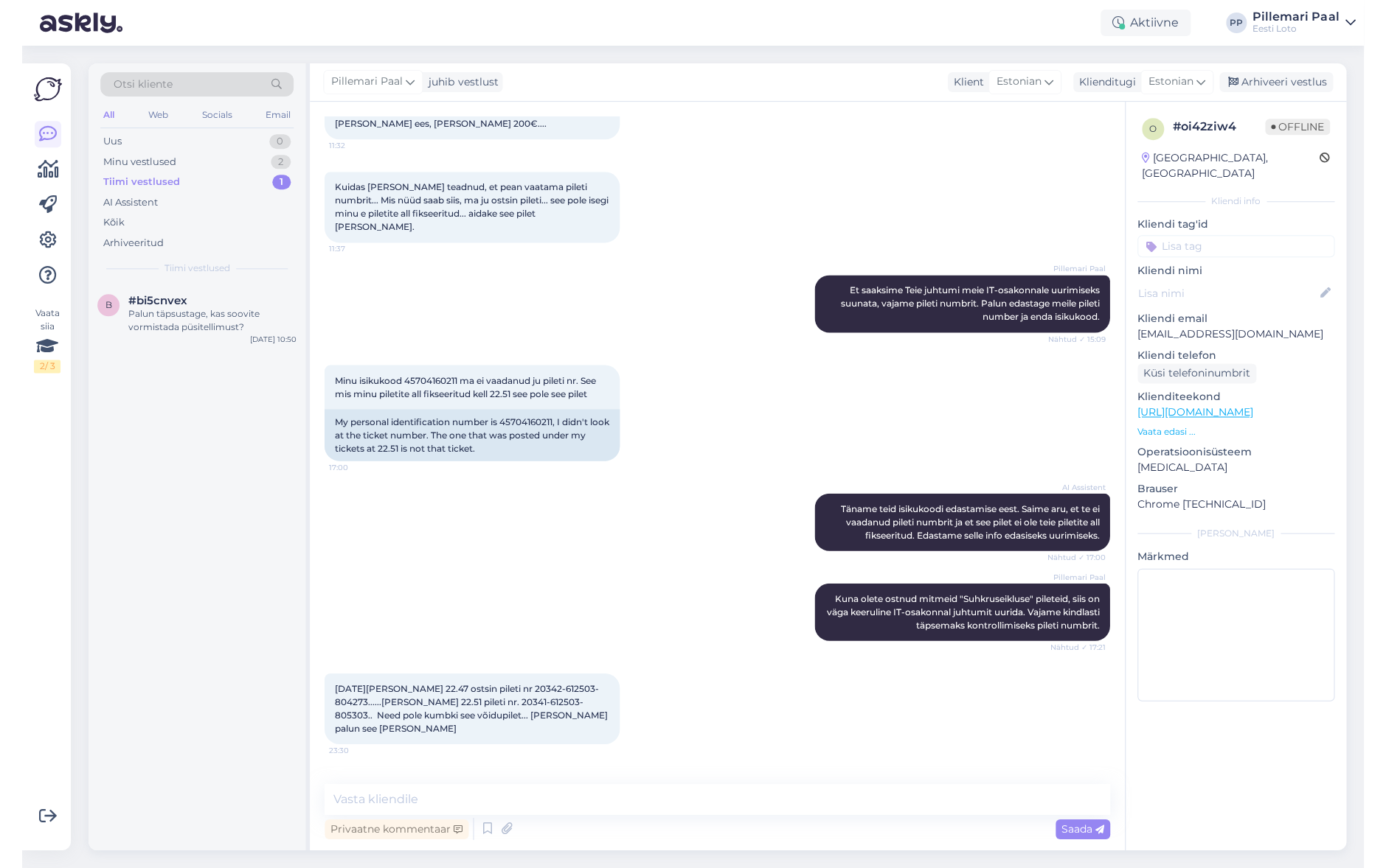
scroll to position [0, 0]
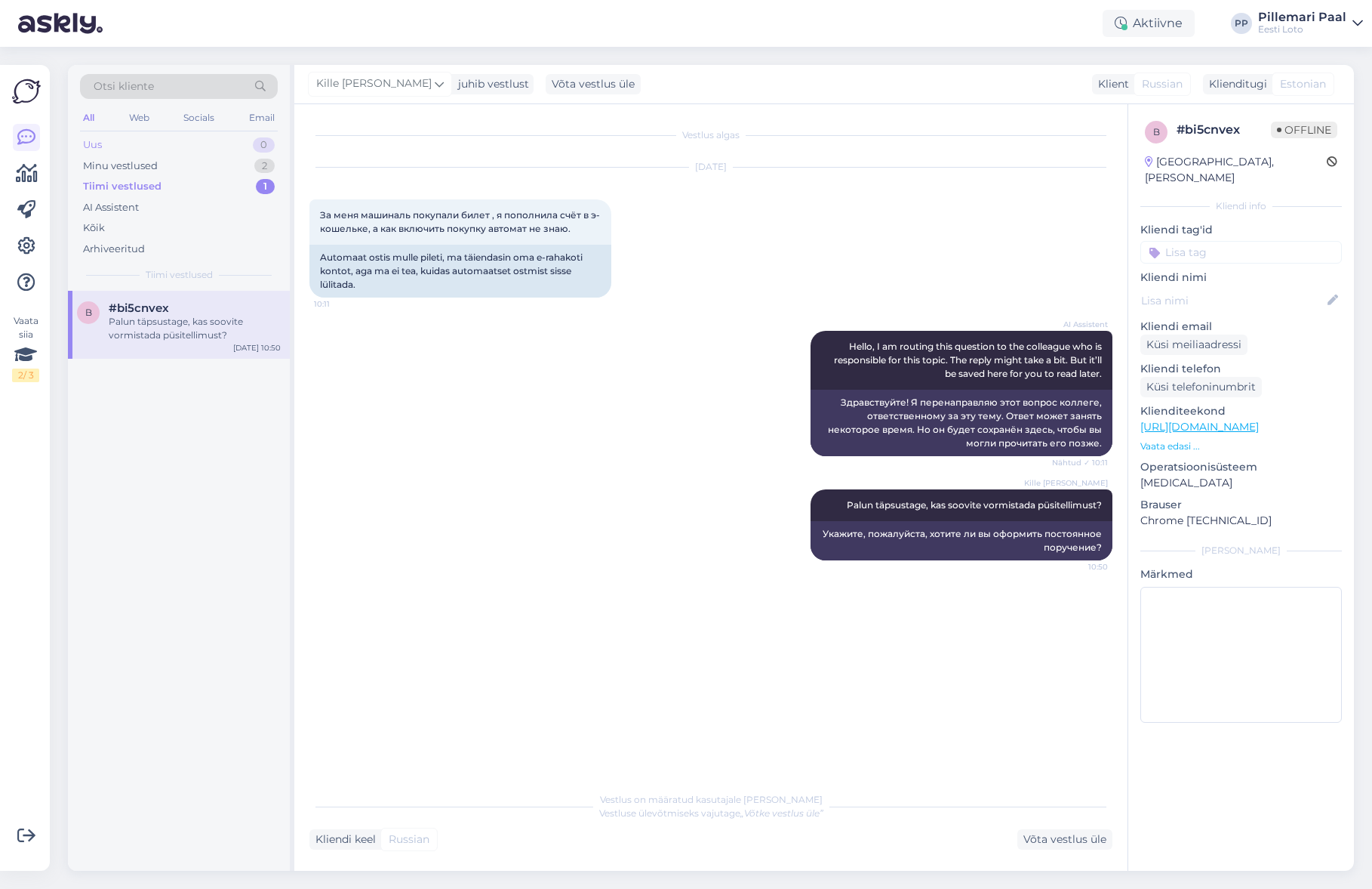
click at [111, 137] on div "Uus 0" at bounding box center [178, 145] width 198 height 21
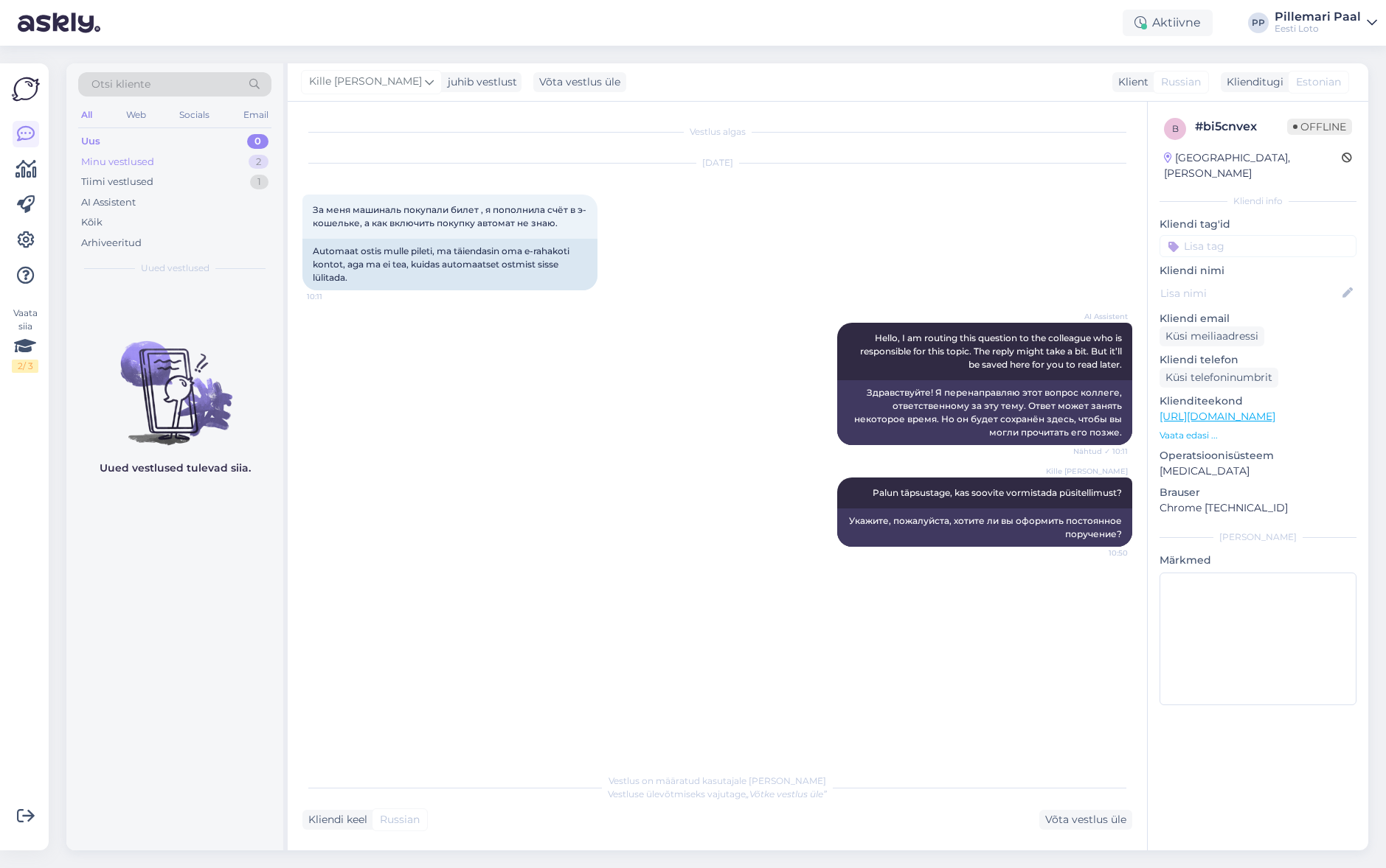
click at [120, 157] on div "Minu vestlused" at bounding box center [117, 162] width 73 height 15
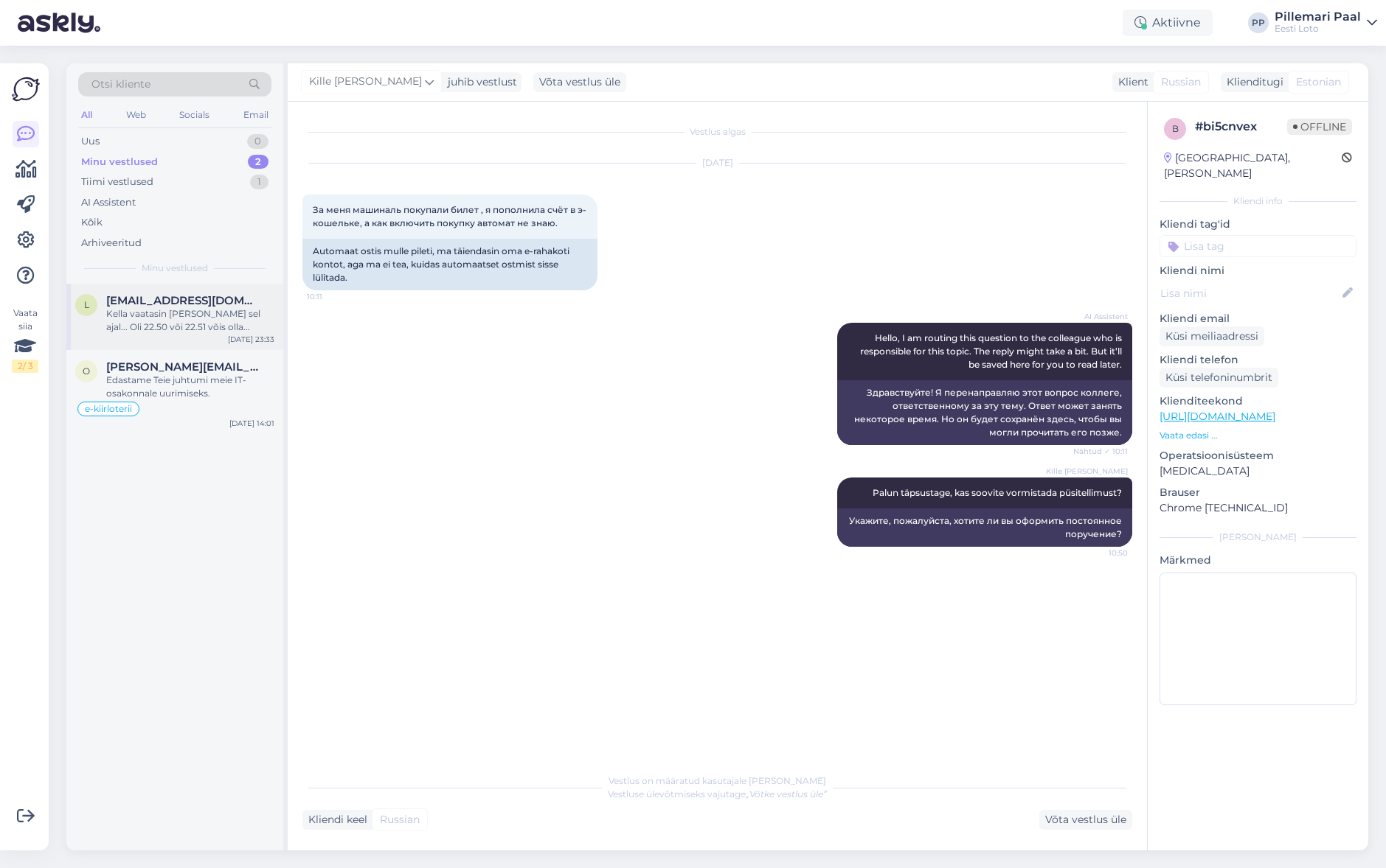
click at [164, 320] on div "Kella vaatasin [PERSON_NAME] sel ajal... Oli 22.50 või 22.51 võis olla..." at bounding box center [190, 321] width 168 height 26
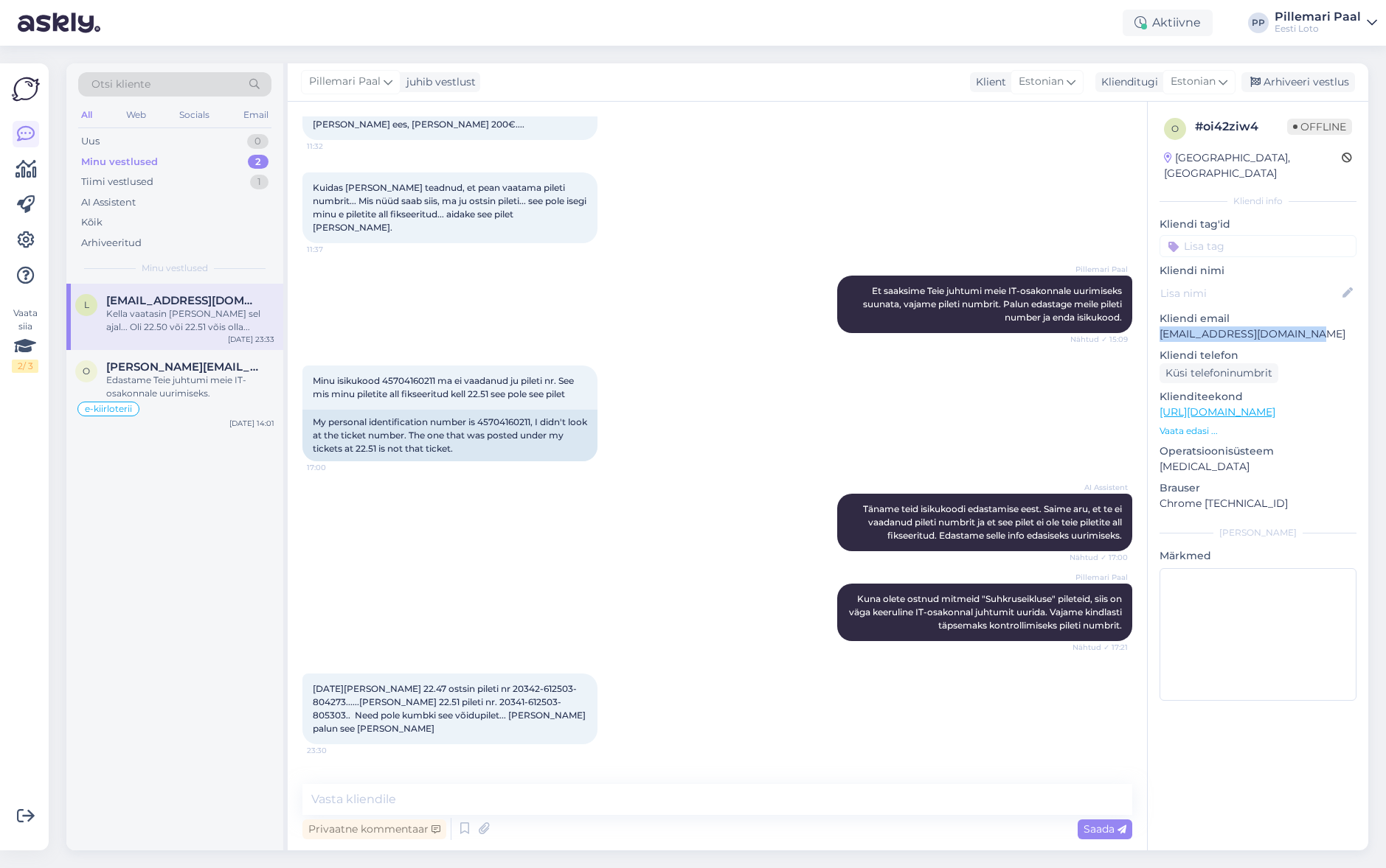
drag, startPoint x: 1306, startPoint y: 317, endPoint x: 1158, endPoint y: 323, distance: 148.1
click at [1157, 323] on div "o # oi42ziw4 Offline [GEOGRAPHIC_DATA], [GEOGRAPHIC_DATA] Kliendi info Kliendi …" at bounding box center [1257, 412] width 220 height 621
copy p "[EMAIL_ADDRESS][DOMAIN_NAME]"
click at [609, 805] on textarea at bounding box center [717, 799] width 830 height 31
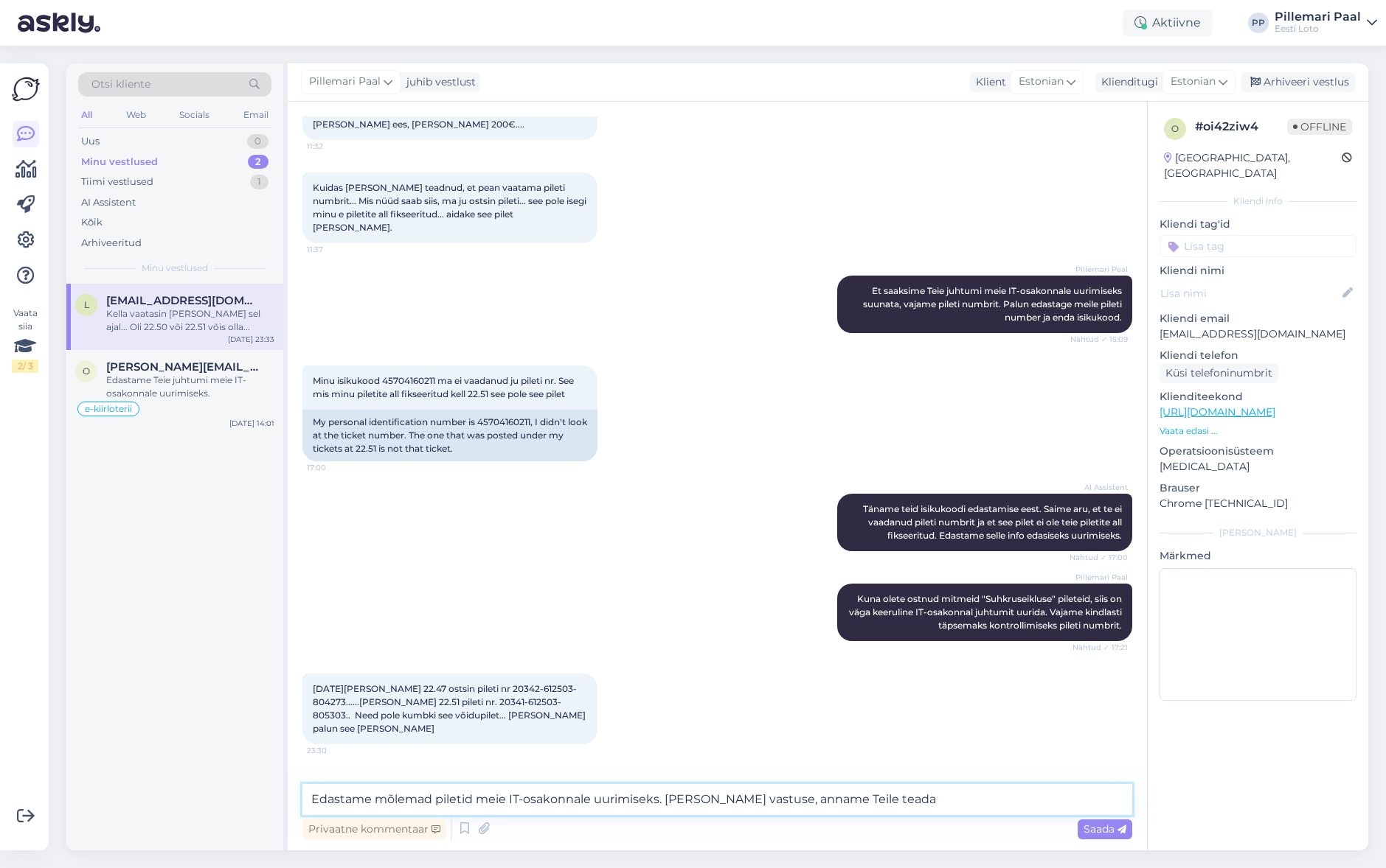
type textarea "Edastame mõlemad piletid meie IT-osakonnale uurimiseks. [PERSON_NAME] vastuse, …"
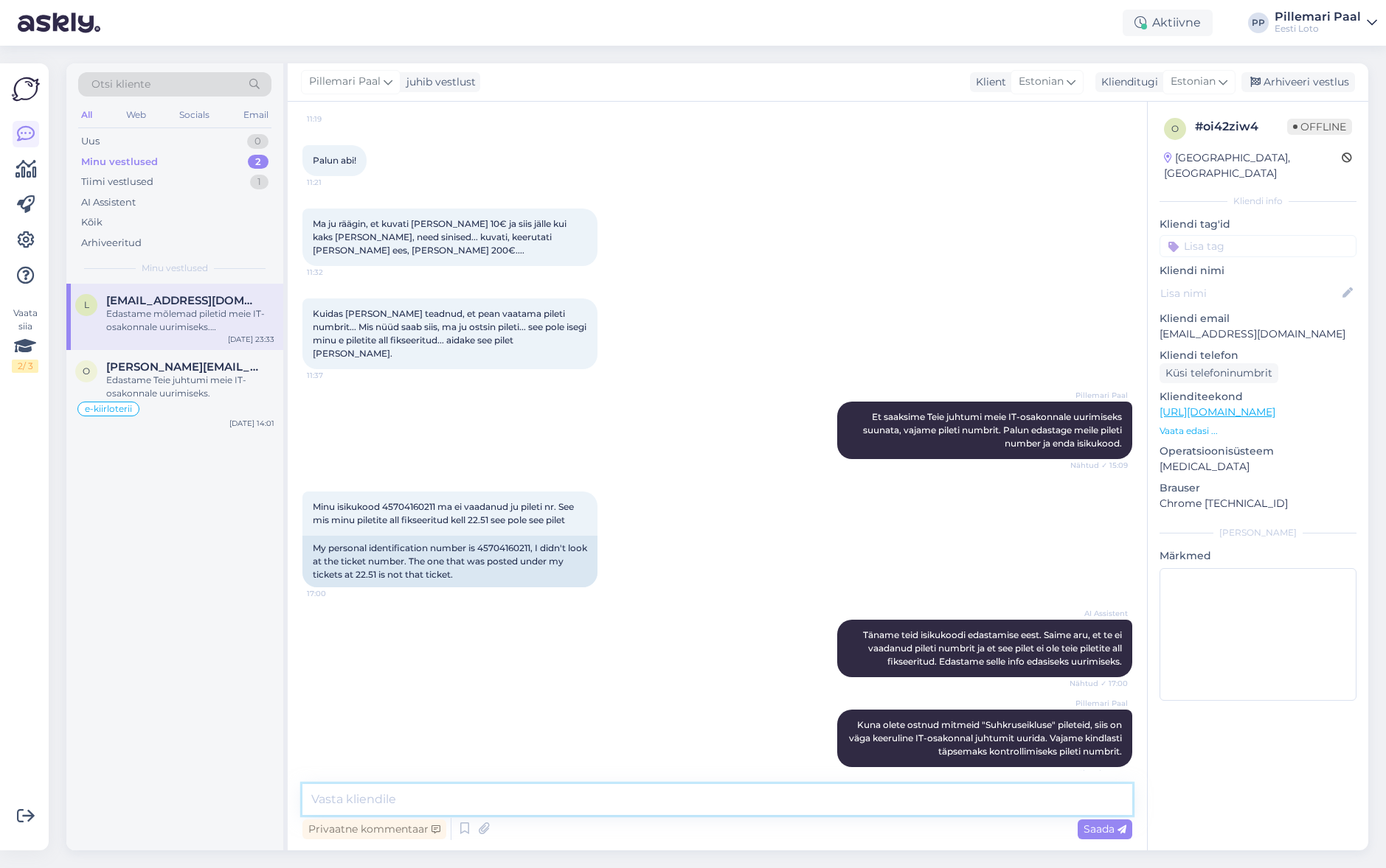
scroll to position [2059, 0]
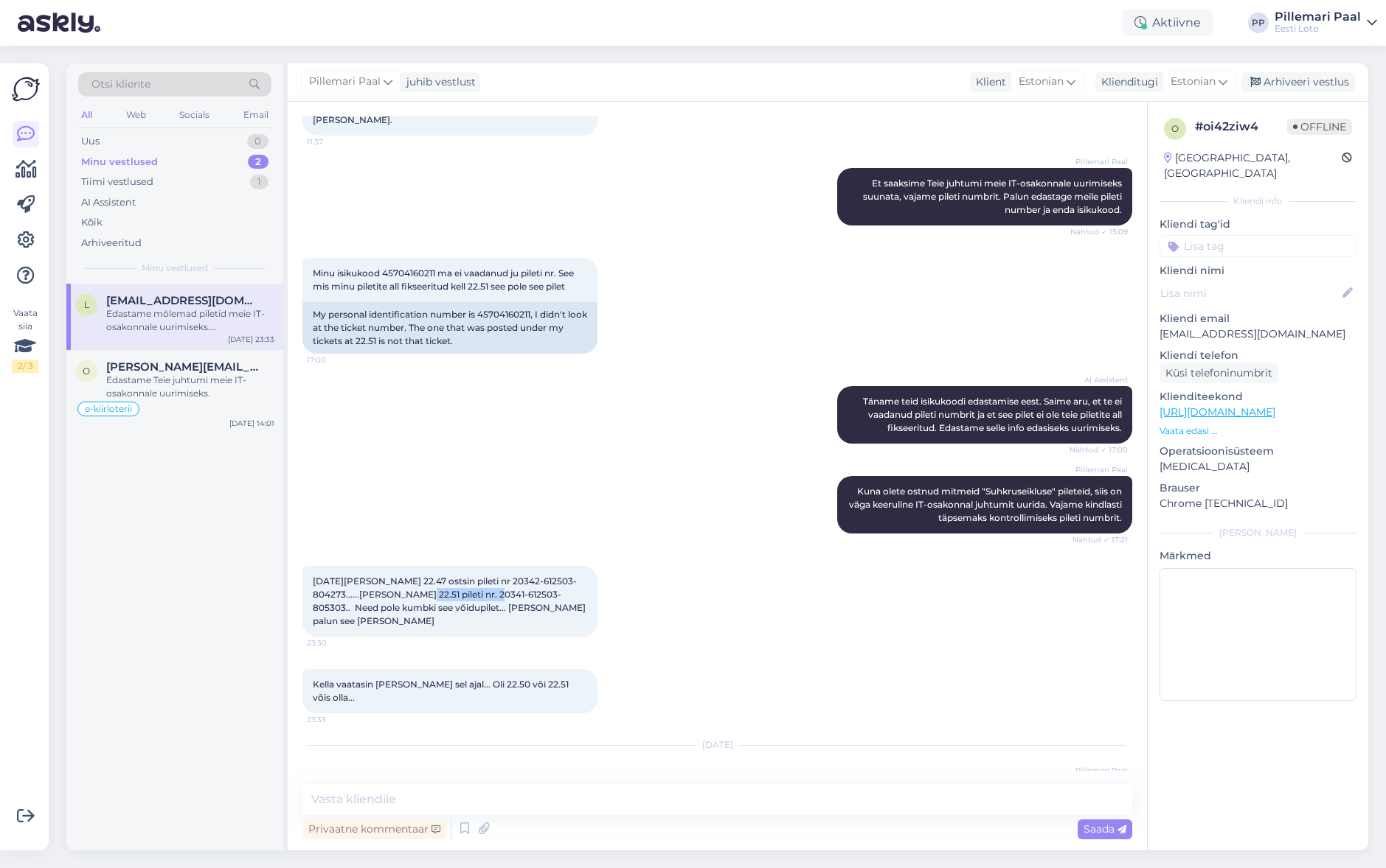
drag, startPoint x: 391, startPoint y: 553, endPoint x: 541, endPoint y: 594, distance: 155.5
click at [468, 576] on span "[DATE][PERSON_NAME] 22.47 ostsin pileti nr 20342-612503-804273......[PERSON_NAM…" at bounding box center [450, 601] width 275 height 51
copy span "20341-612503-805303"
drag, startPoint x: 449, startPoint y: 542, endPoint x: 546, endPoint y: 548, distance: 97.2
click at [543, 576] on span "[DATE][PERSON_NAME] 22.47 ostsin pileti nr 20342-612503-804273......[PERSON_NAM…" at bounding box center [450, 601] width 275 height 51
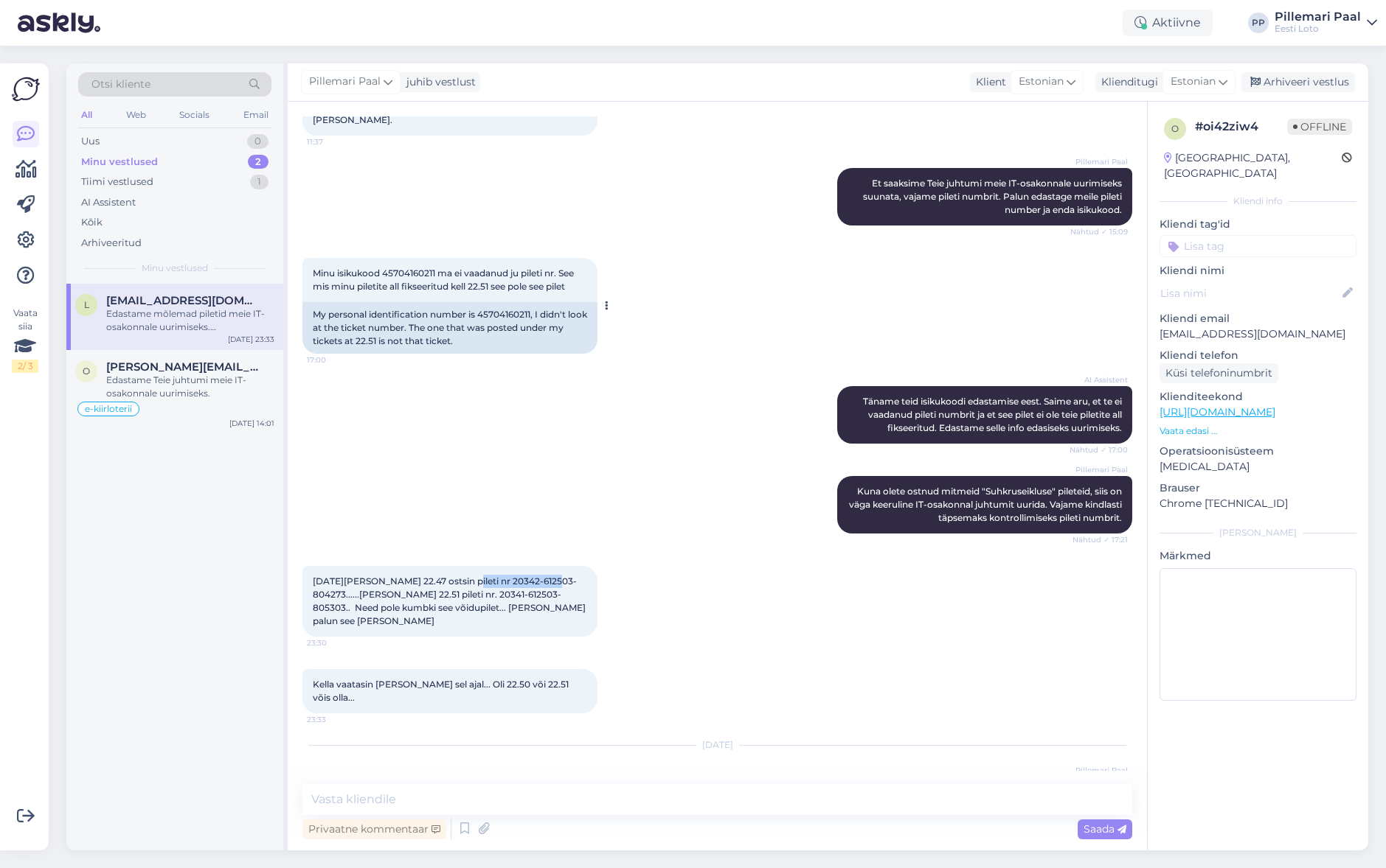
copy span "20342-612503-804273"
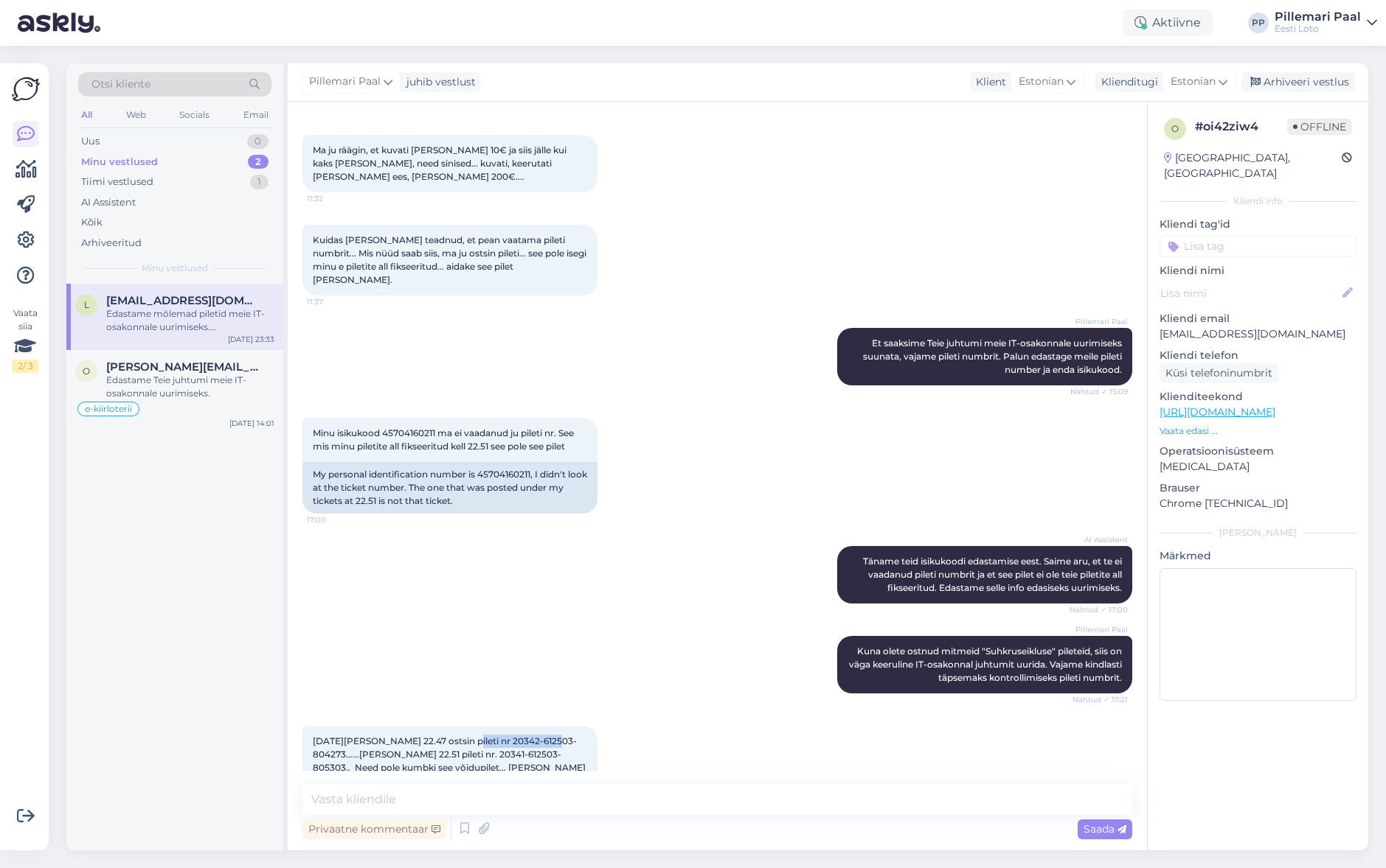
scroll to position [1904, 0]
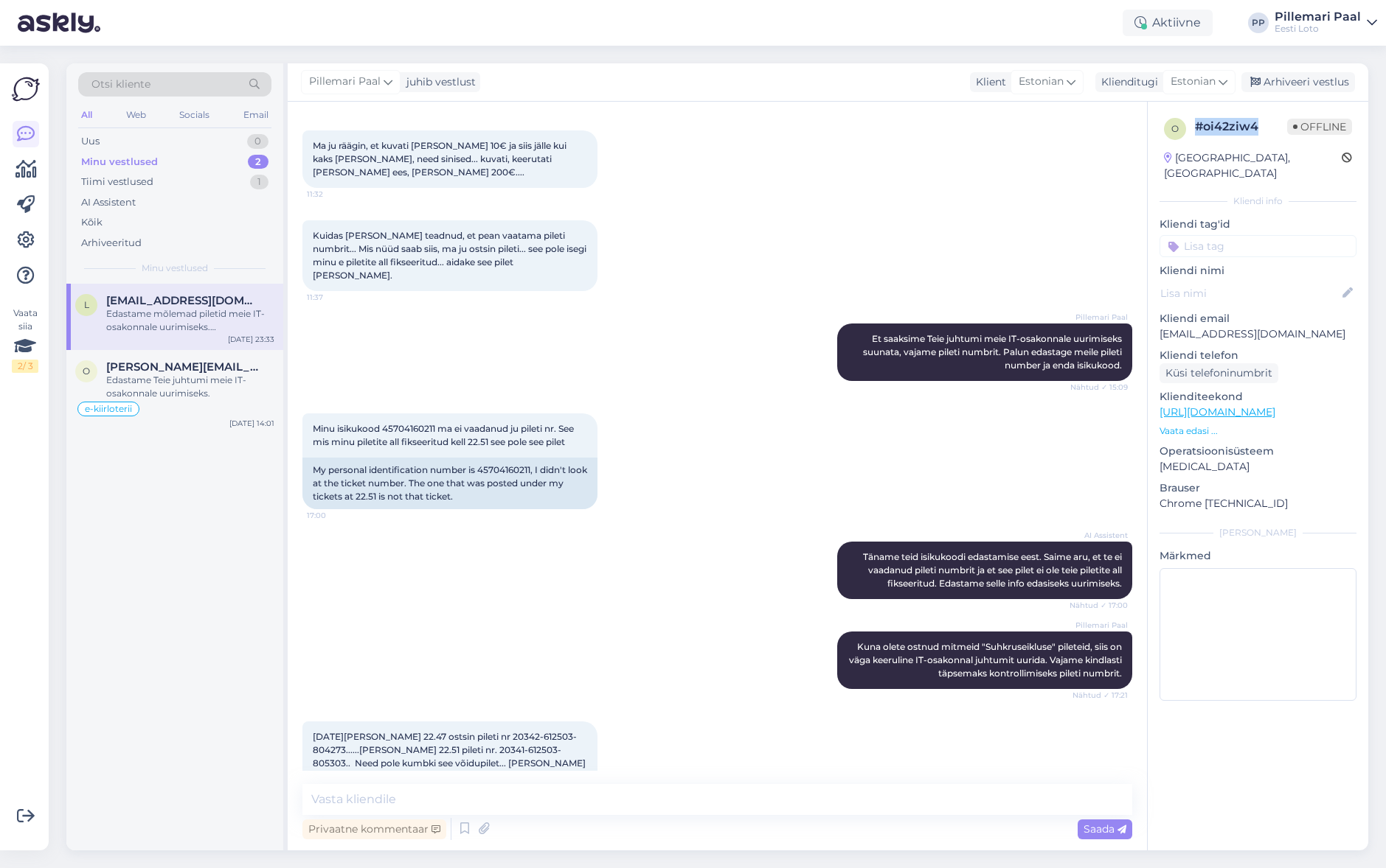
drag, startPoint x: 1268, startPoint y: 130, endPoint x: 1196, endPoint y: 128, distance: 72.0
click at [1195, 128] on div "# oi42ziw4" at bounding box center [1240, 127] width 92 height 17
copy div "# oi42ziw4"
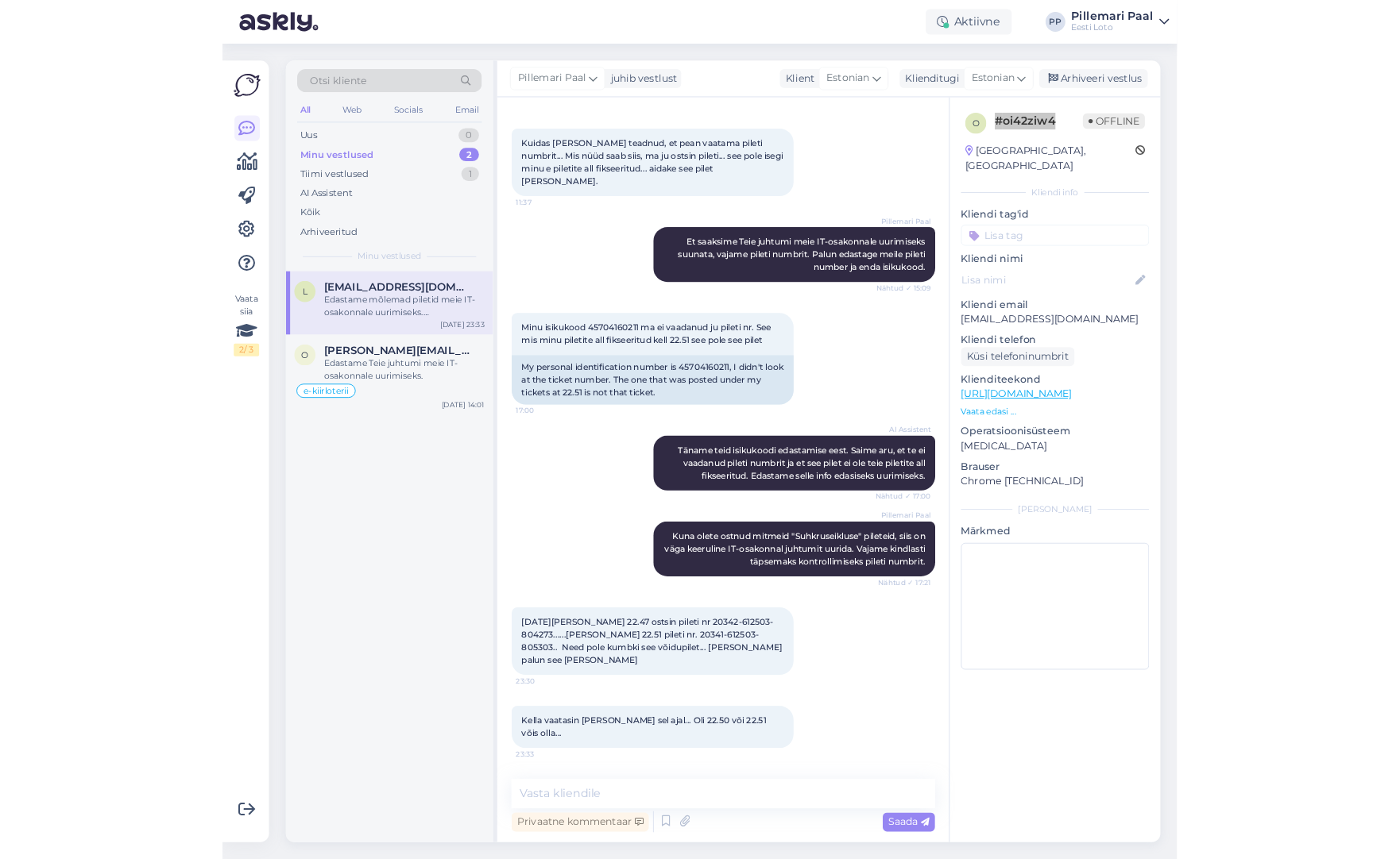
scroll to position [2186, 0]
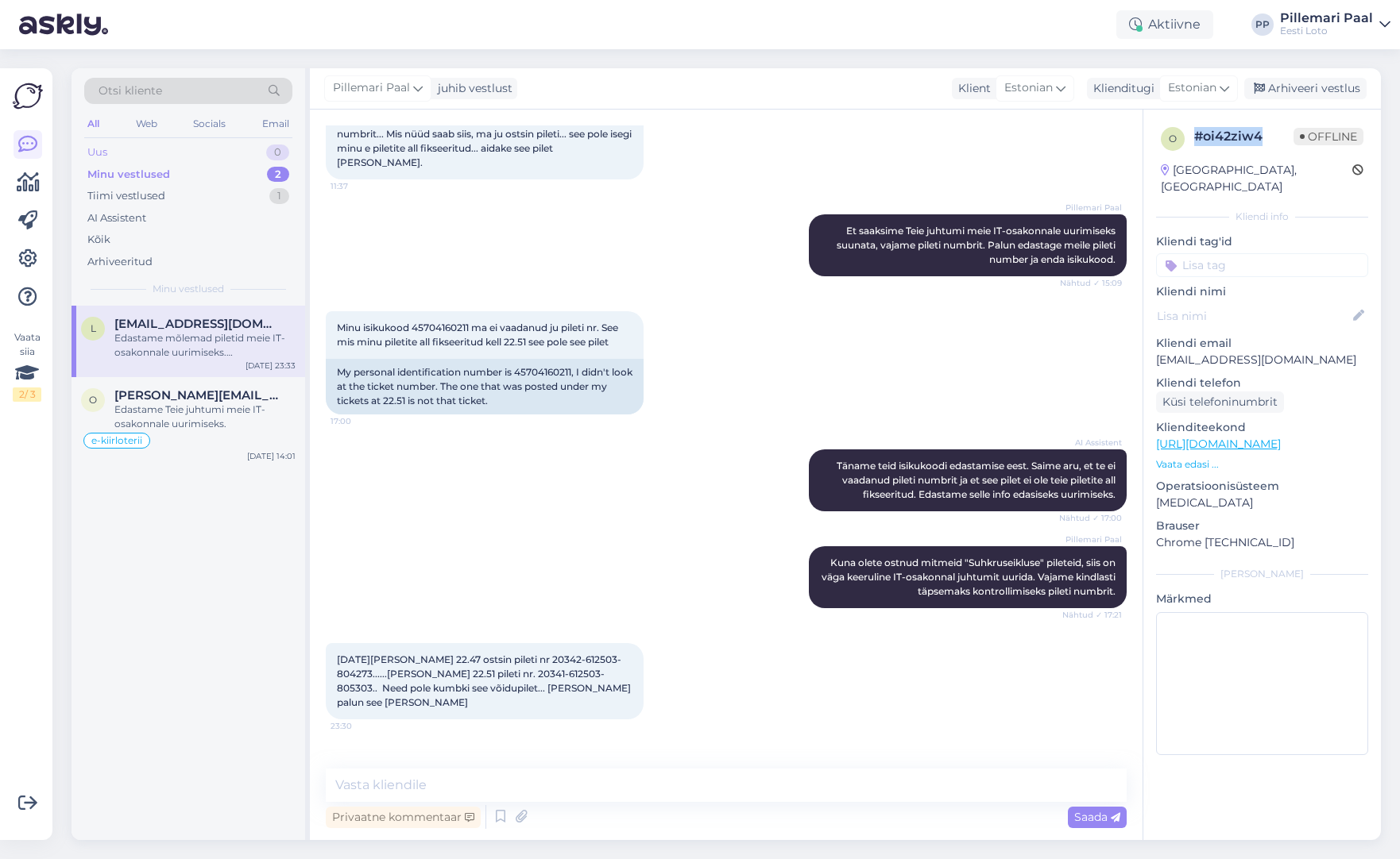
click at [124, 150] on div "Uus 0" at bounding box center [187, 153] width 208 height 23
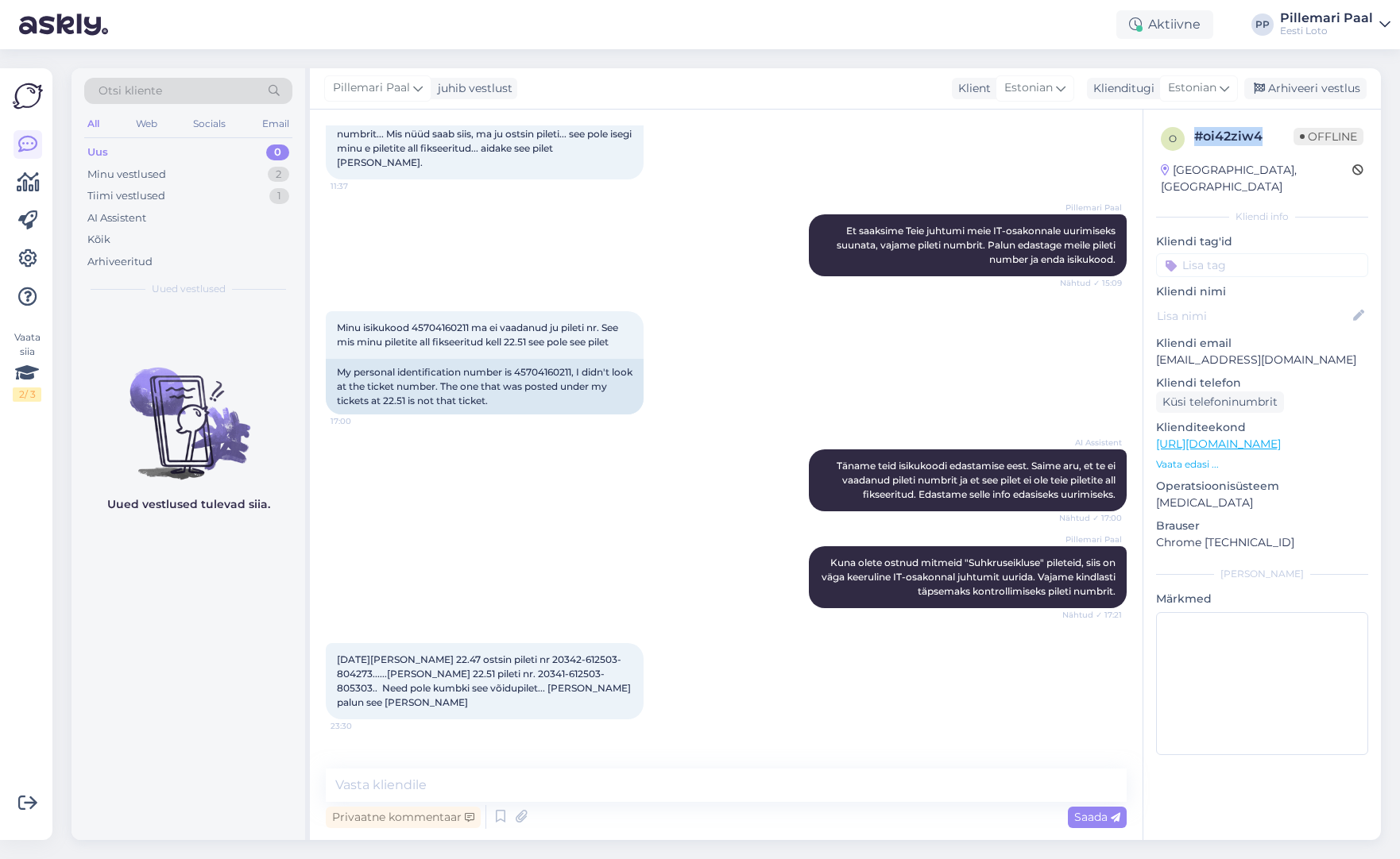
scroll to position [2295, 0]
